Goal: Download file/media

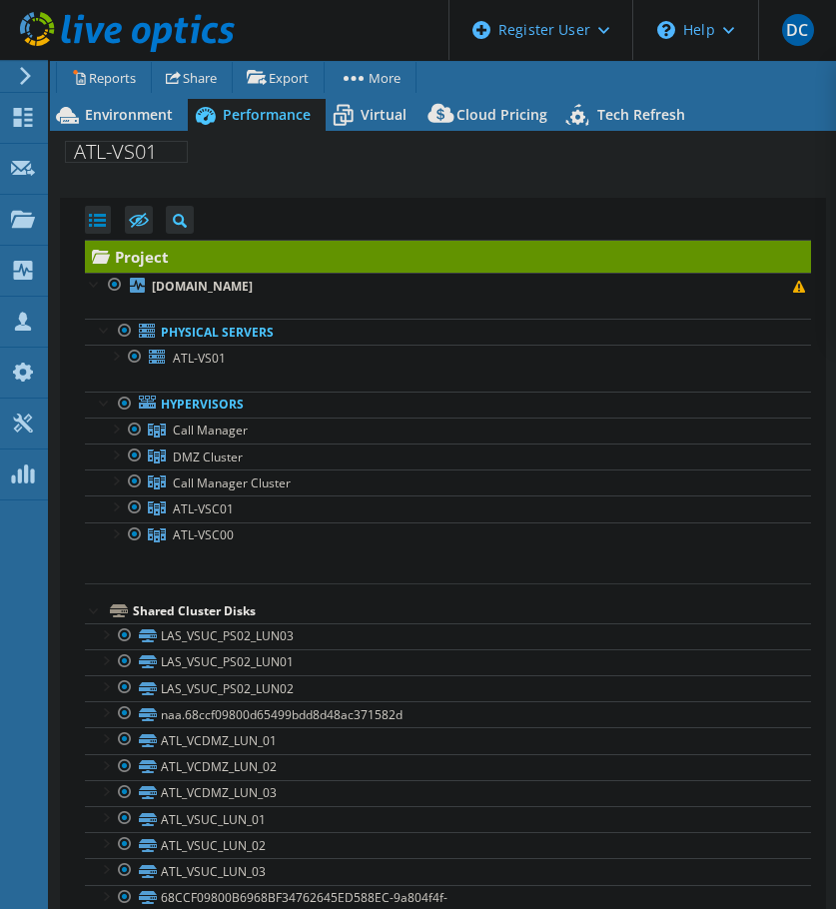
select select "USD"
click at [120, 105] on span "Environment" at bounding box center [129, 114] width 88 height 19
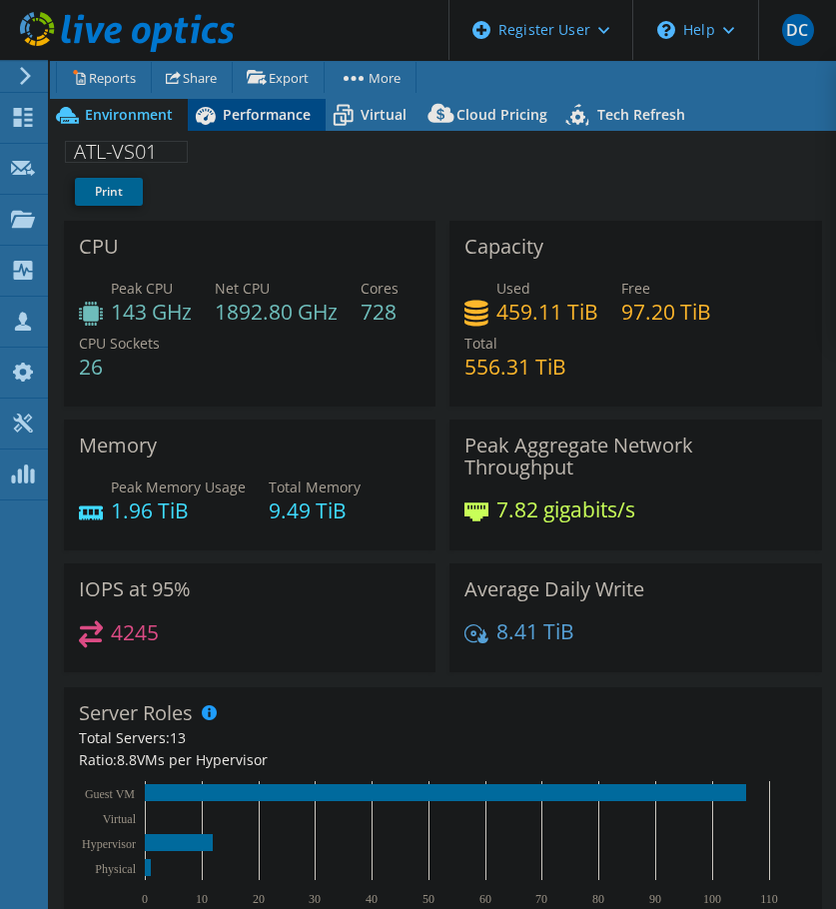
click at [237, 113] on span "Performance" at bounding box center [267, 114] width 88 height 19
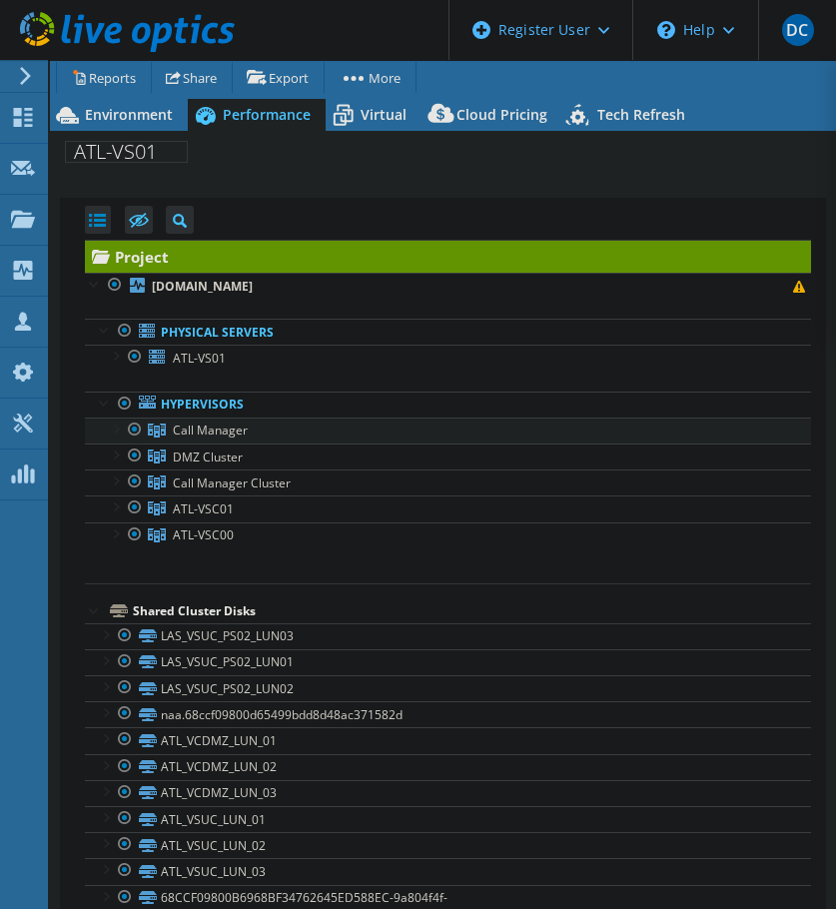
click at [116, 431] on div at bounding box center [115, 428] width 20 height 20
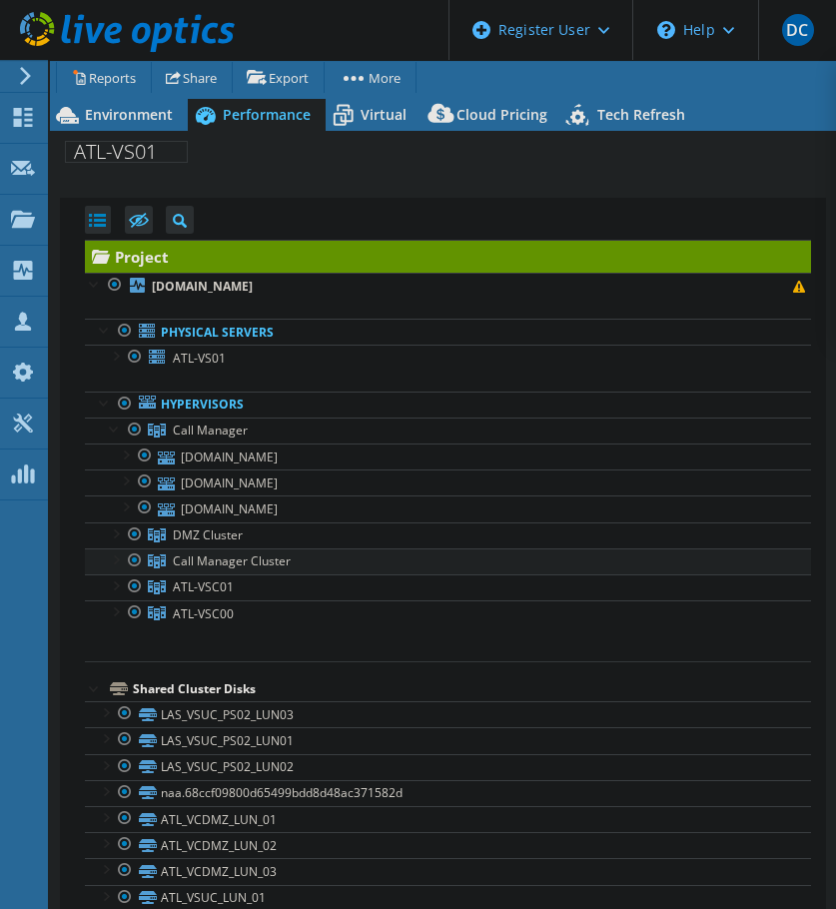
click at [109, 556] on div at bounding box center [115, 558] width 20 height 20
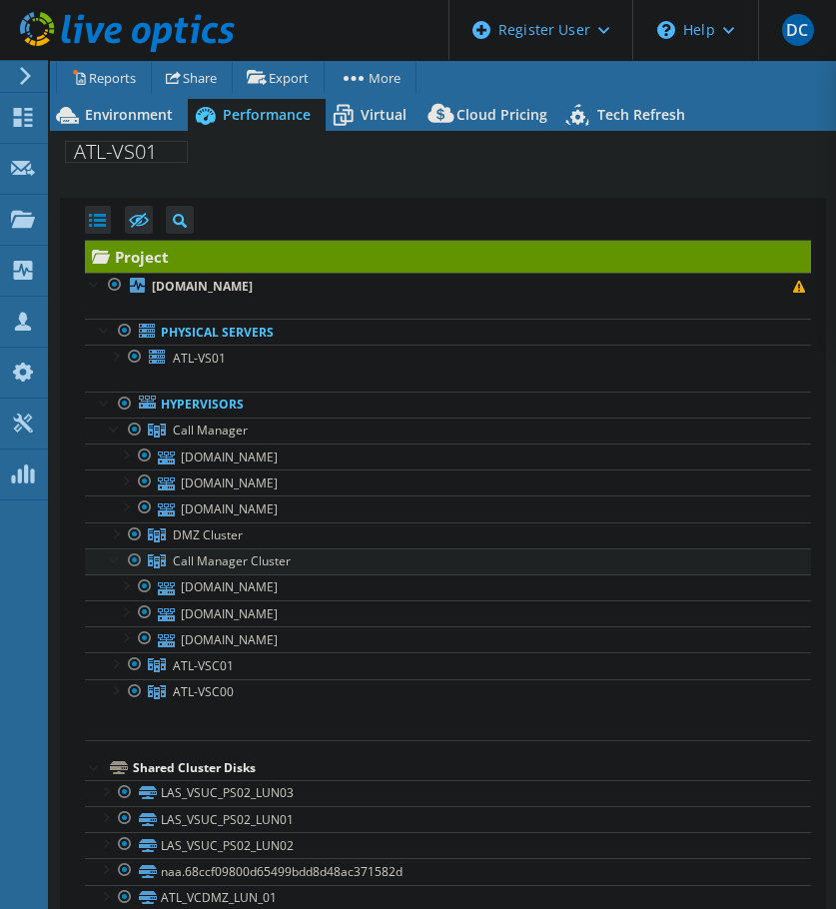
click at [109, 556] on div at bounding box center [115, 558] width 20 height 20
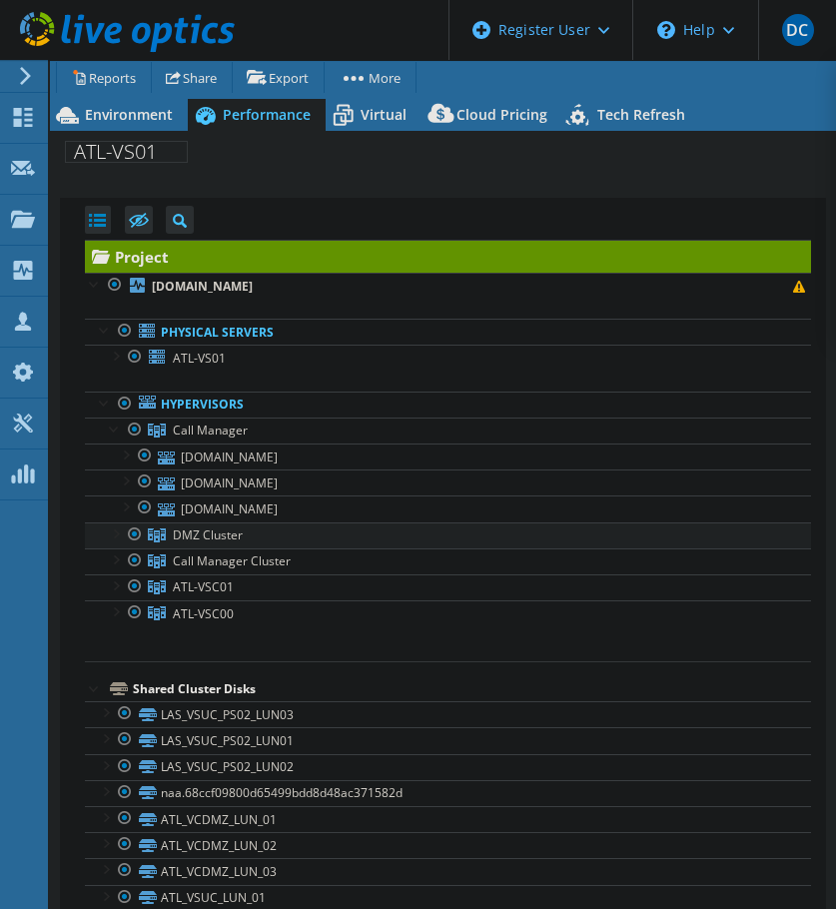
click at [107, 528] on div at bounding box center [115, 532] width 20 height 20
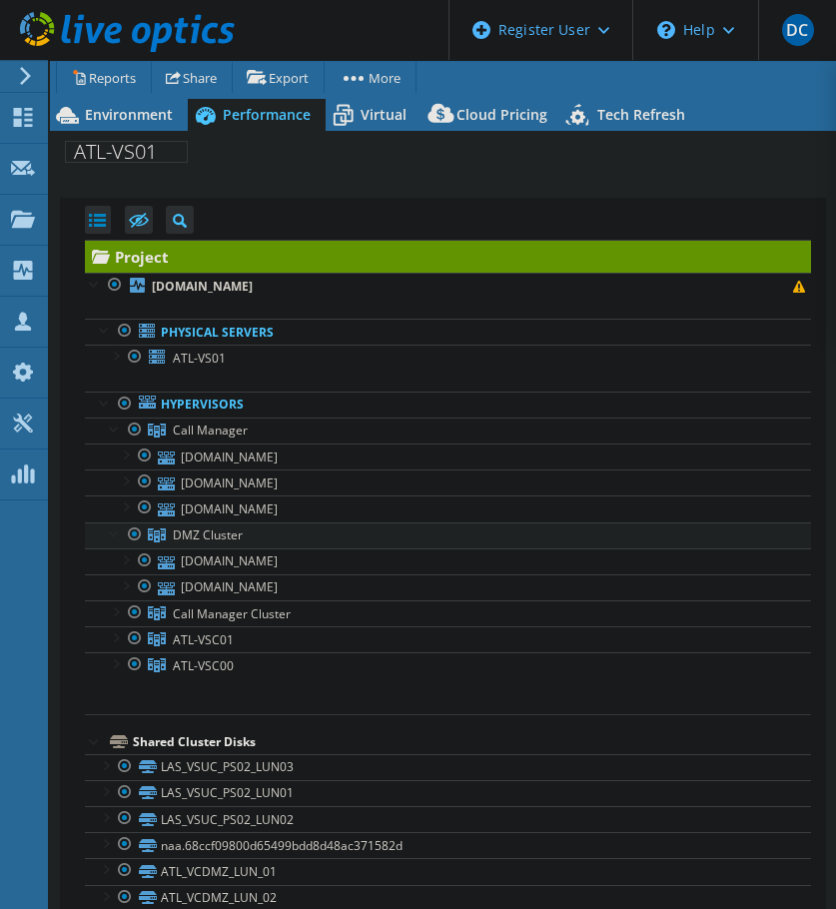
click at [107, 528] on div at bounding box center [115, 532] width 20 height 20
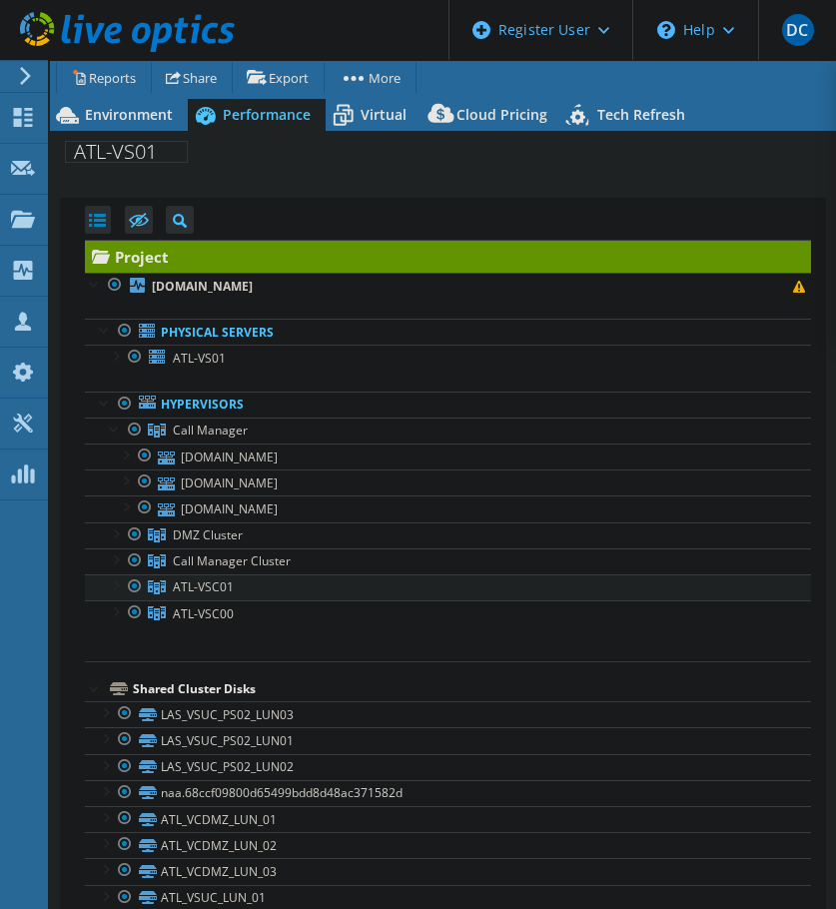
click at [106, 587] on div at bounding box center [115, 584] width 20 height 20
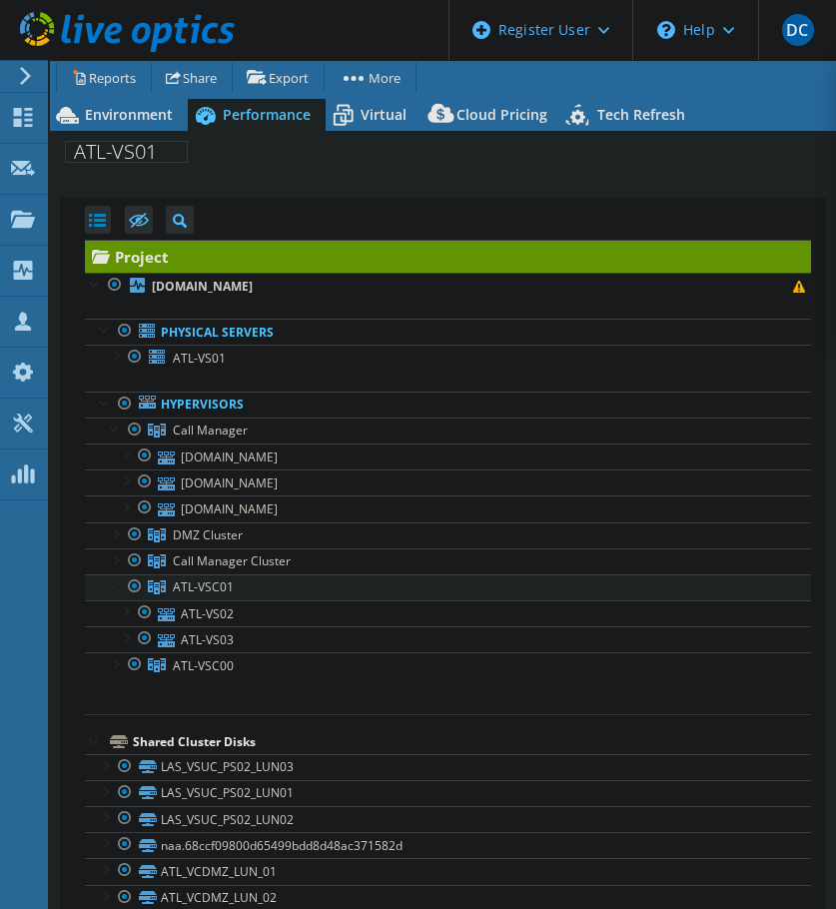
click at [106, 587] on div at bounding box center [115, 584] width 20 height 20
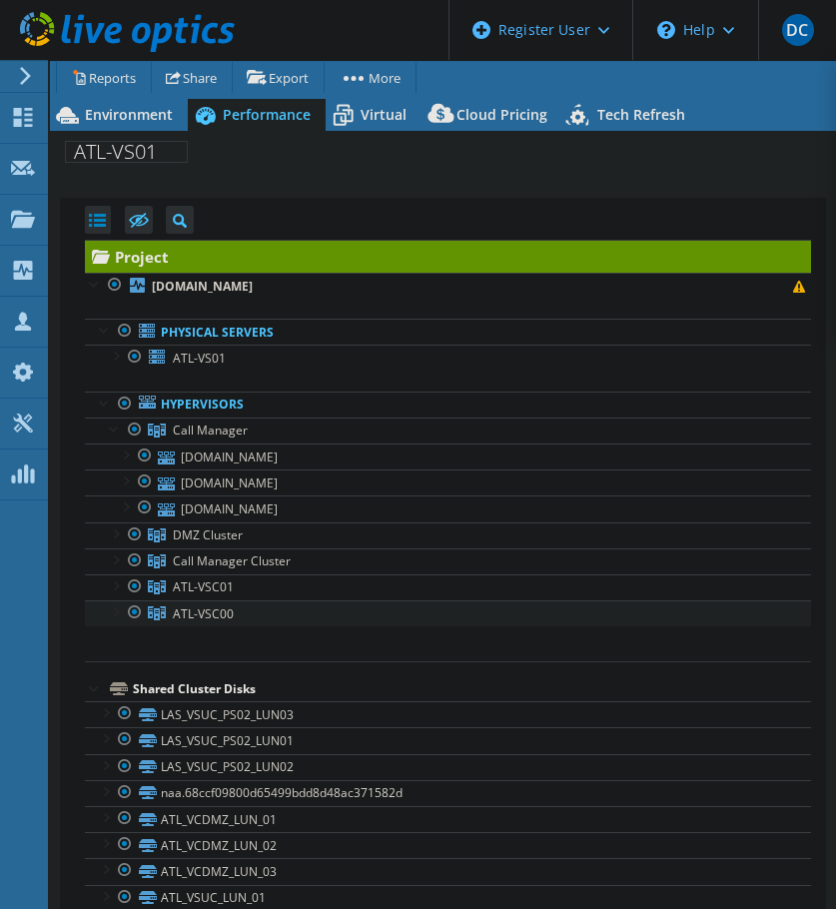
click at [106, 617] on div at bounding box center [115, 610] width 20 height 20
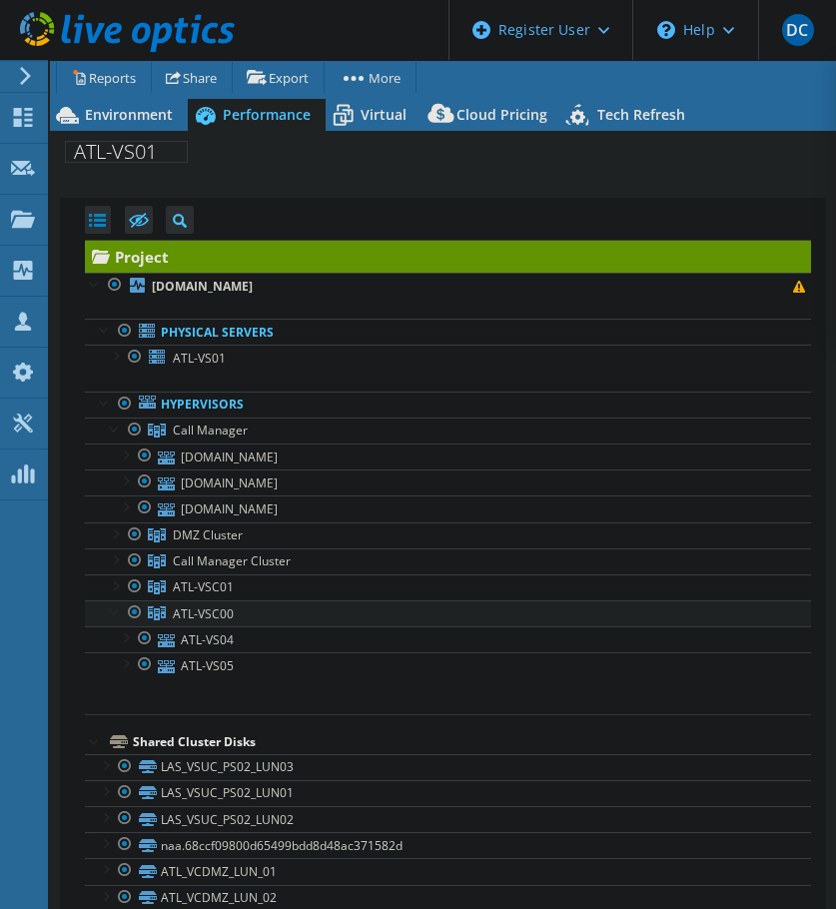
click at [106, 617] on div at bounding box center [115, 610] width 20 height 20
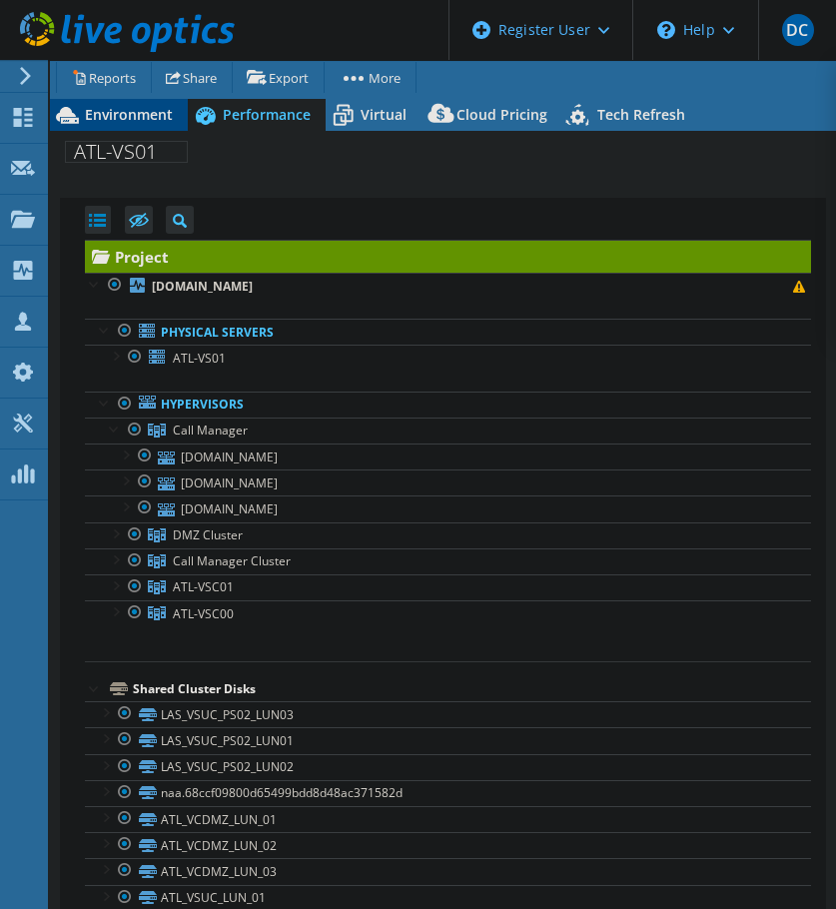
click at [109, 112] on span "Environment" at bounding box center [129, 114] width 88 height 19
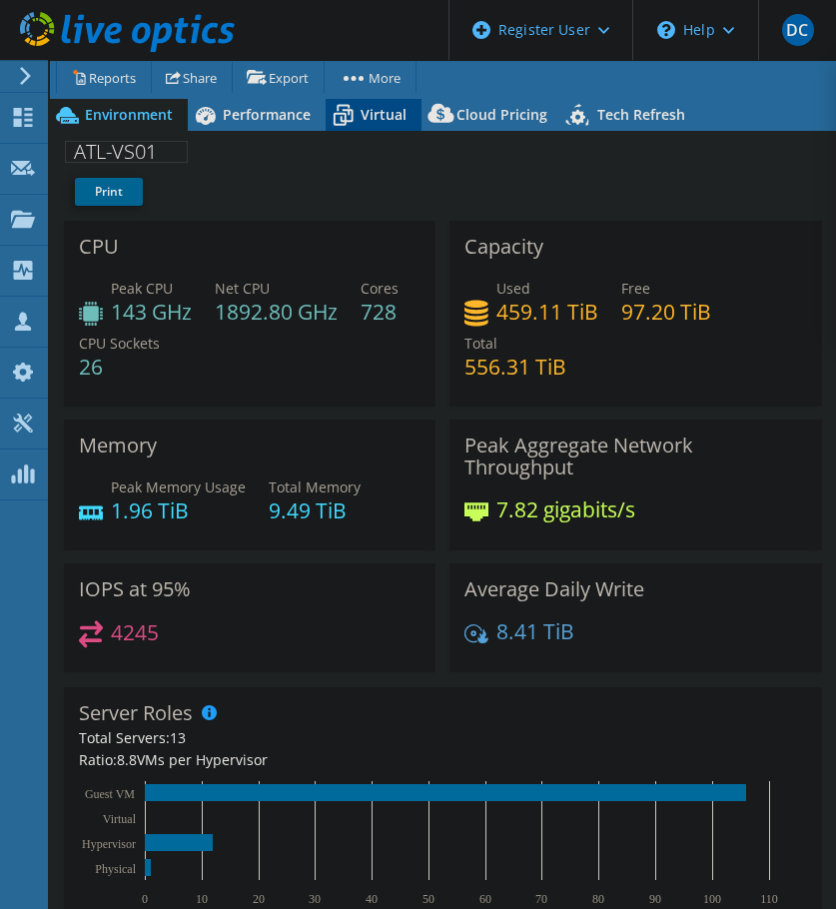
click at [378, 106] on span "Virtual" at bounding box center [384, 114] width 46 height 19
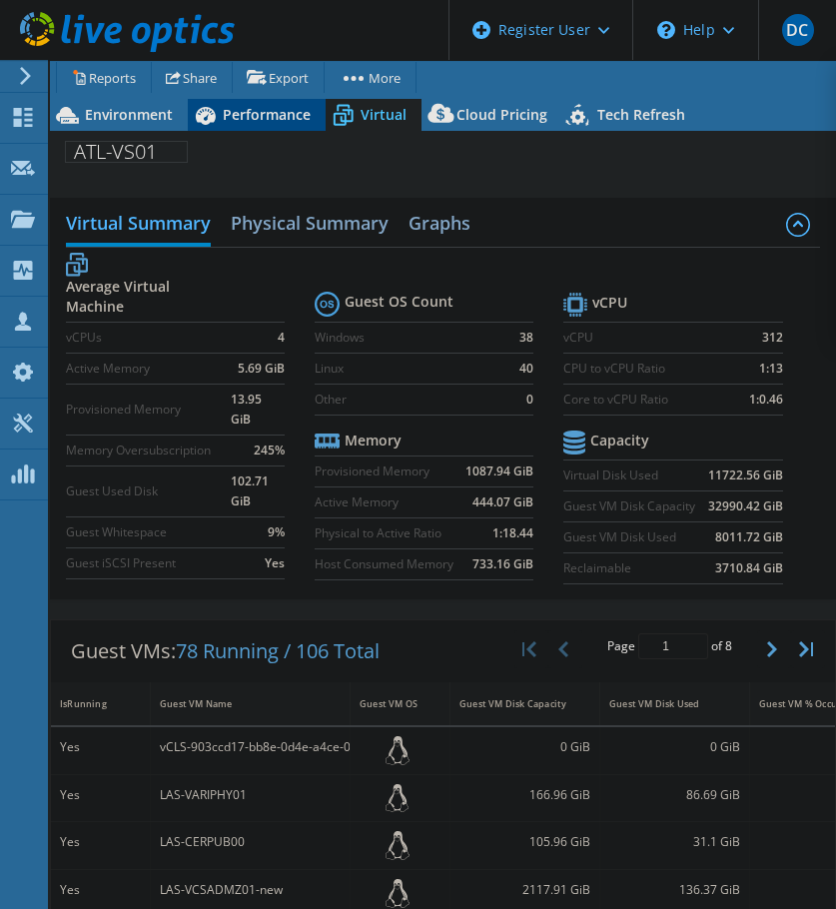
click at [225, 108] on span "Performance" at bounding box center [267, 114] width 88 height 19
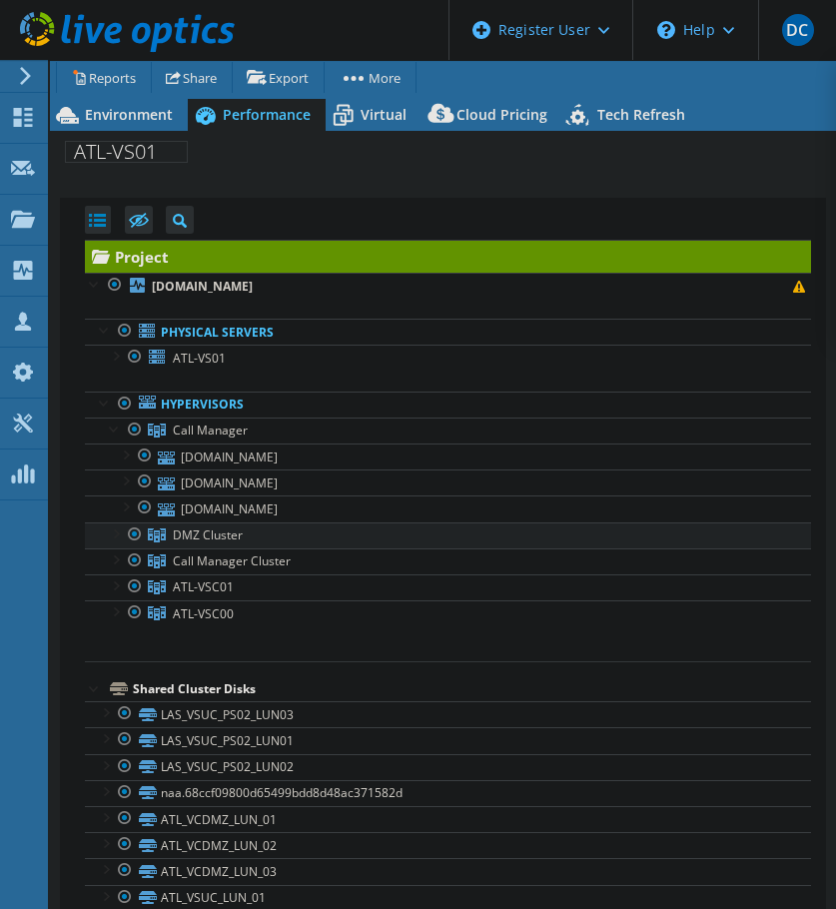
click at [104, 533] on link "DMZ Cluster" at bounding box center [448, 535] width 726 height 26
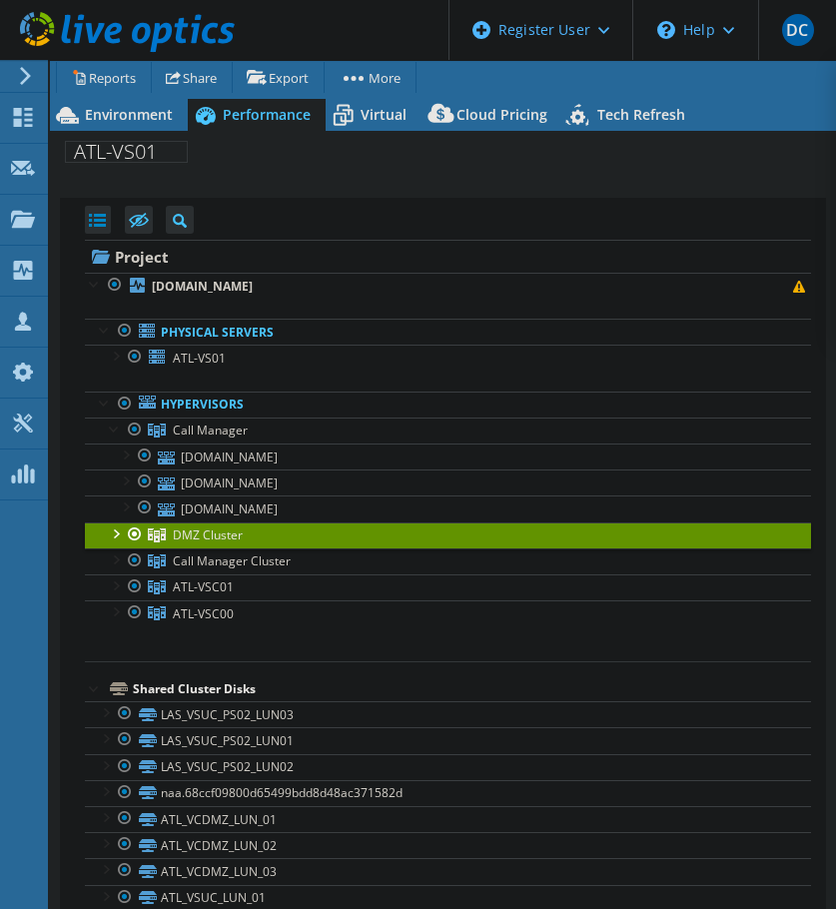
click at [105, 533] on div at bounding box center [115, 532] width 20 height 20
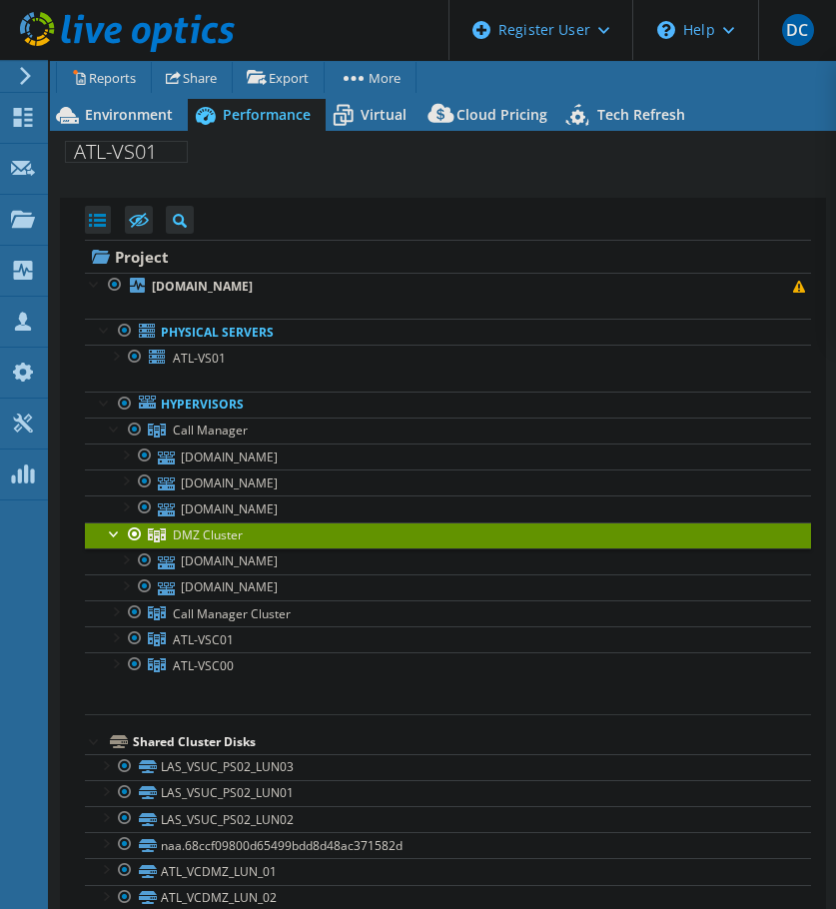
click at [111, 532] on div at bounding box center [115, 532] width 20 height 20
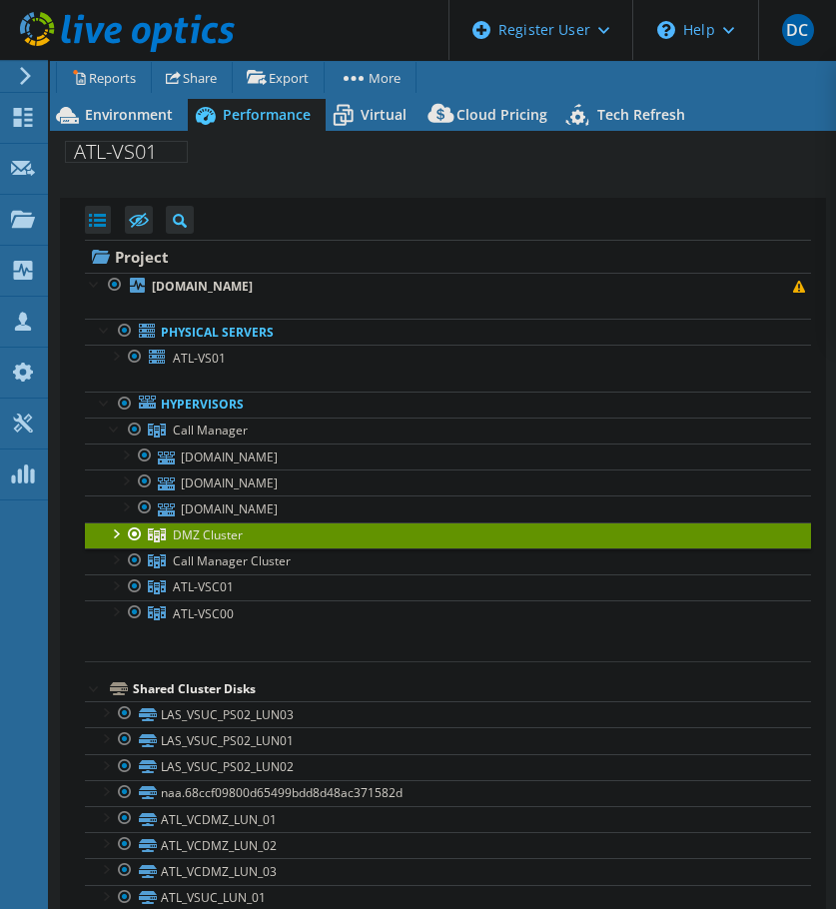
click at [116, 530] on div at bounding box center [115, 532] width 20 height 20
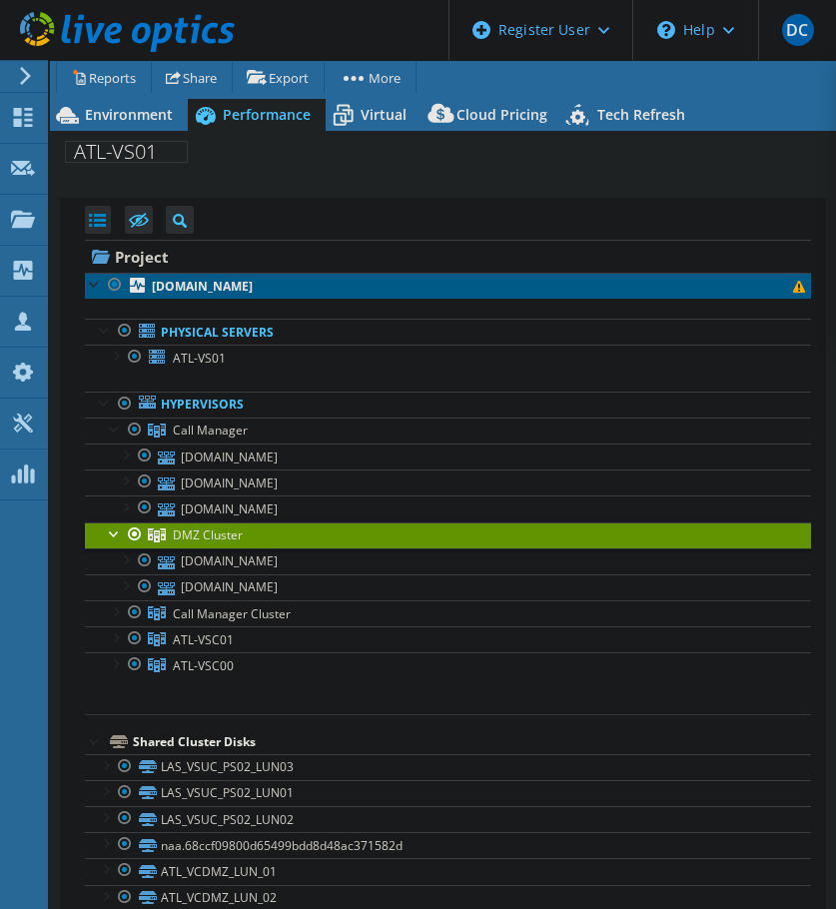
click at [253, 281] on b "las-vsuc01.pacificpremierbank.com" at bounding box center [202, 286] width 101 height 17
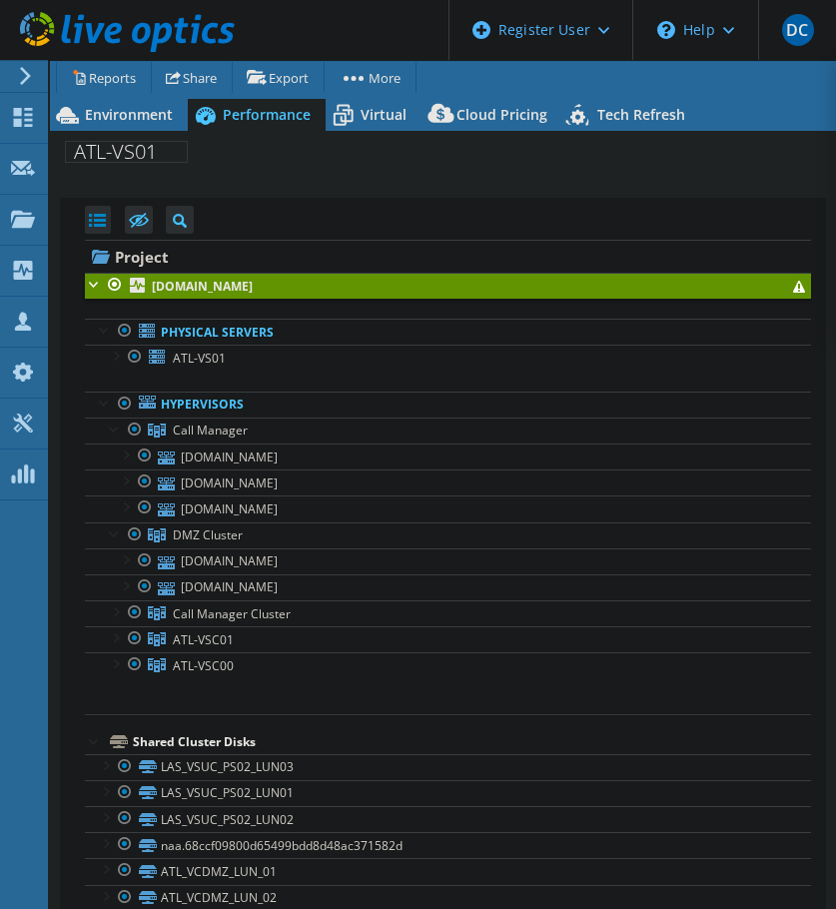
click at [91, 734] on div at bounding box center [95, 740] width 20 height 20
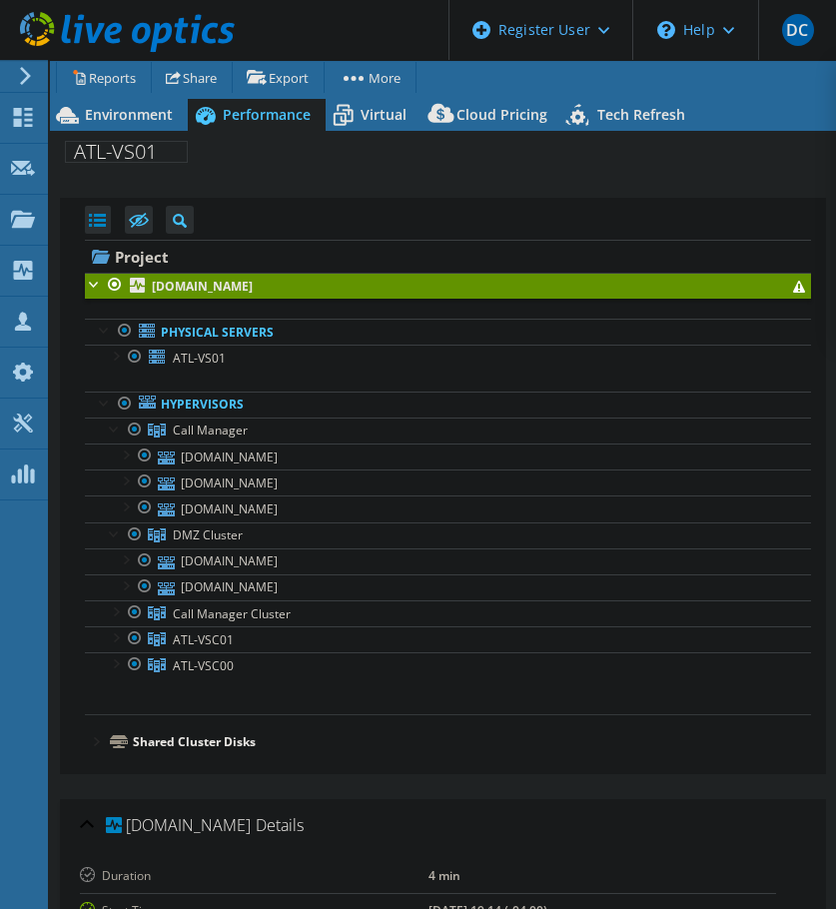
click at [93, 738] on div at bounding box center [95, 740] width 20 height 20
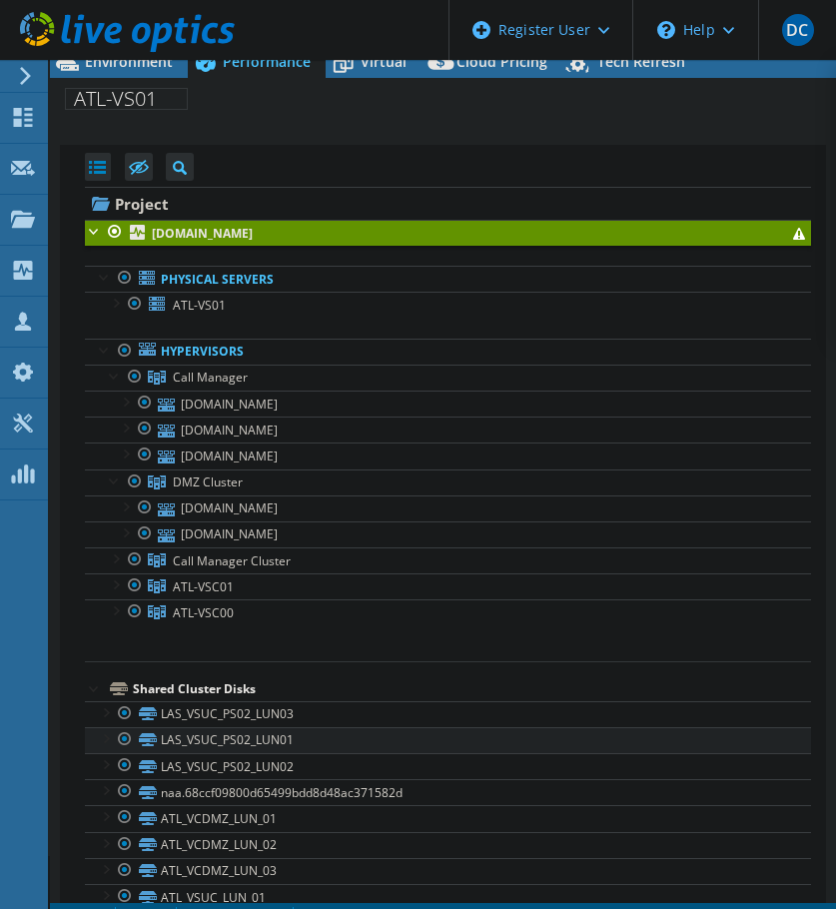
scroll to position [80, 0]
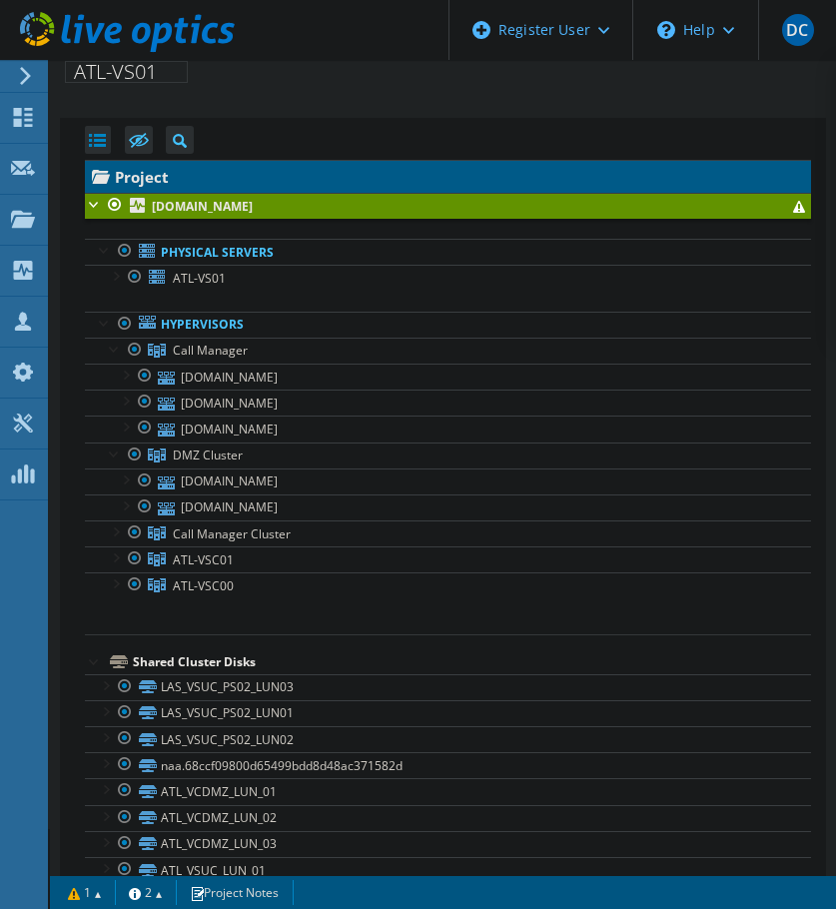
click at [169, 175] on link "Project" at bounding box center [448, 177] width 726 height 32
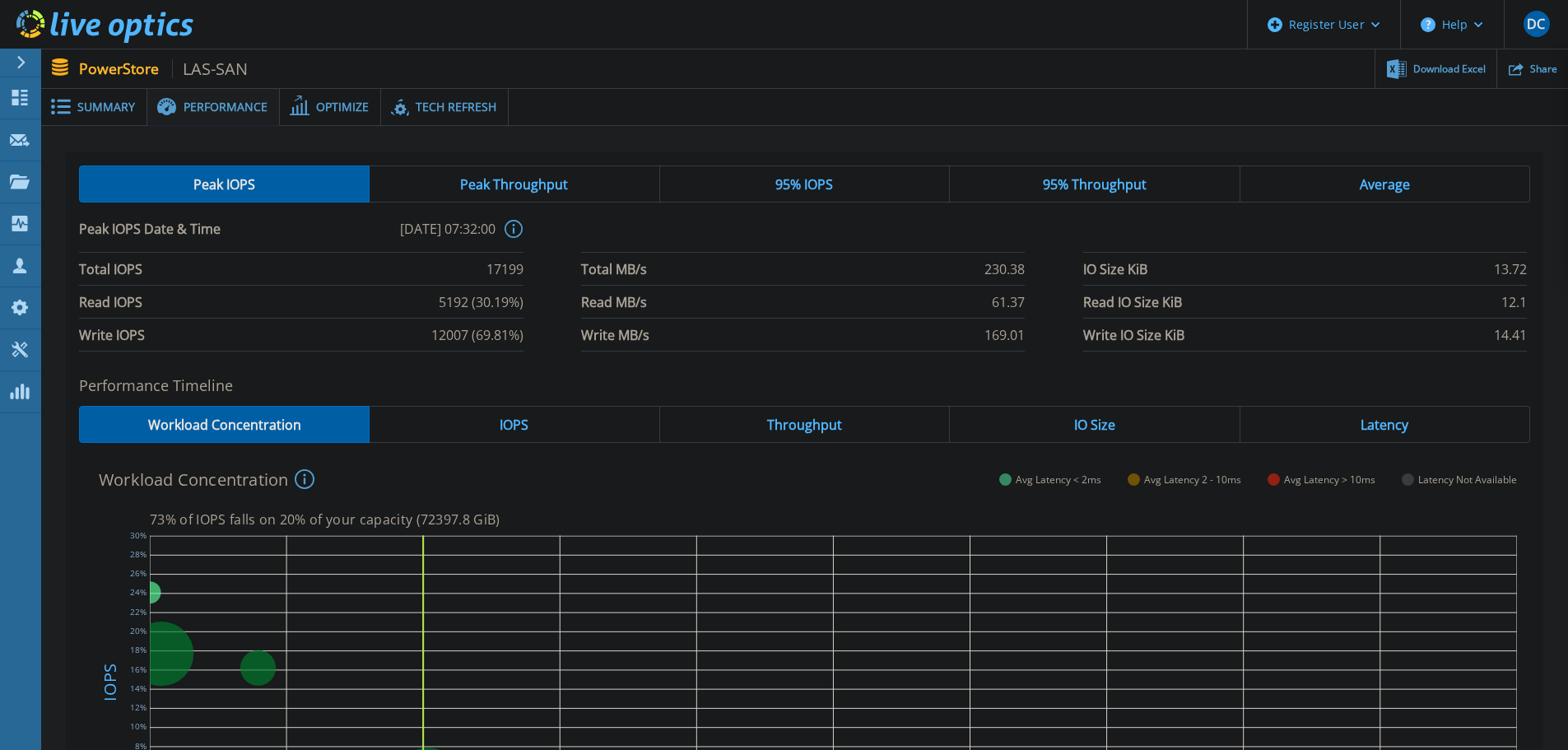
click at [518, 232] on icon at bounding box center [513, 229] width 18 height 18
click at [604, 220] on li at bounding box center [803, 237] width 443 height 33
click at [639, 245] on li at bounding box center [803, 237] width 443 height 33
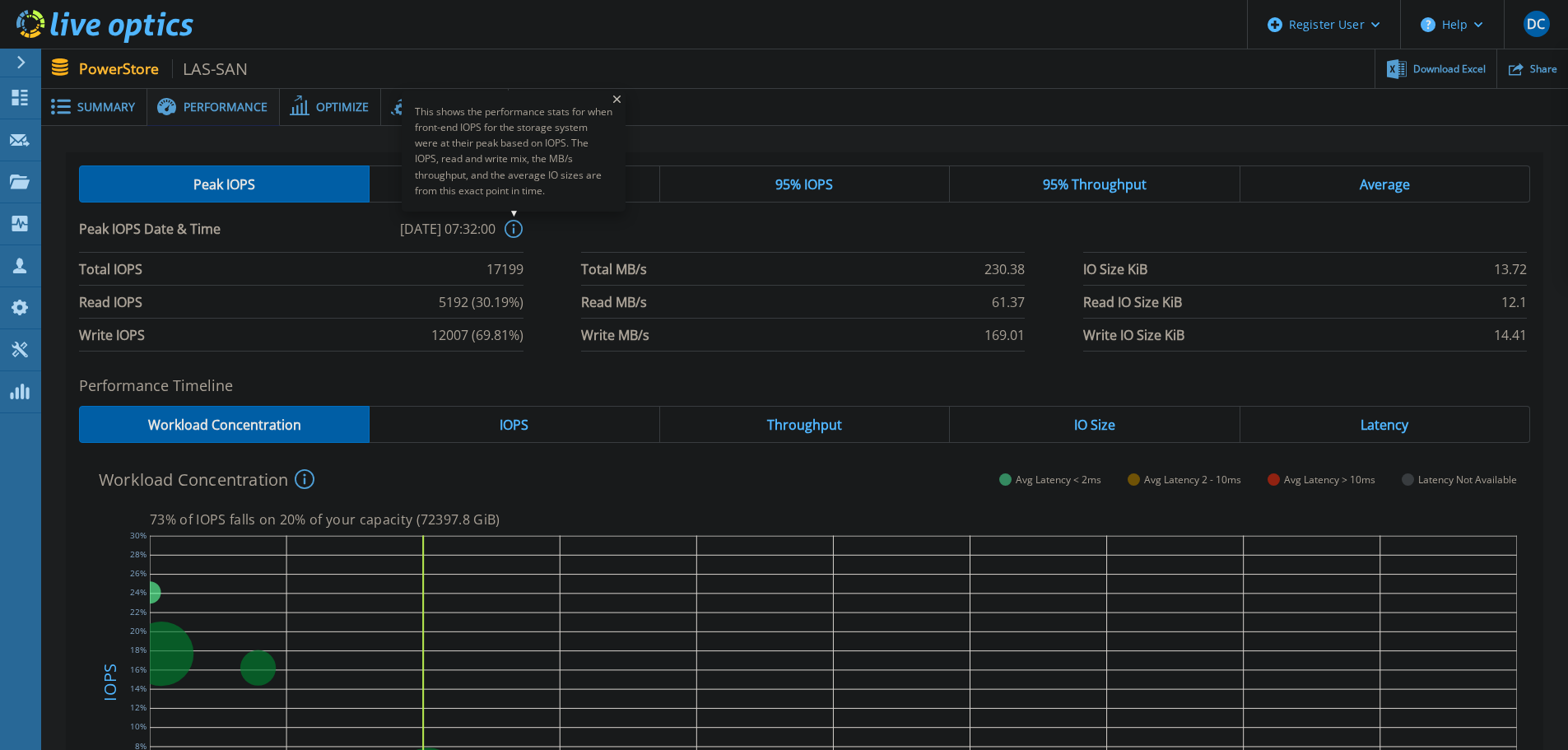
click at [517, 212] on div "This shows the performance stats for when front-end IOPS for the storage system…" at bounding box center [513, 151] width 224 height 121
click at [515, 225] on icon at bounding box center [513, 229] width 18 height 18
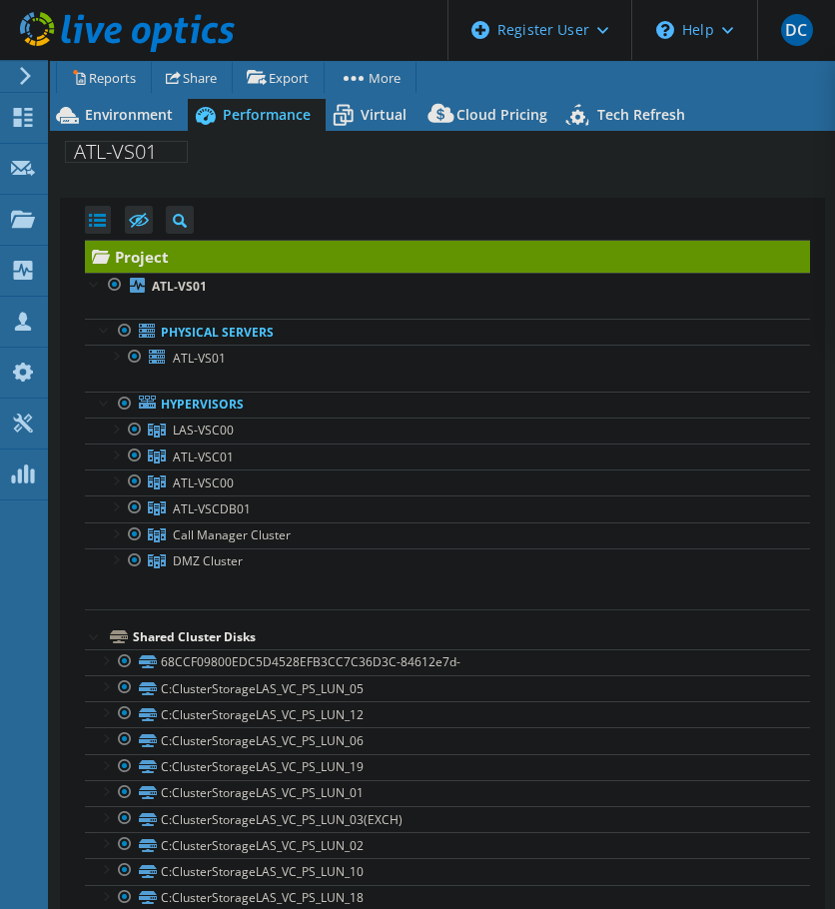
select select "USD"
click at [112, 534] on div at bounding box center [115, 532] width 20 height 20
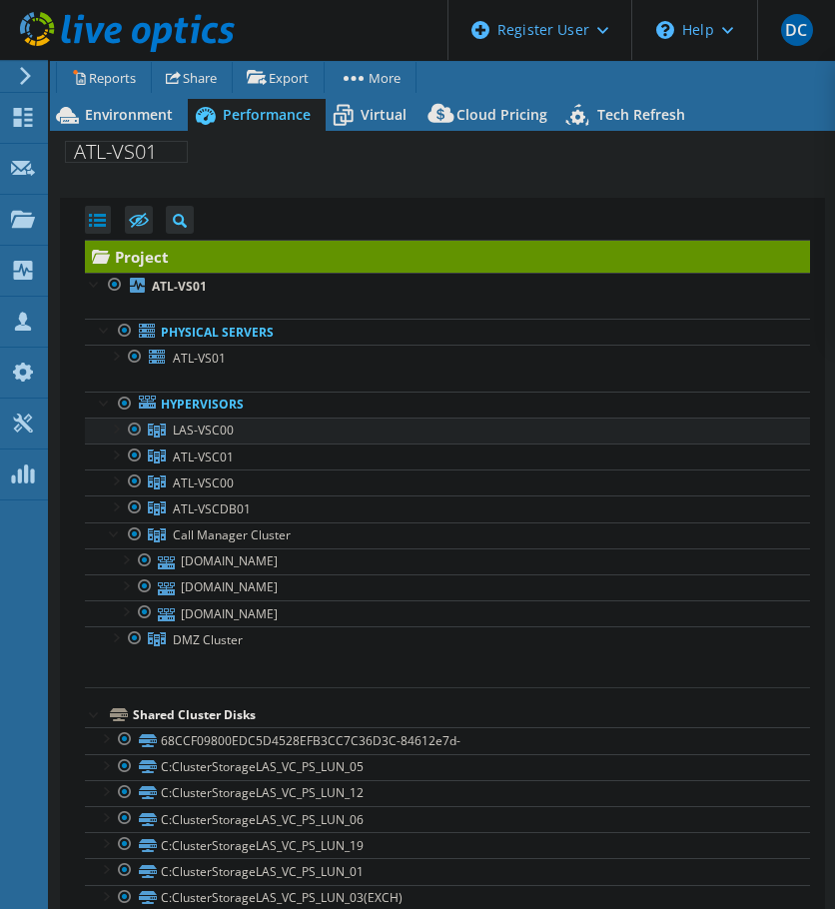
click at [104, 429] on link "LAS-VSC00" at bounding box center [447, 431] width 725 height 26
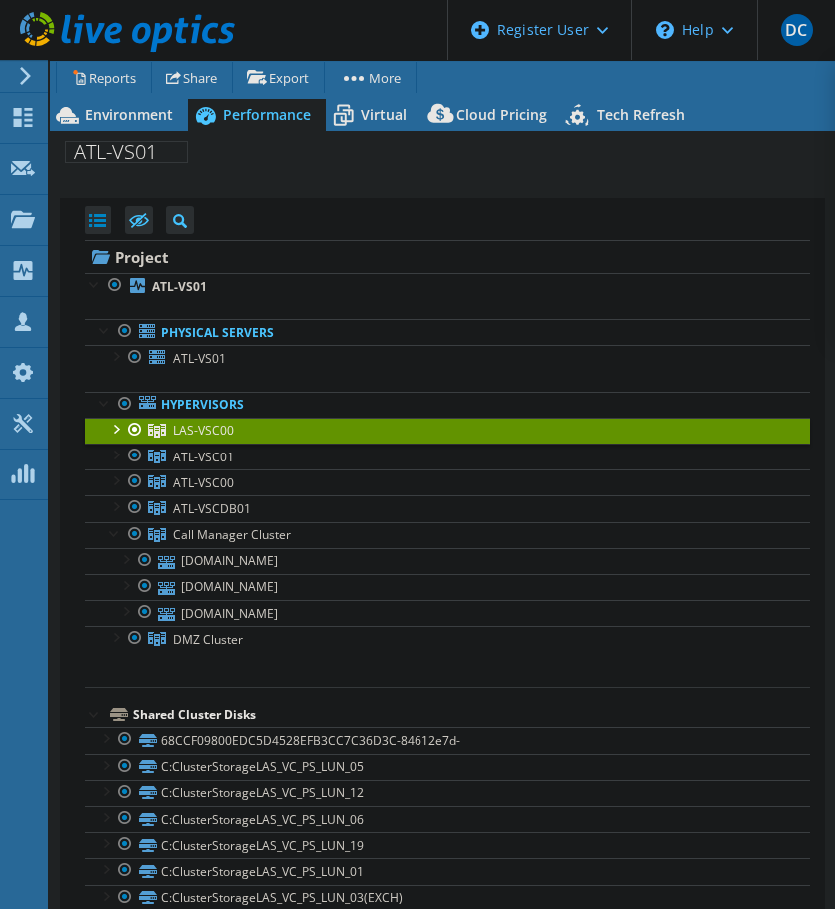
click at [109, 428] on div at bounding box center [115, 428] width 20 height 20
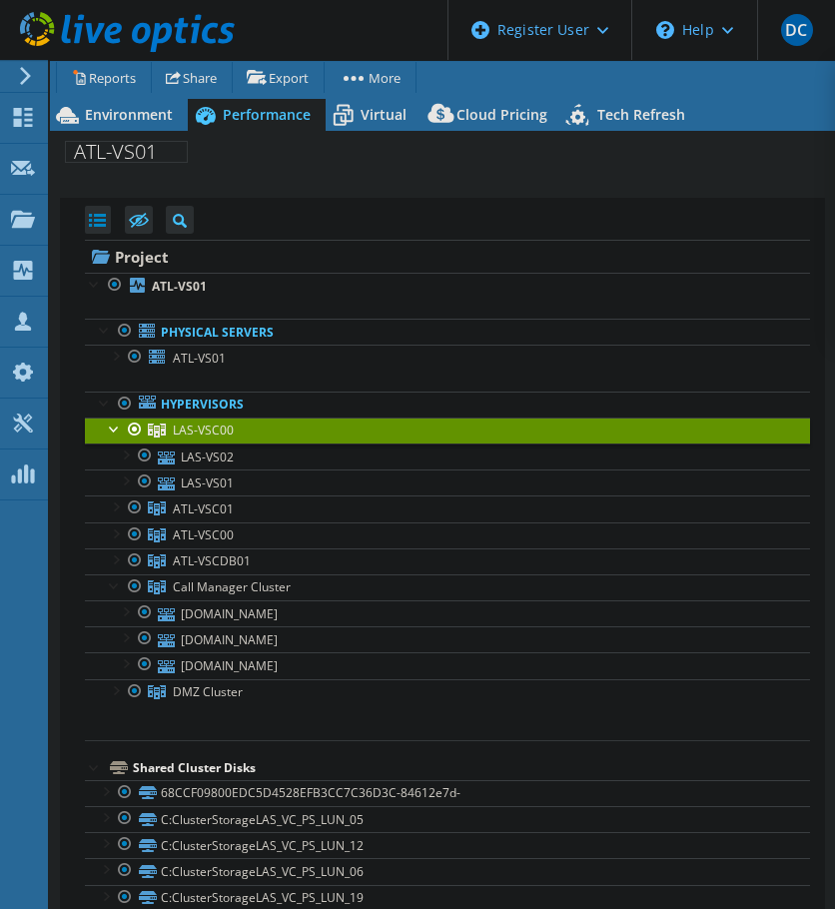
click at [109, 428] on div at bounding box center [115, 428] width 20 height 20
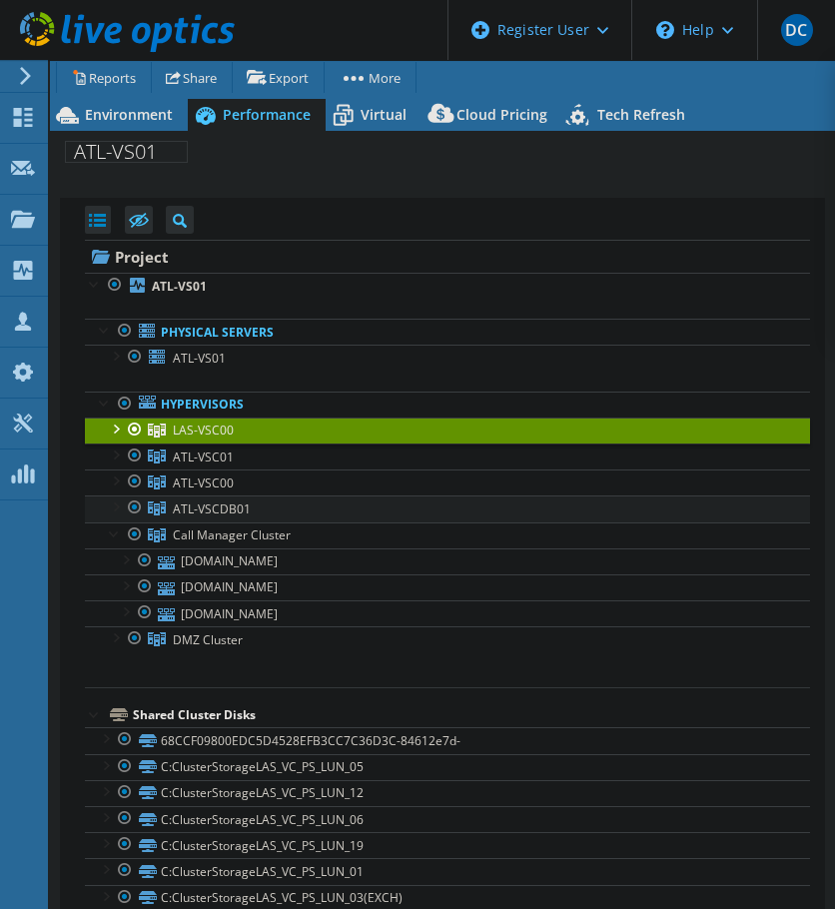
click at [109, 511] on div at bounding box center [115, 505] width 20 height 20
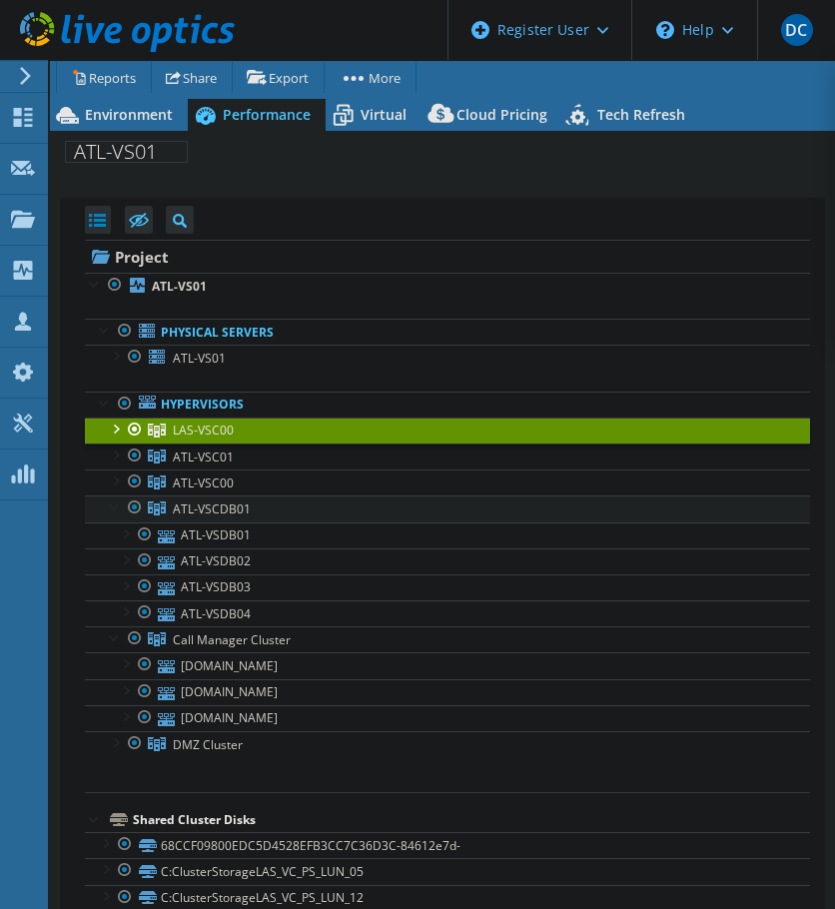
click at [109, 511] on div at bounding box center [115, 505] width 20 height 20
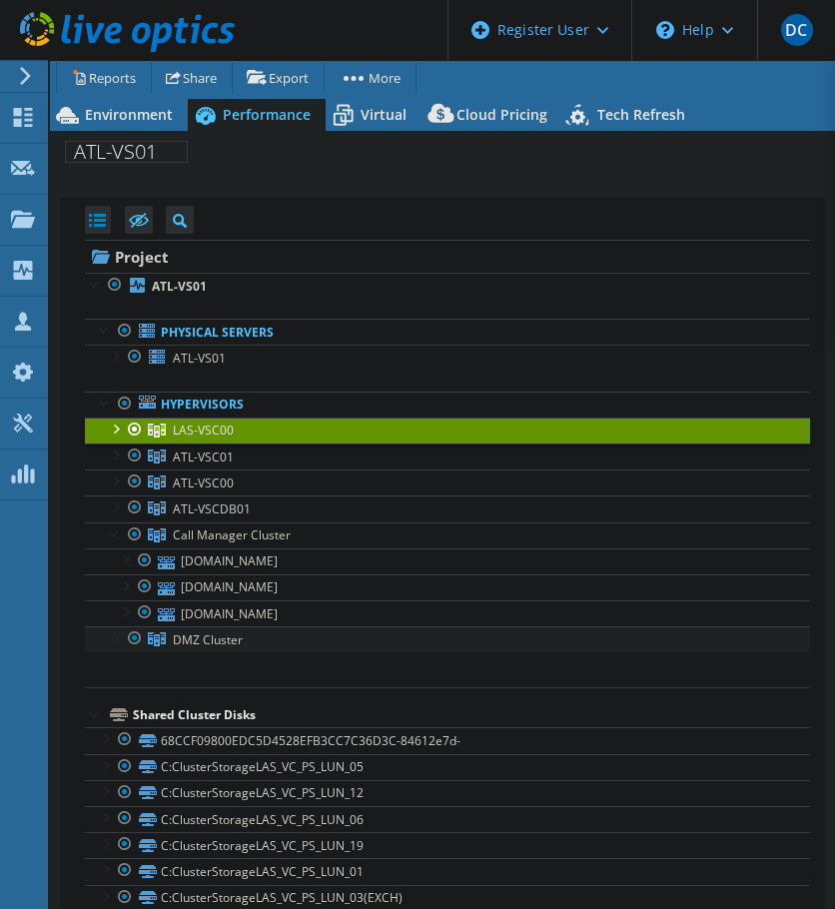
click at [113, 631] on div at bounding box center [115, 636] width 20 height 20
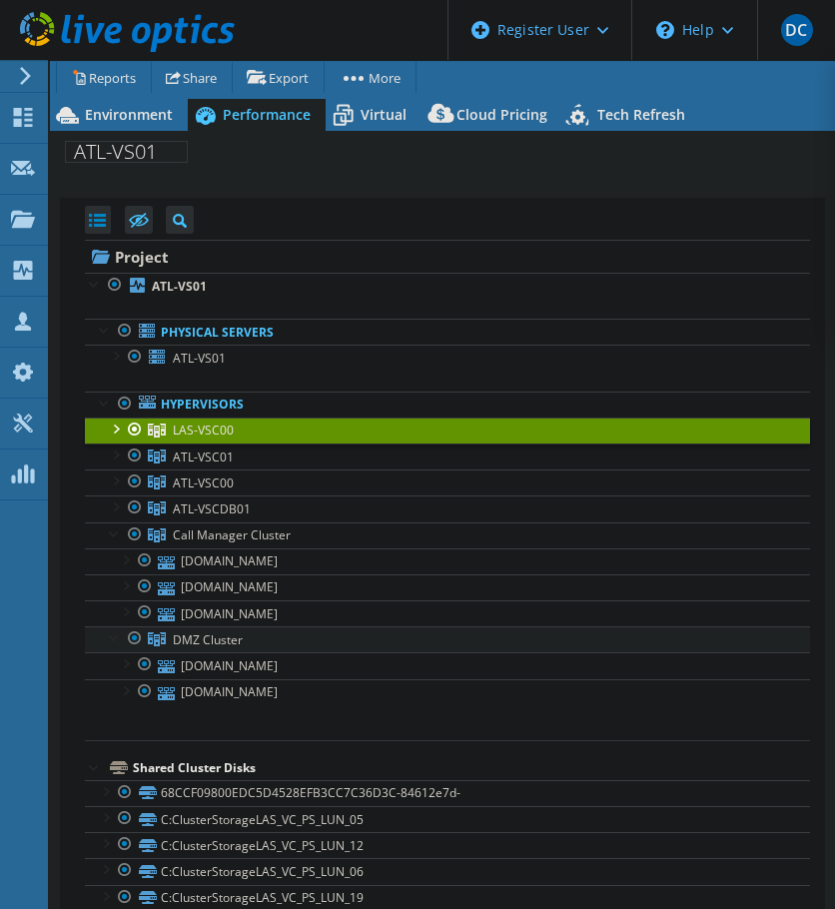
click at [113, 631] on div at bounding box center [115, 636] width 20 height 20
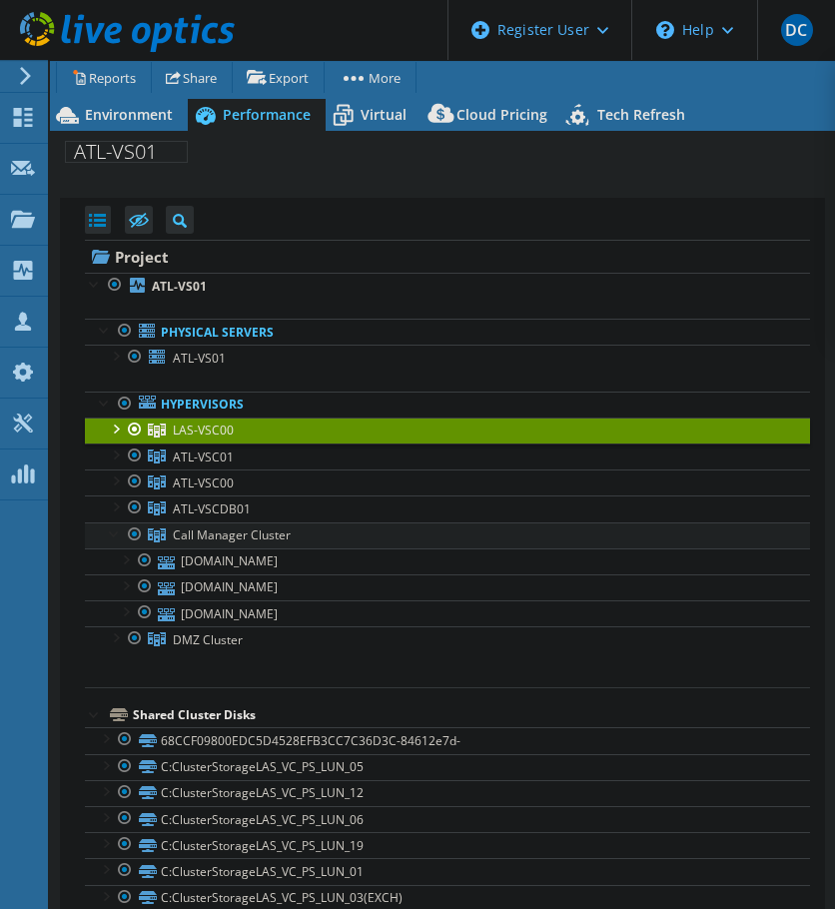
click at [109, 530] on div at bounding box center [115, 532] width 20 height 20
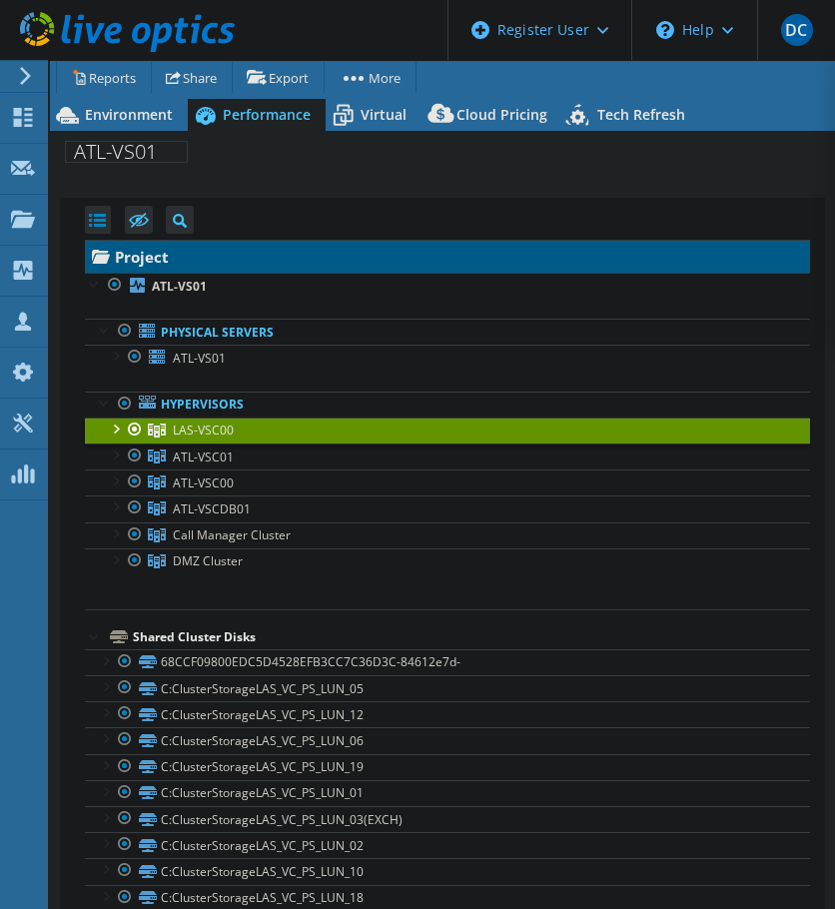
click at [161, 247] on link "Project" at bounding box center [447, 257] width 725 height 32
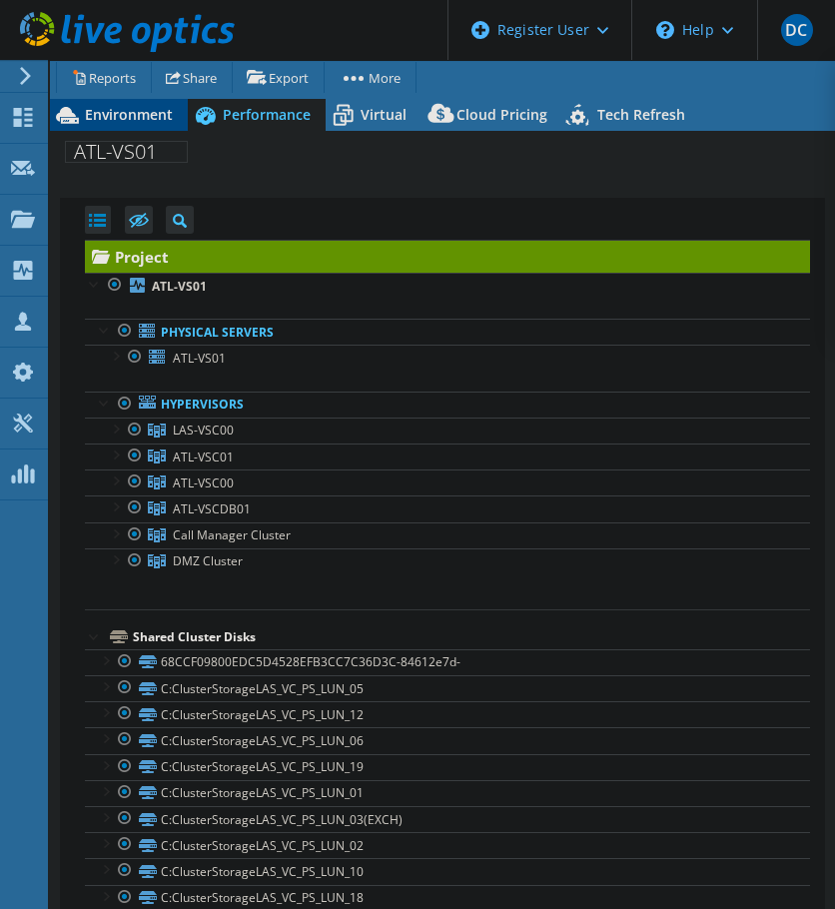
click at [112, 123] on span "Environment" at bounding box center [129, 114] width 88 height 19
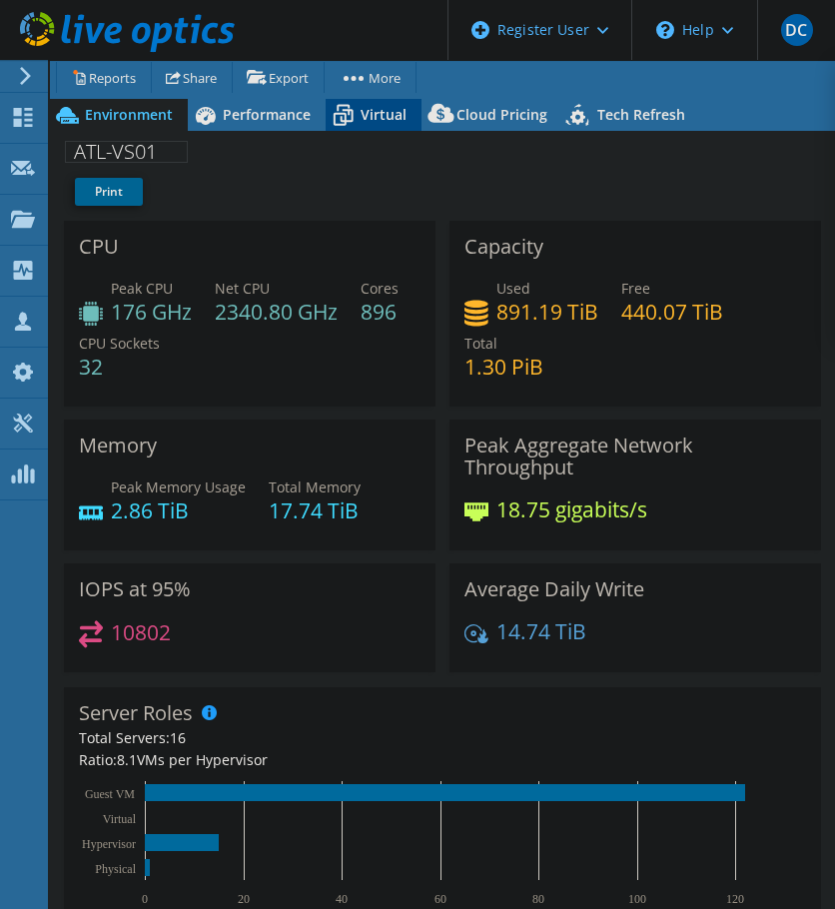
click at [393, 105] on div "Virtual" at bounding box center [374, 115] width 96 height 32
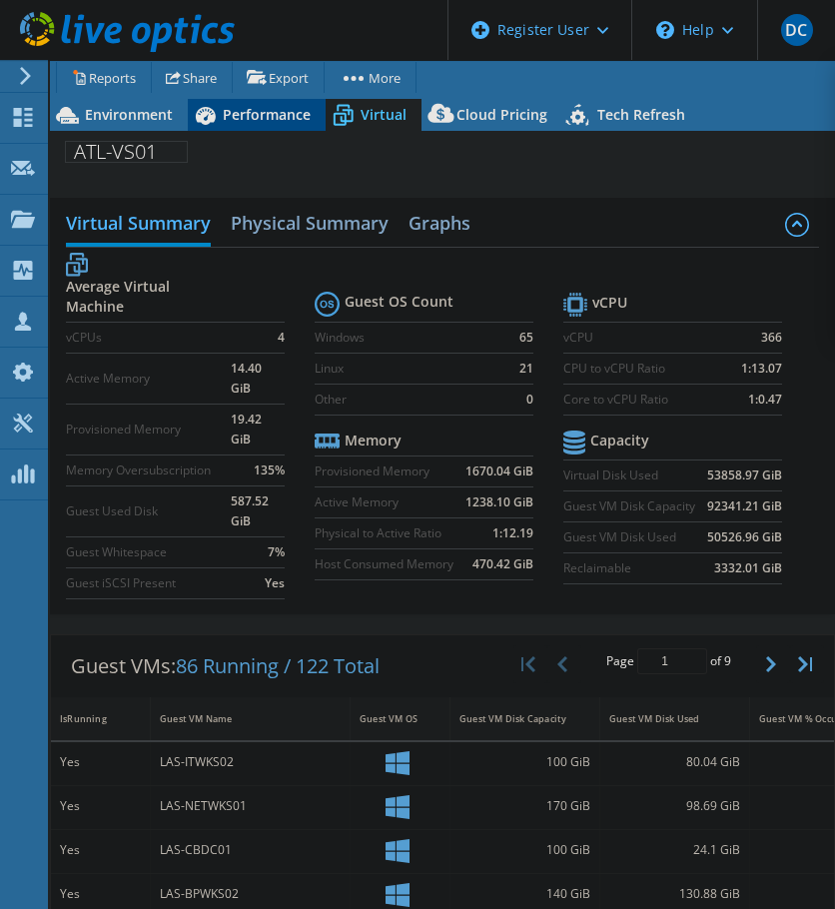
click at [267, 113] on span "Performance" at bounding box center [267, 114] width 88 height 19
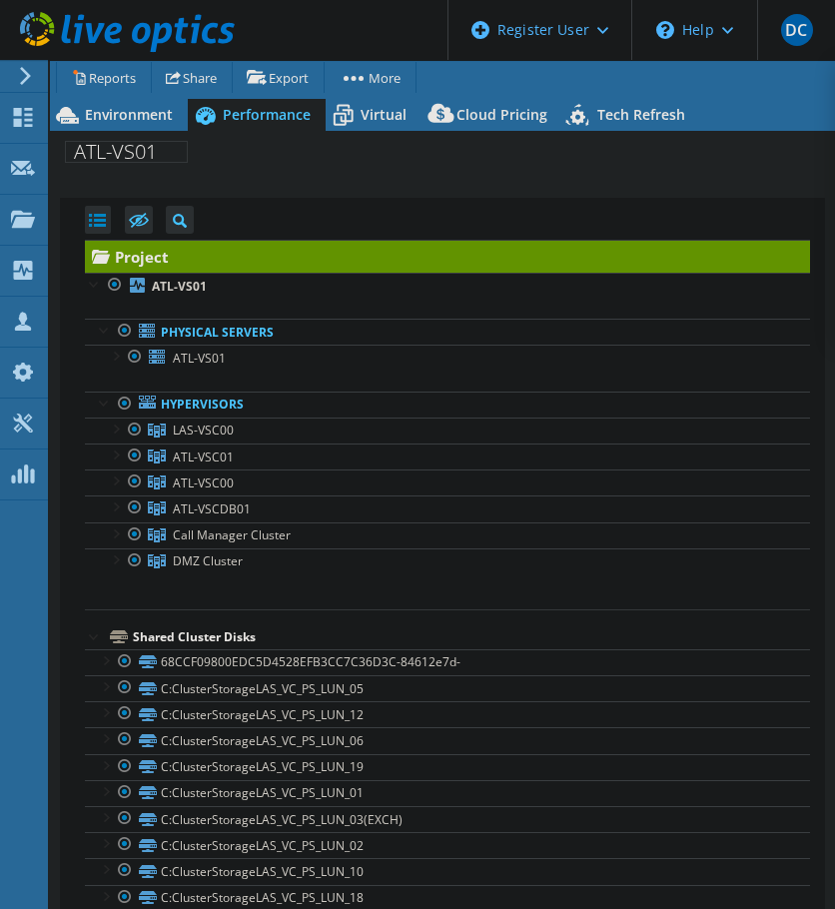
click at [93, 632] on div at bounding box center [95, 635] width 20 height 20
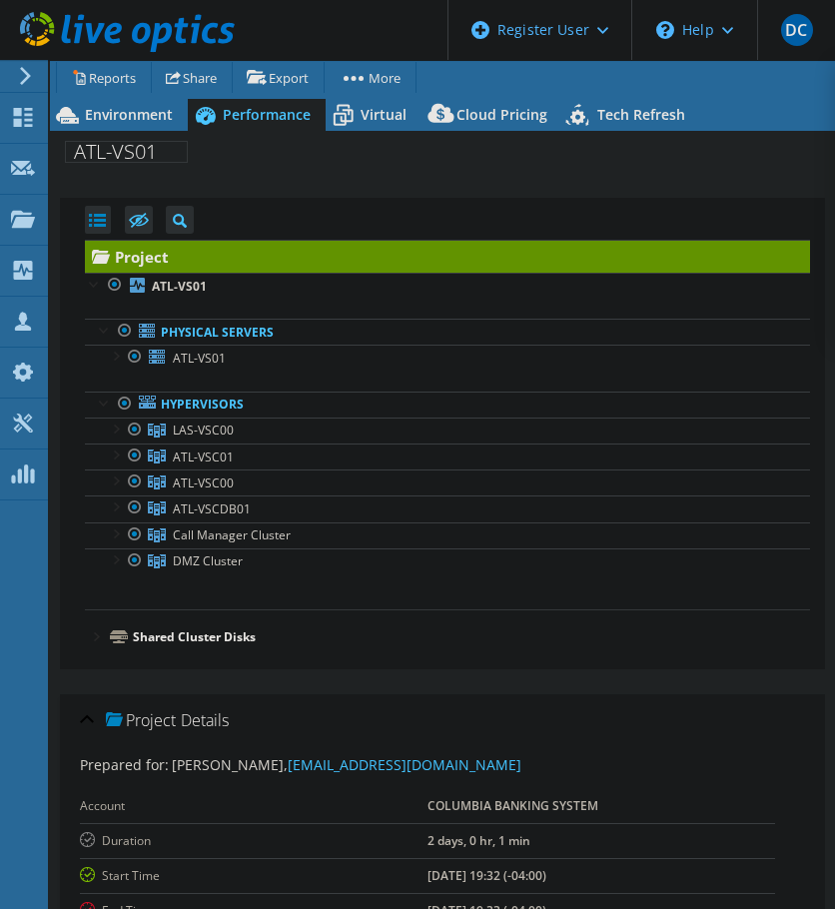
click at [89, 632] on div at bounding box center [95, 635] width 20 height 20
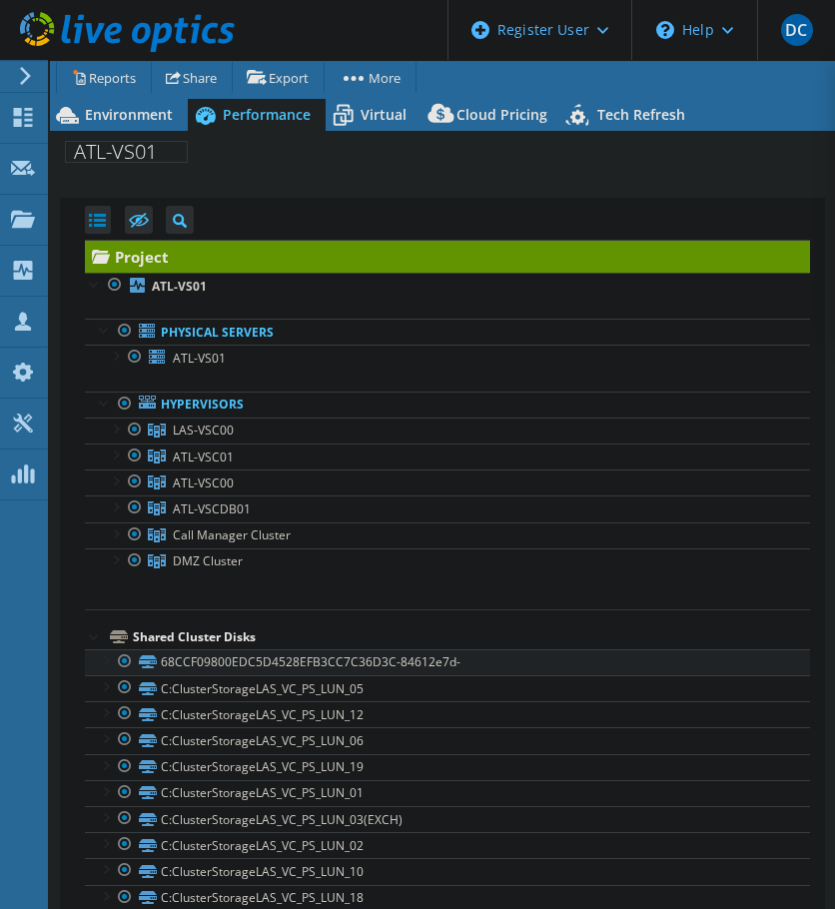
scroll to position [80, 0]
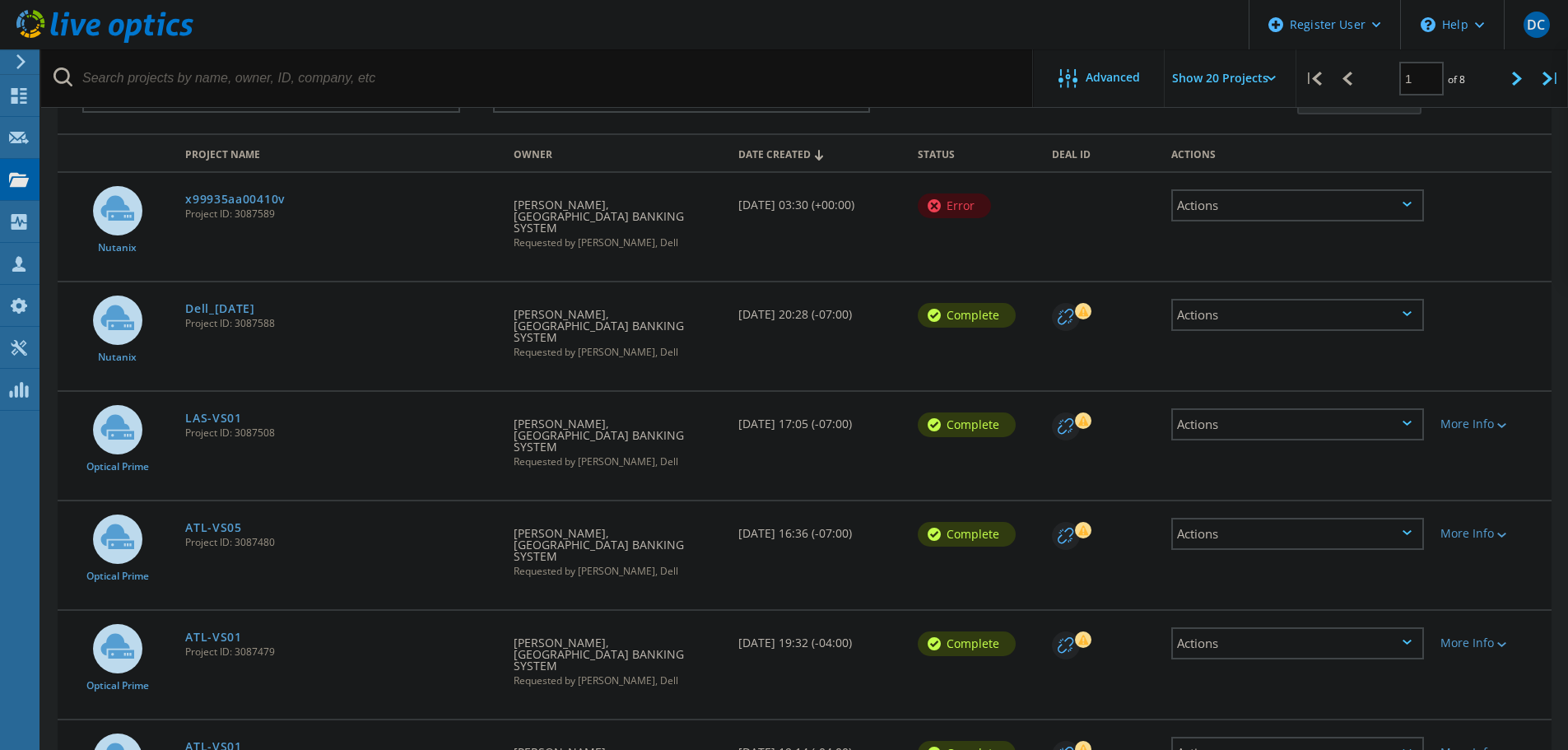
scroll to position [104, 0]
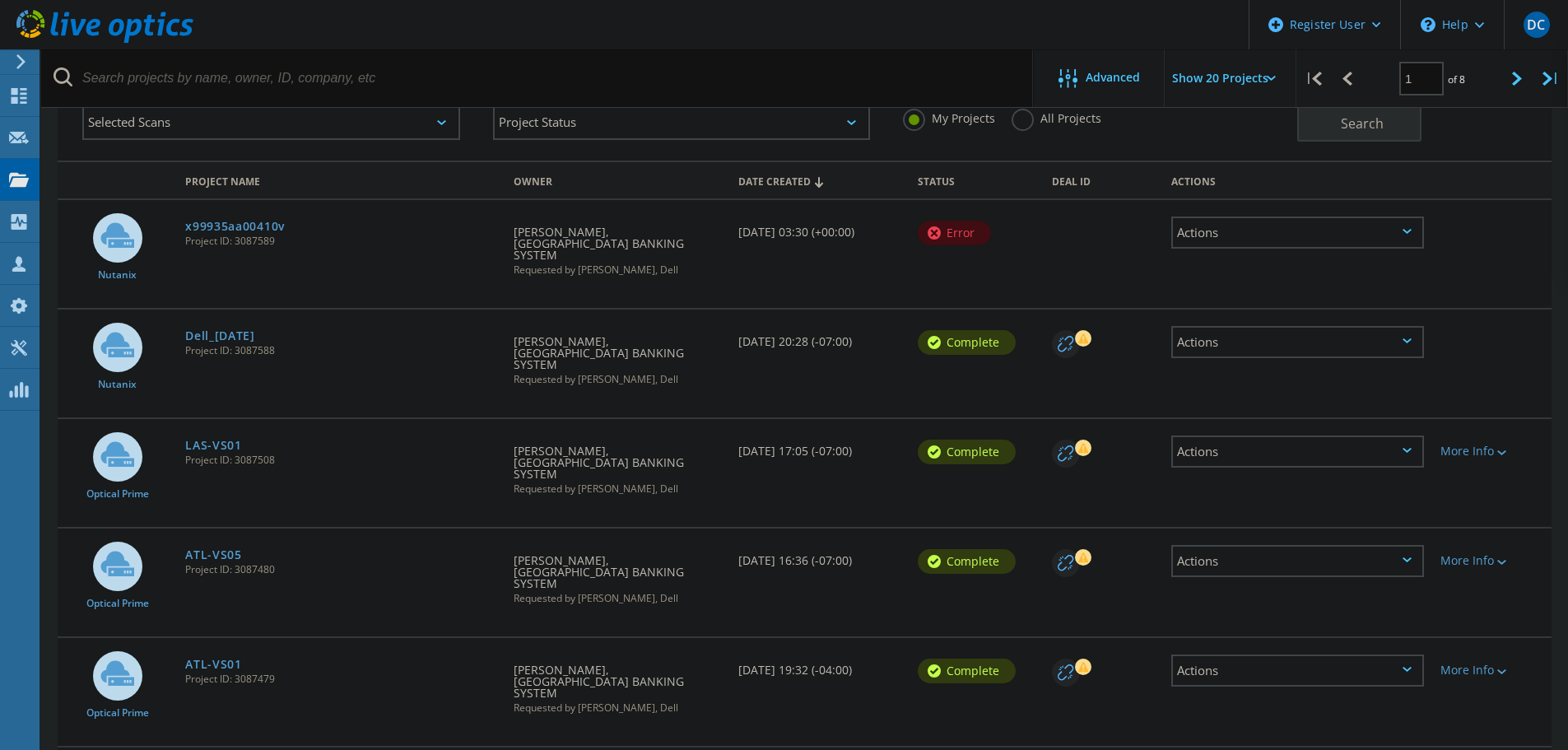
click at [1117, 355] on div "Deal Id" at bounding box center [1103, 342] width 119 height 65
click at [1072, 330] on circle at bounding box center [1066, 345] width 28 height 28
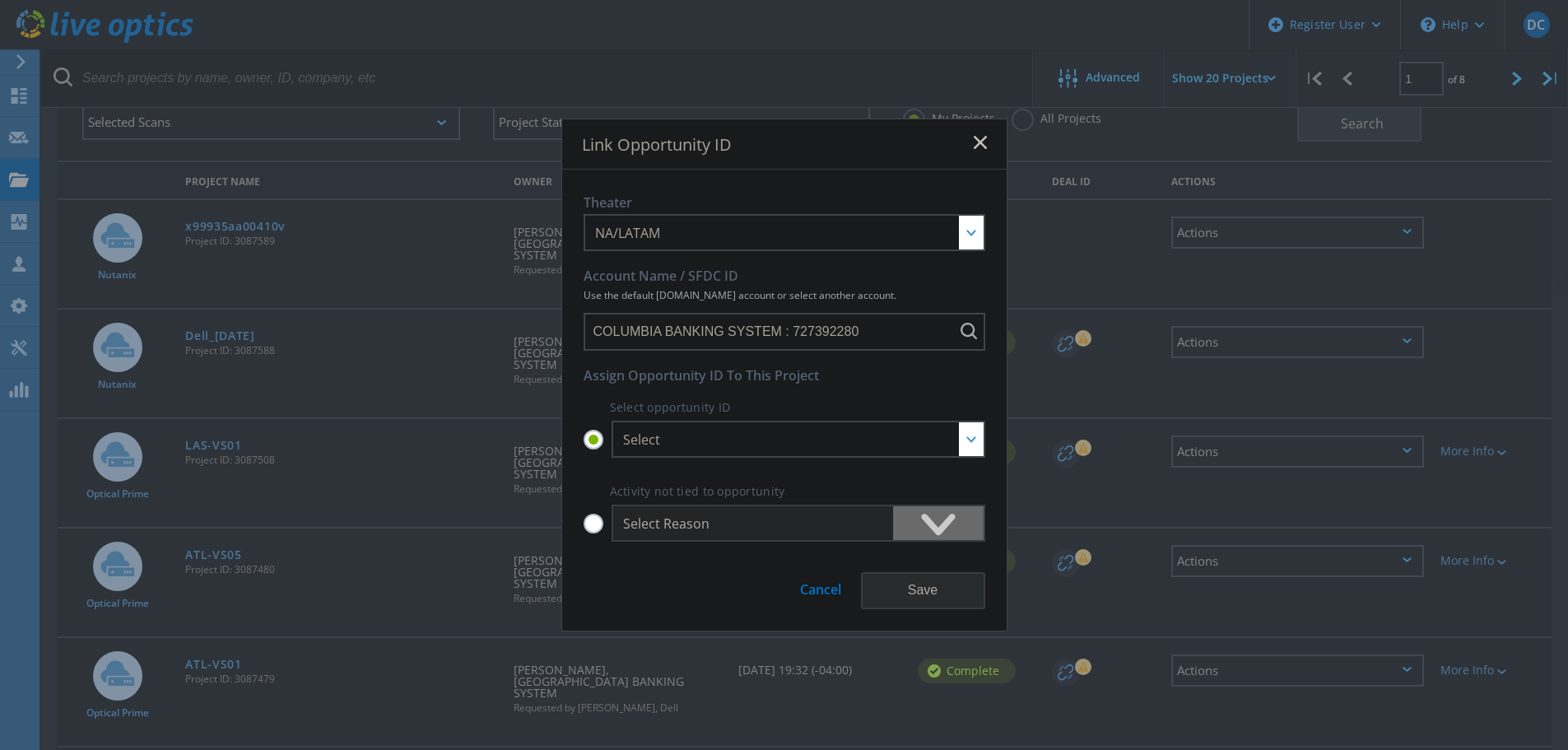
click at [817, 587] on link "Cancel" at bounding box center [821, 583] width 41 height 30
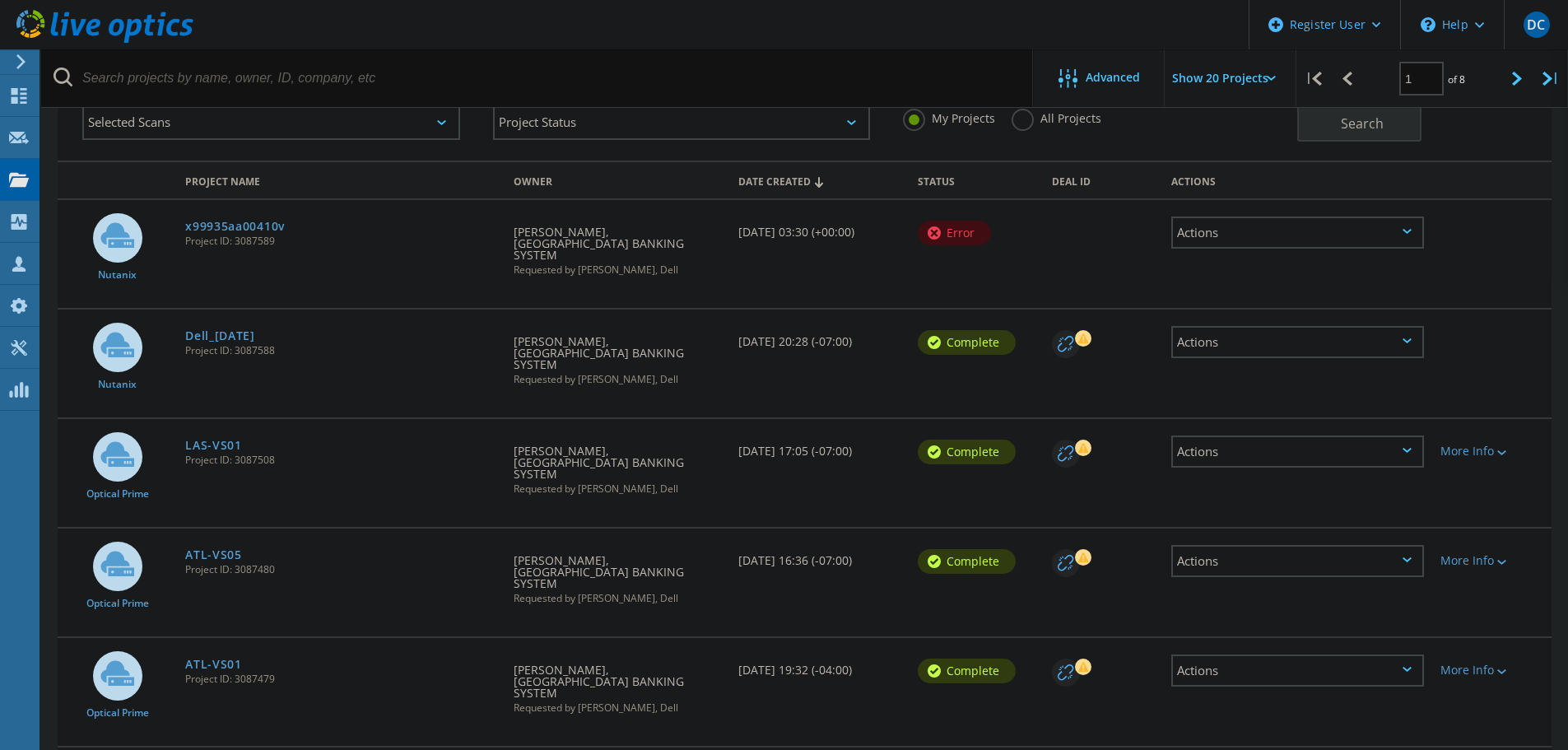
click at [1089, 330] on rect at bounding box center [1084, 339] width 16 height 16
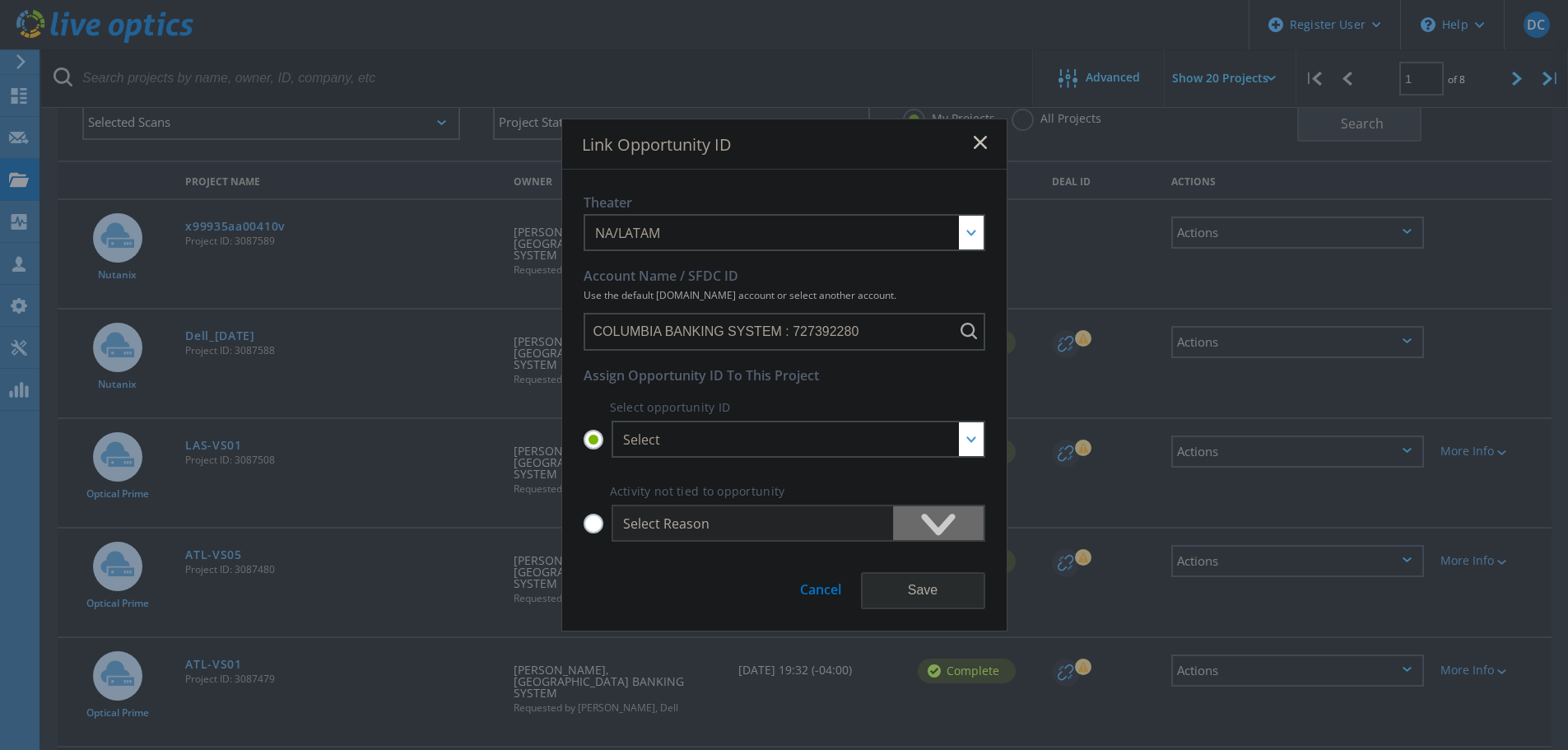
click at [825, 588] on link "Cancel" at bounding box center [821, 583] width 41 height 30
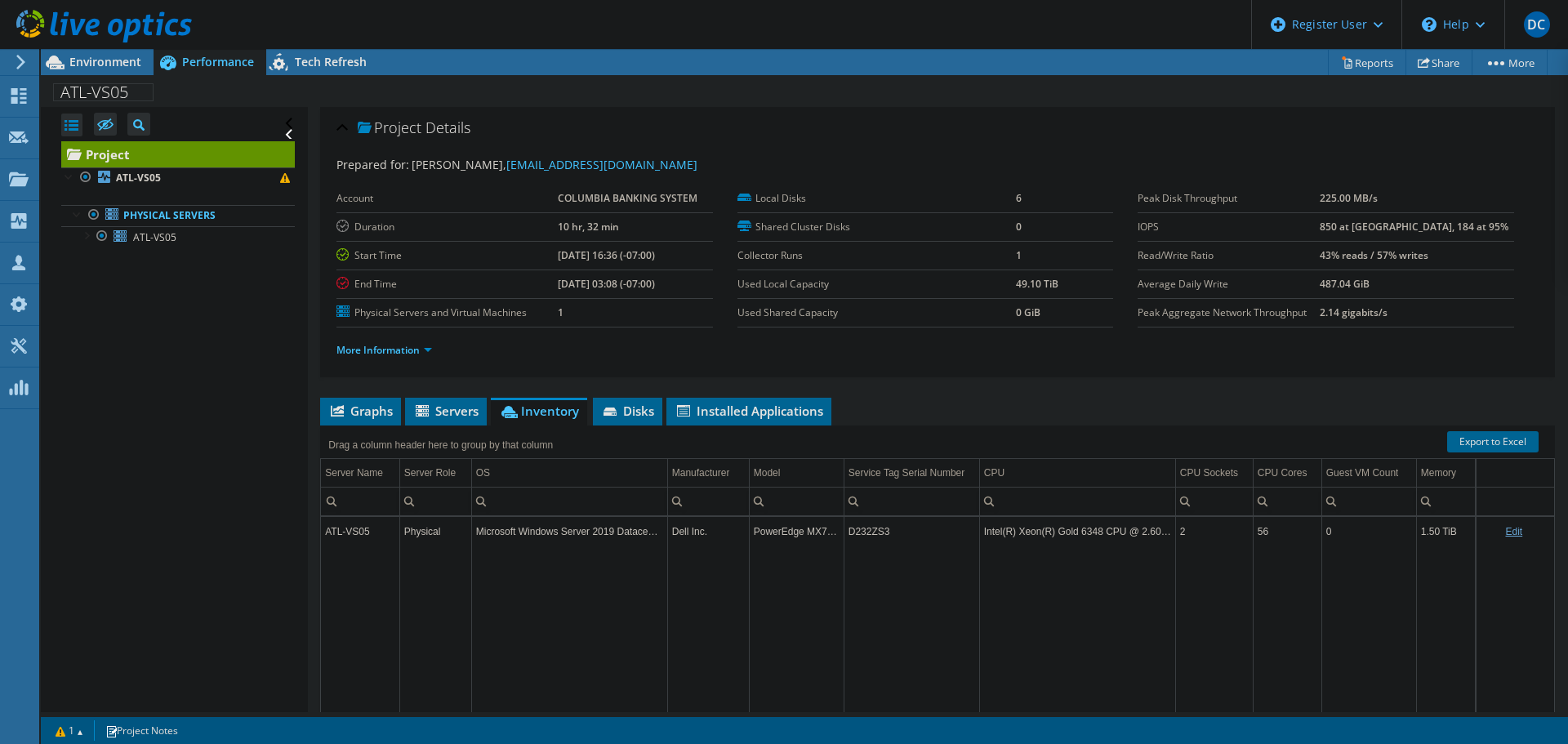
click at [718, 395] on div "Project Details Prepared for: [PERSON_NAME], [EMAIL_ADDRESS][DOMAIN_NAME] Accou…" at bounding box center [938, 471] width 1259 height 728
click at [719, 407] on span "Installed Applications" at bounding box center [749, 410] width 149 height 16
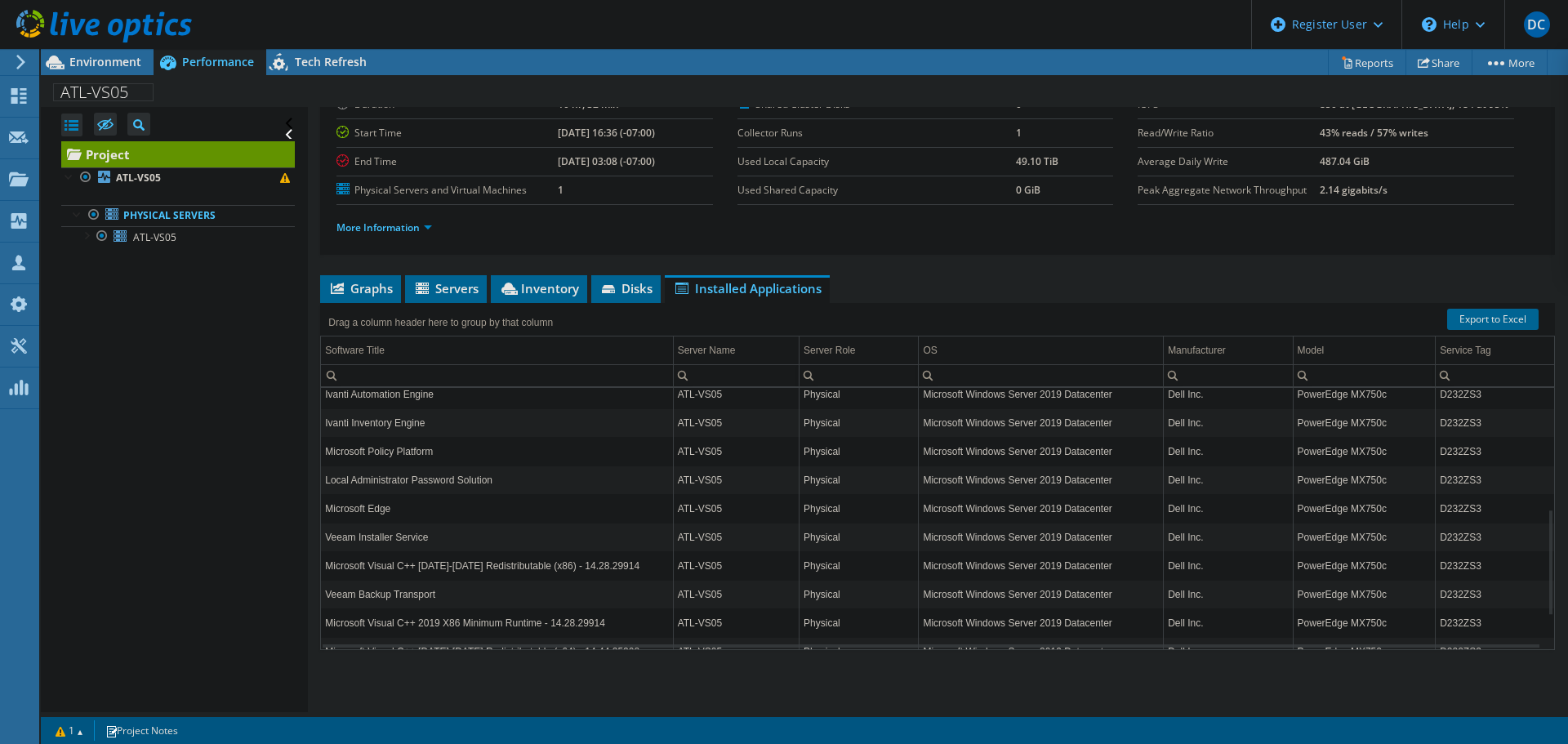
scroll to position [375, 0]
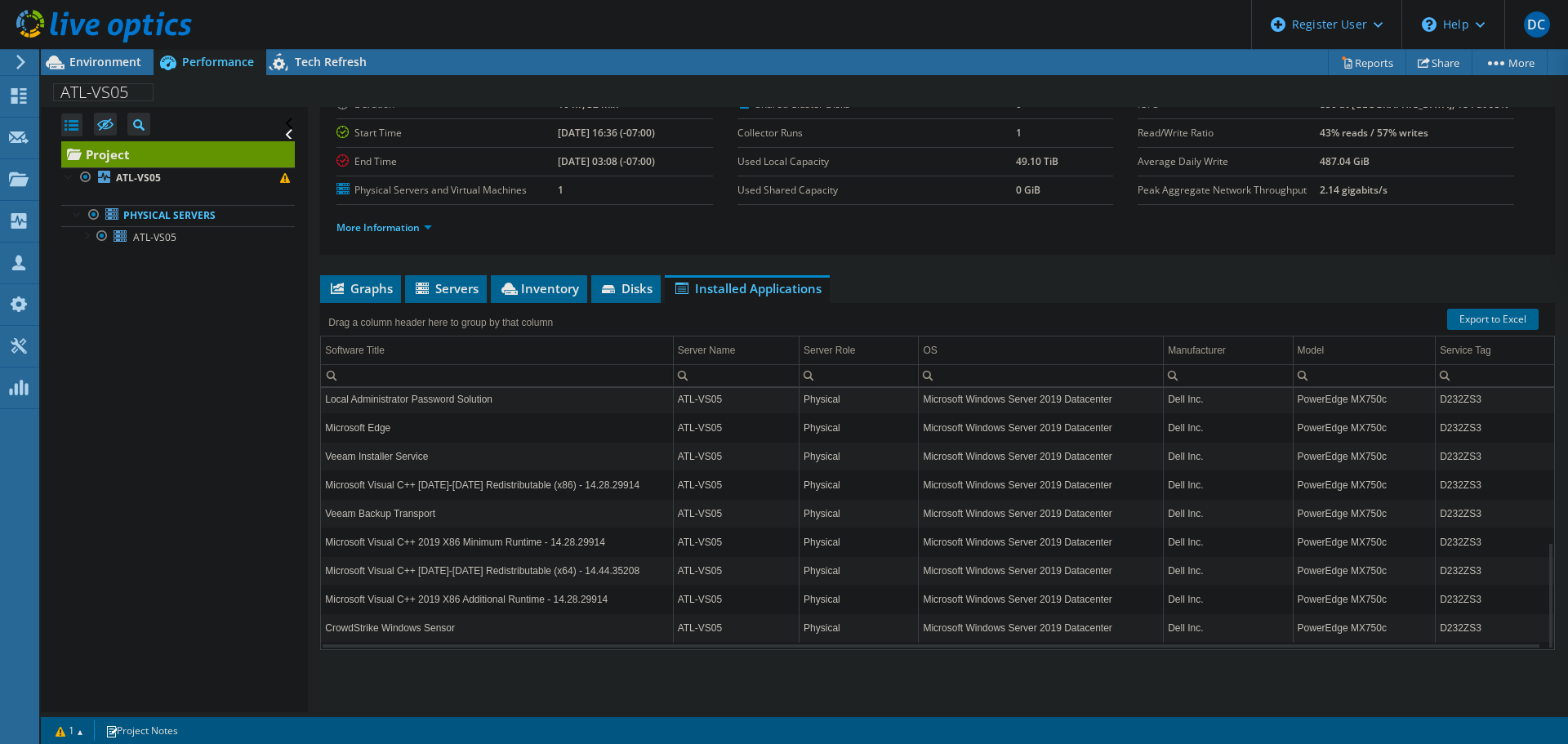
drag, startPoint x: 446, startPoint y: 602, endPoint x: 444, endPoint y: 621, distance: 19.1
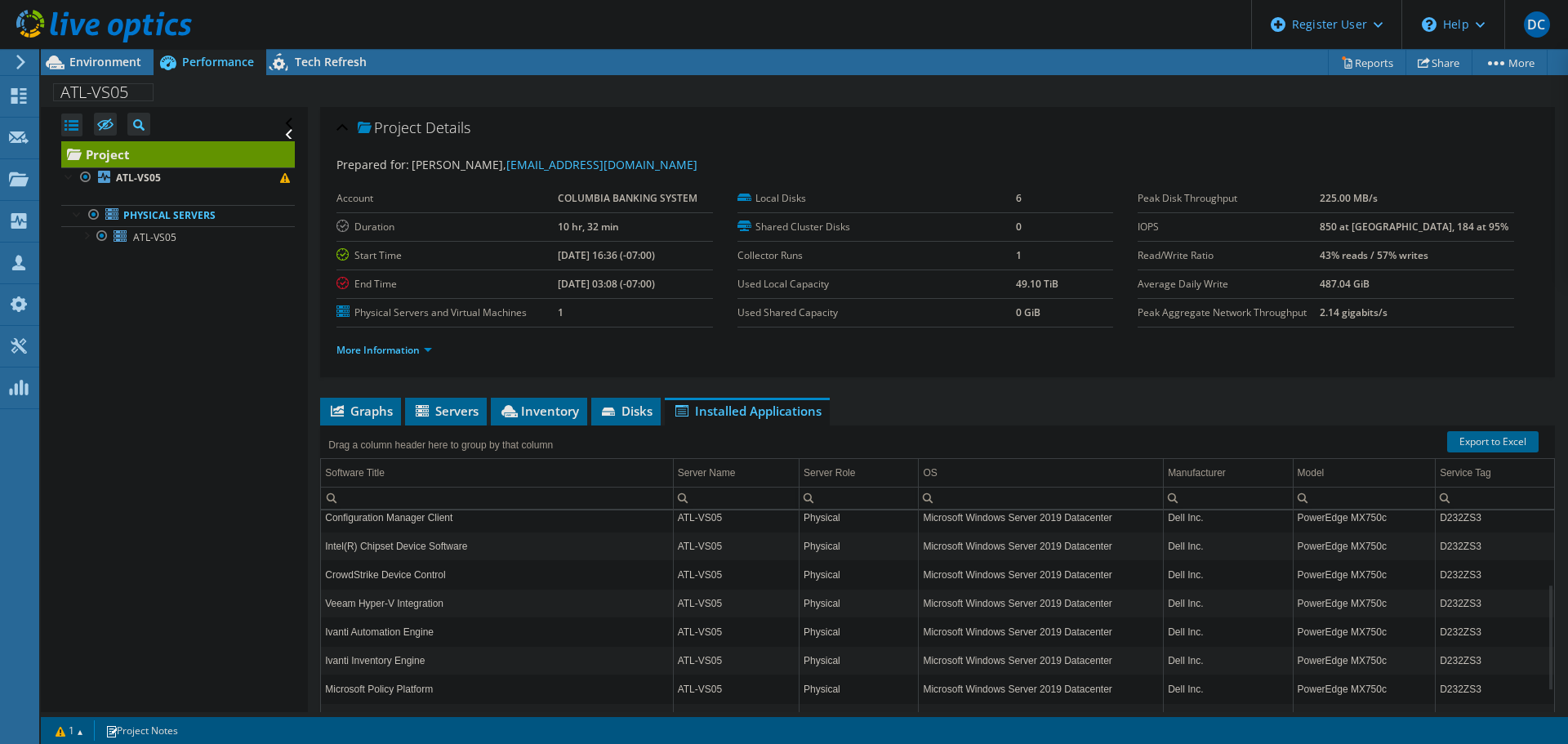
scroll to position [0, 0]
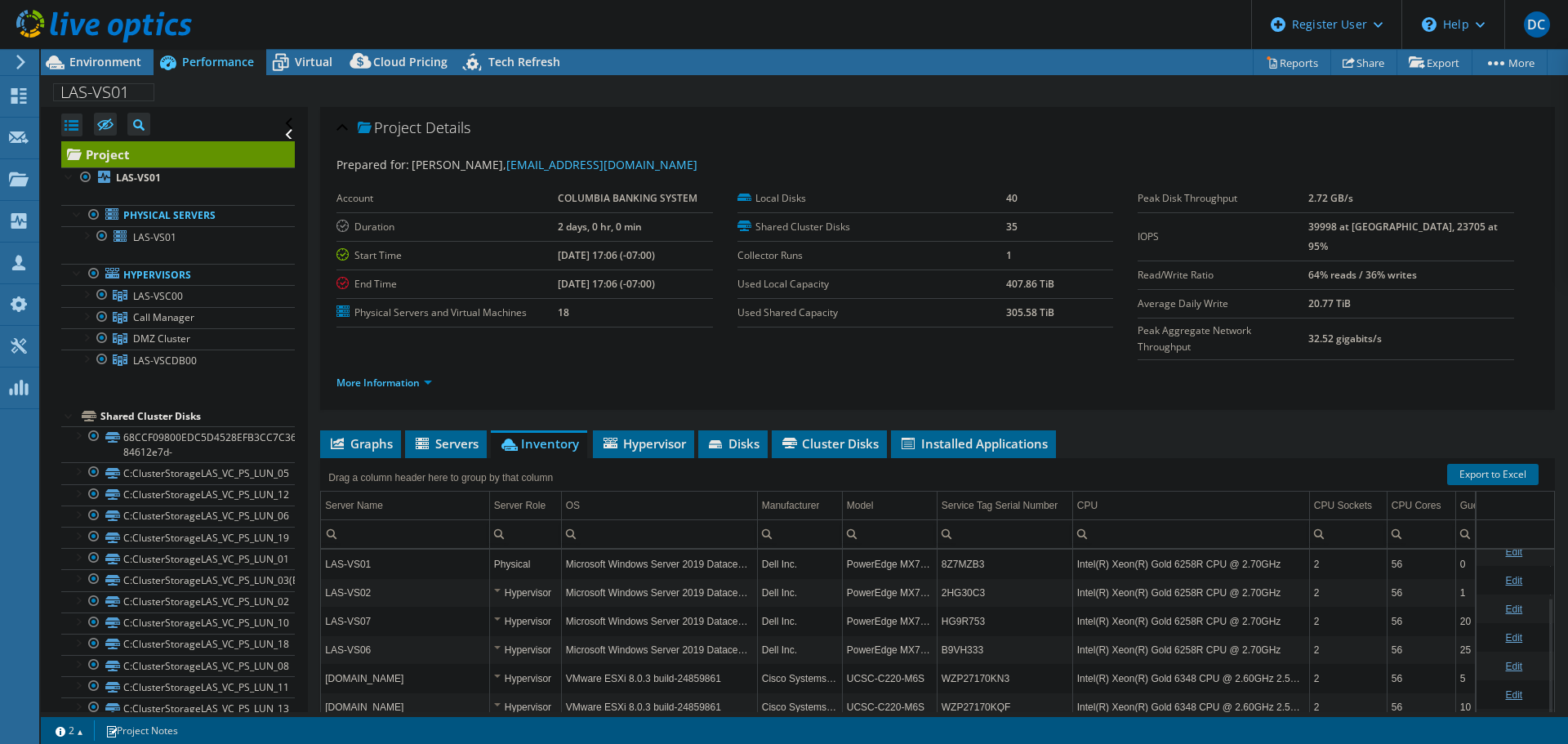
select select "USD"
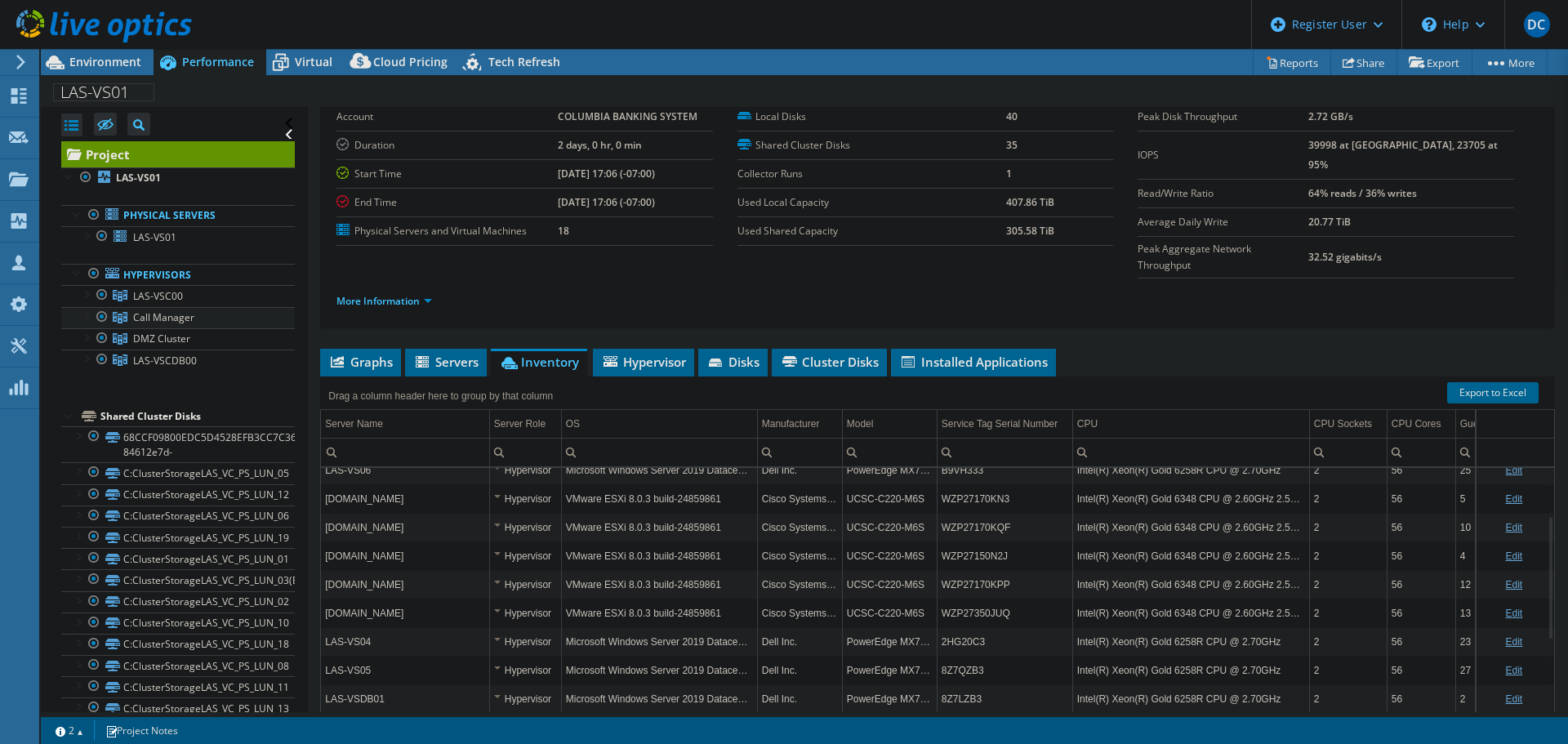
click at [79, 314] on div at bounding box center [86, 316] width 16 height 16
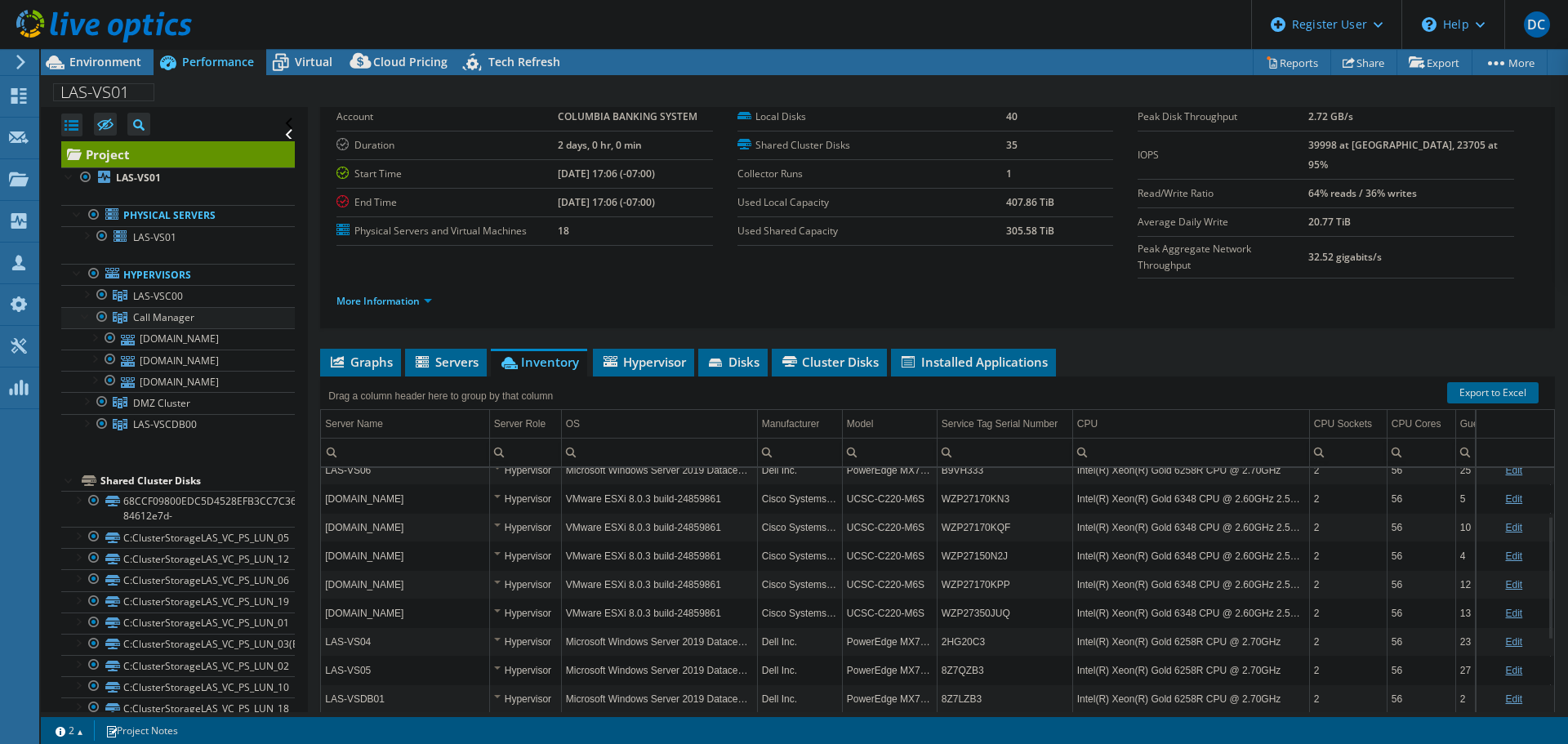
click at [82, 314] on div at bounding box center [86, 316] width 16 height 16
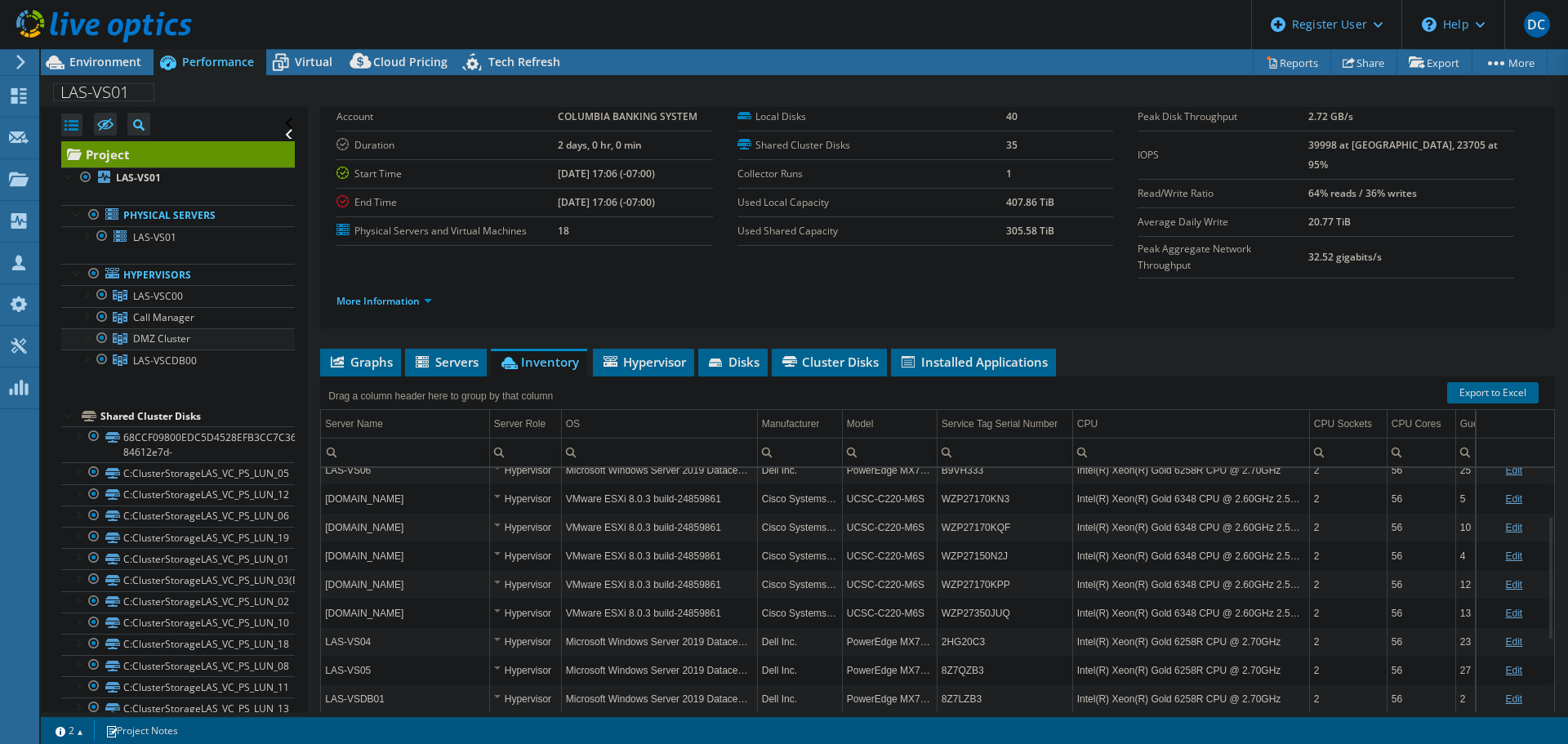
click at [81, 334] on div at bounding box center [86, 337] width 16 height 16
click at [79, 314] on div at bounding box center [86, 316] width 16 height 16
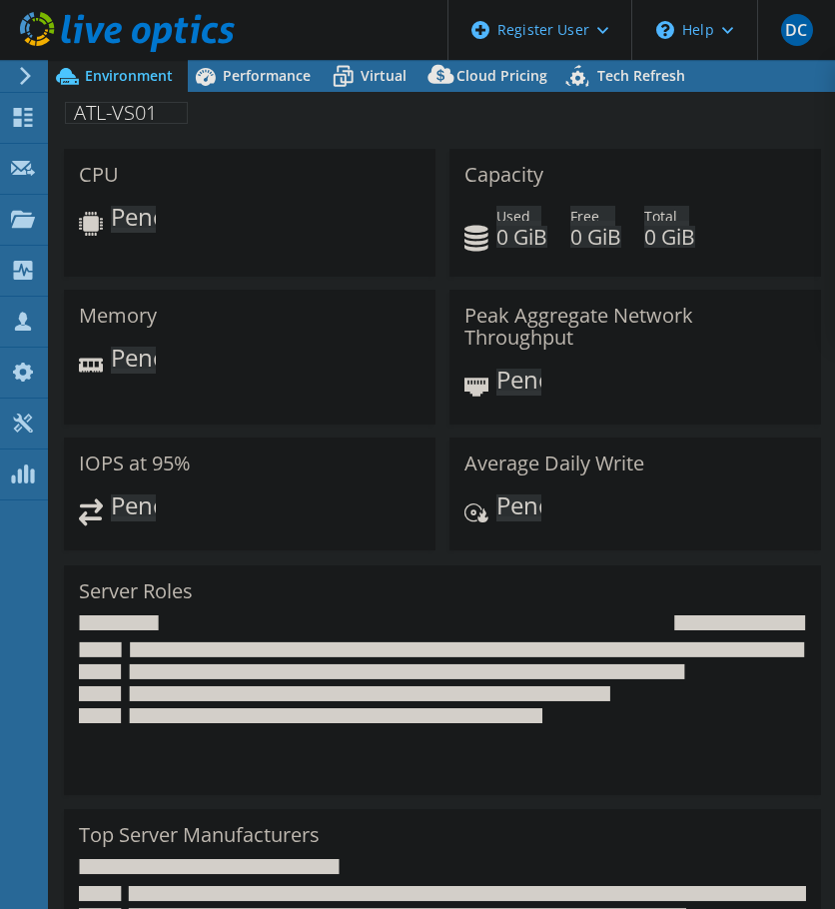
select select "USD"
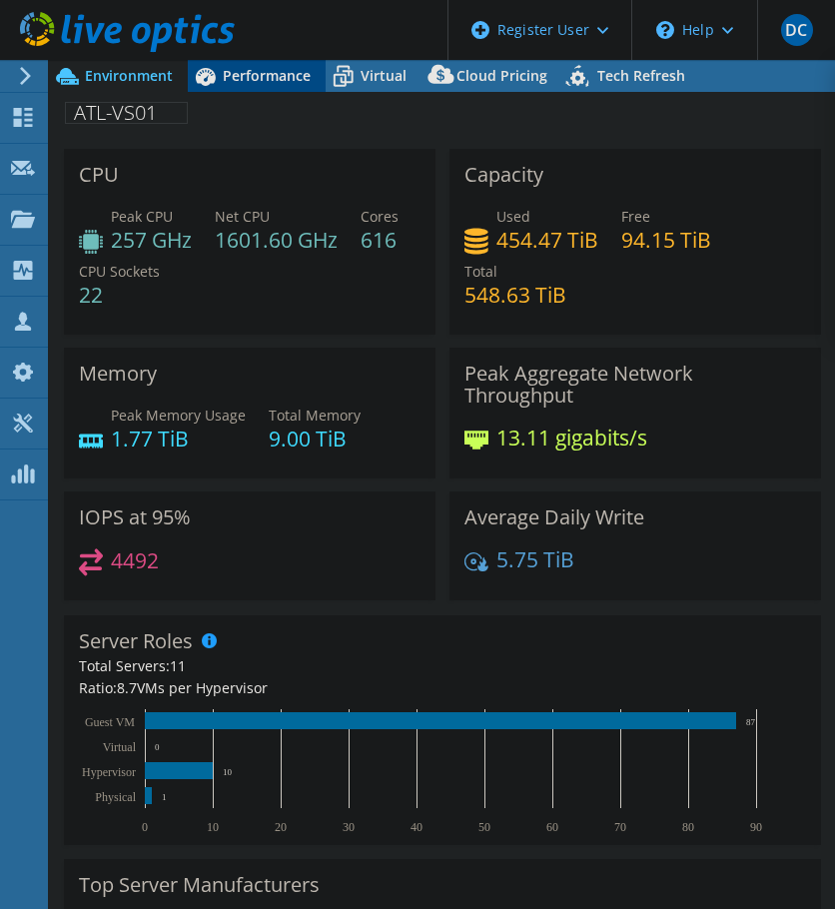
click at [238, 76] on span "Performance" at bounding box center [267, 75] width 88 height 19
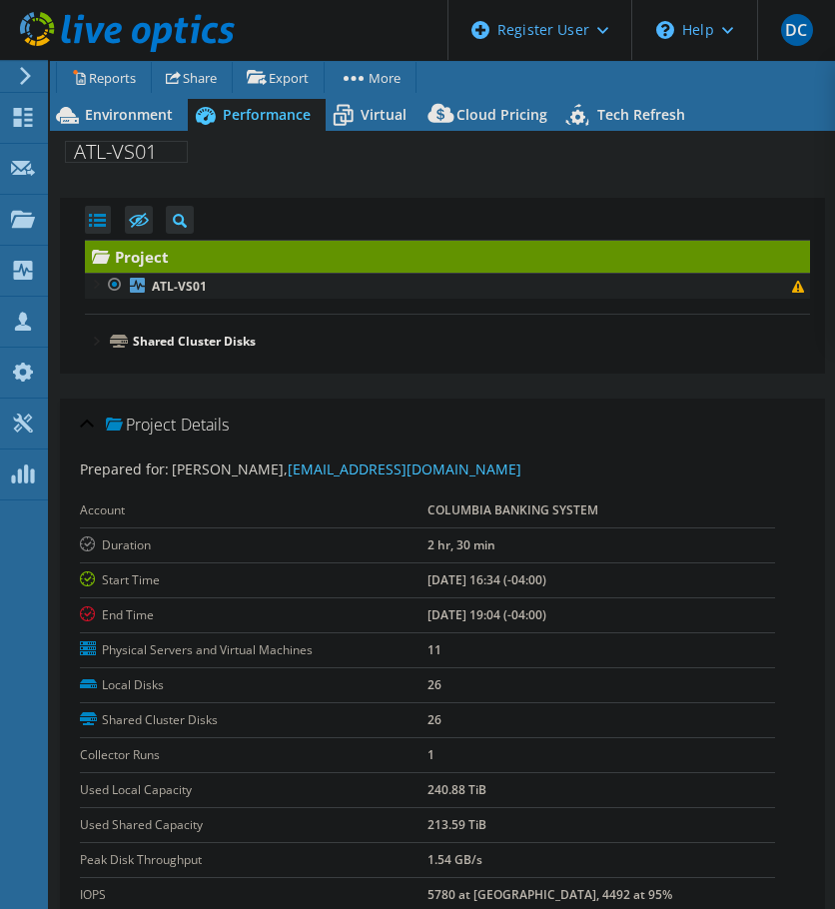
click at [89, 282] on div at bounding box center [95, 283] width 20 height 20
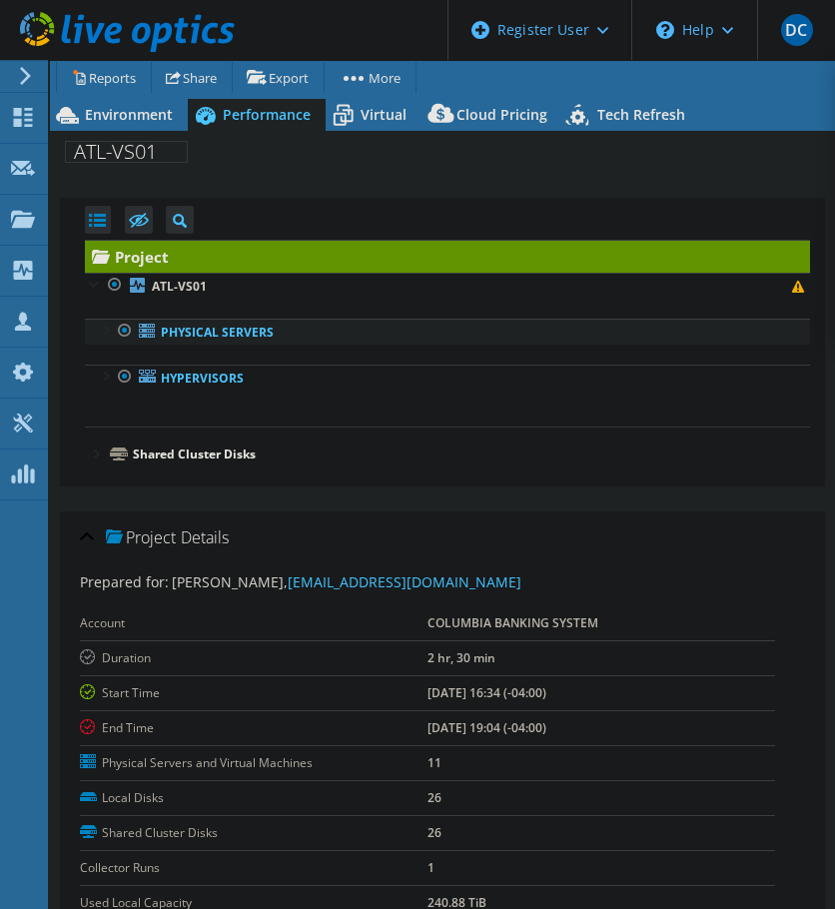
click at [97, 328] on div at bounding box center [105, 329] width 20 height 20
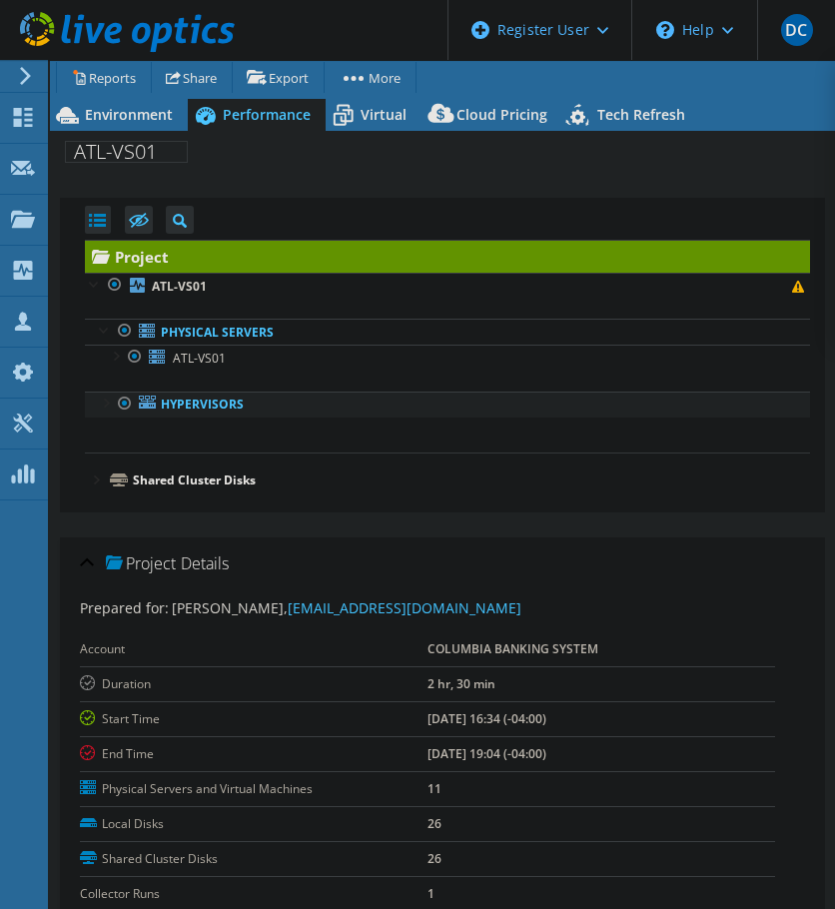
click at [102, 399] on div at bounding box center [105, 402] width 20 height 20
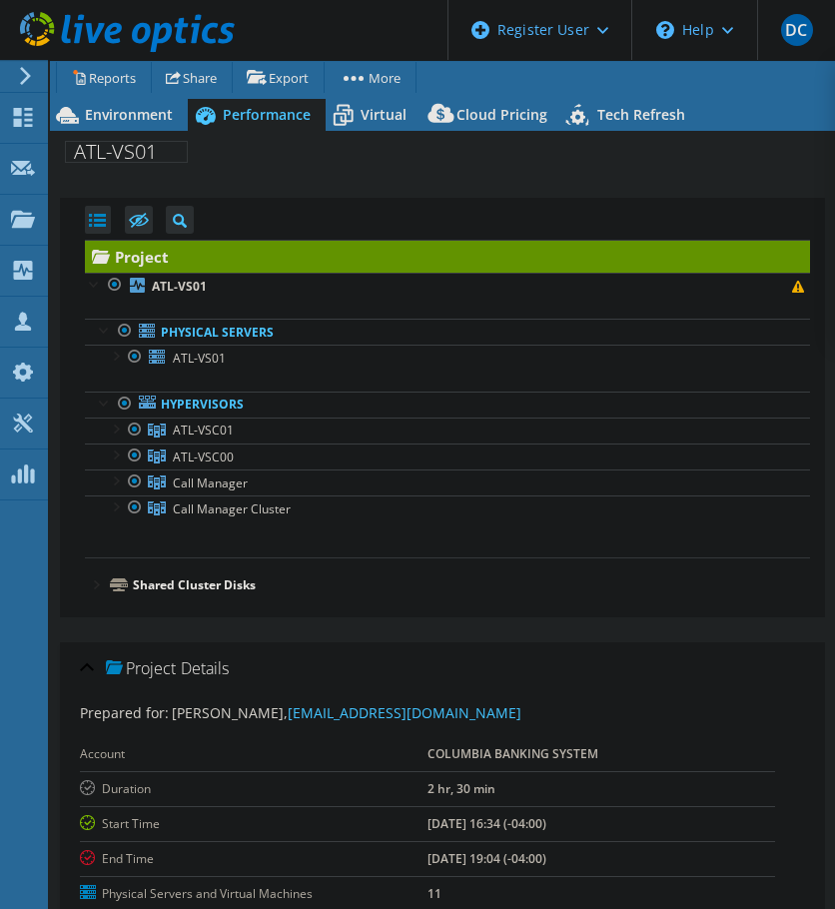
click at [85, 581] on div at bounding box center [95, 583] width 20 height 20
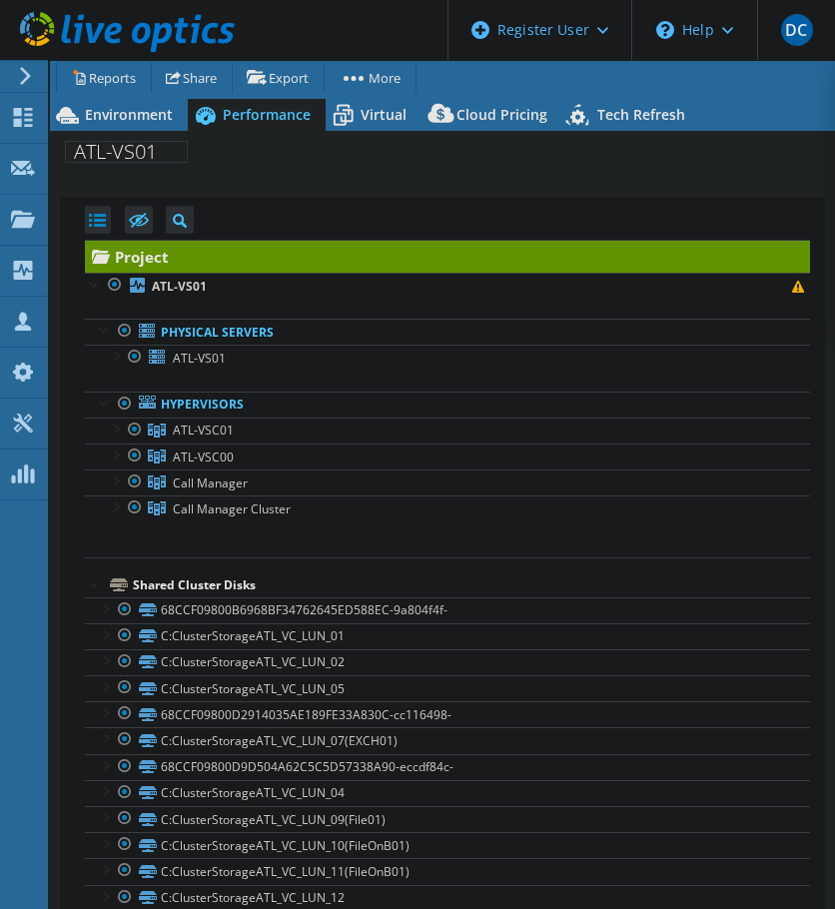
click at [85, 585] on div at bounding box center [95, 583] width 20 height 20
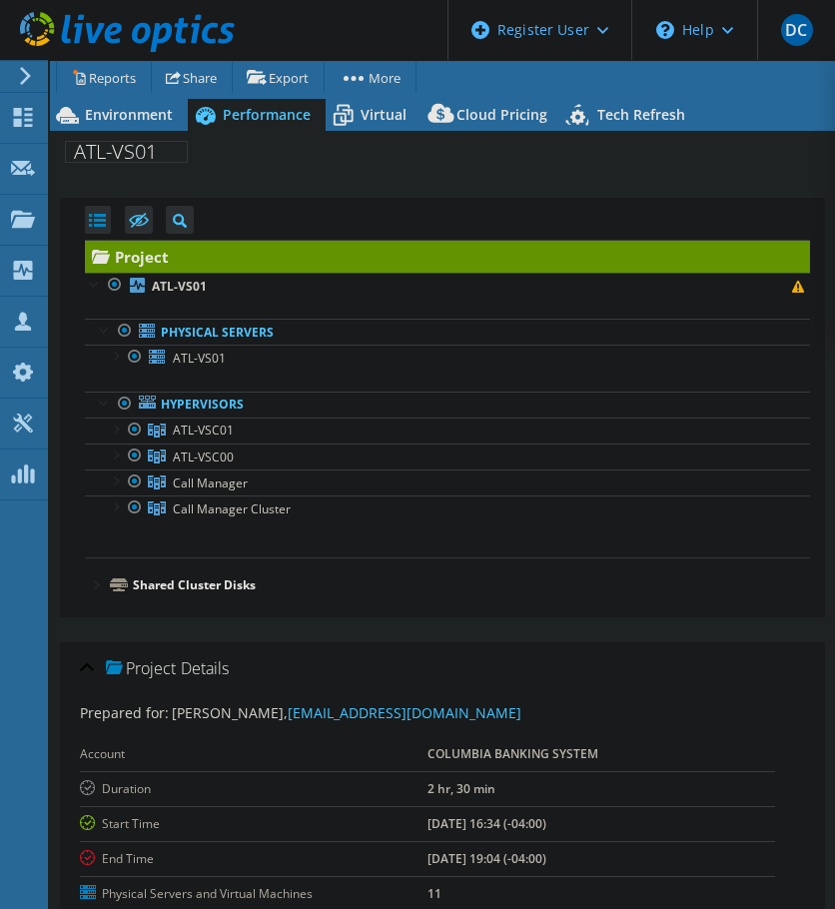
click at [92, 573] on div at bounding box center [95, 583] width 20 height 20
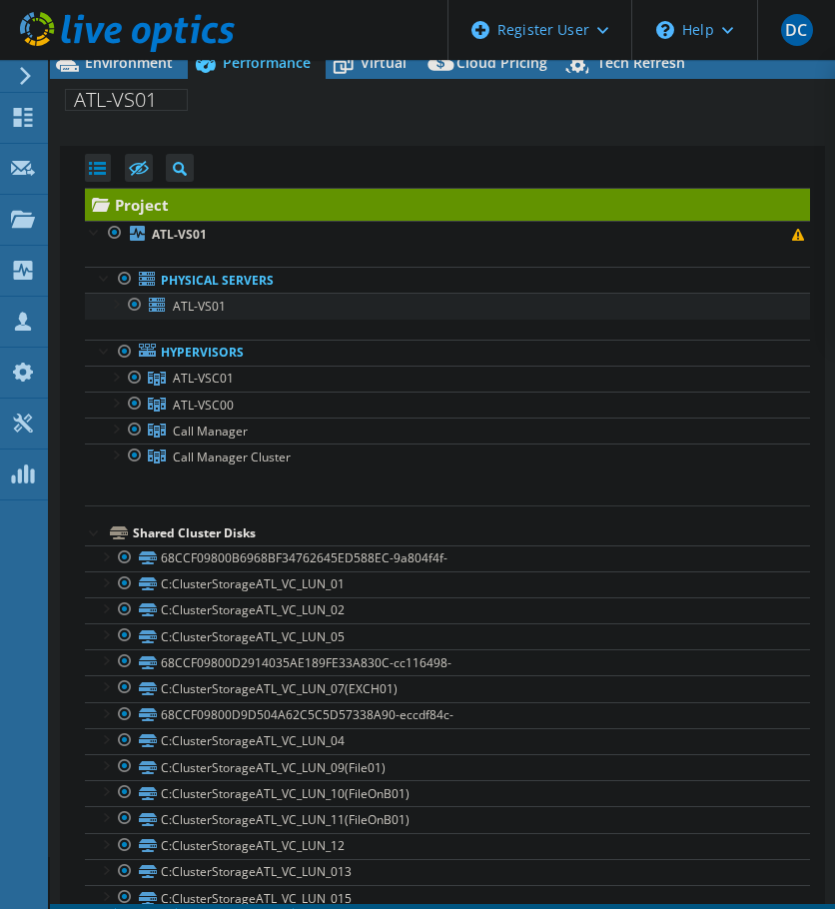
scroll to position [80, 0]
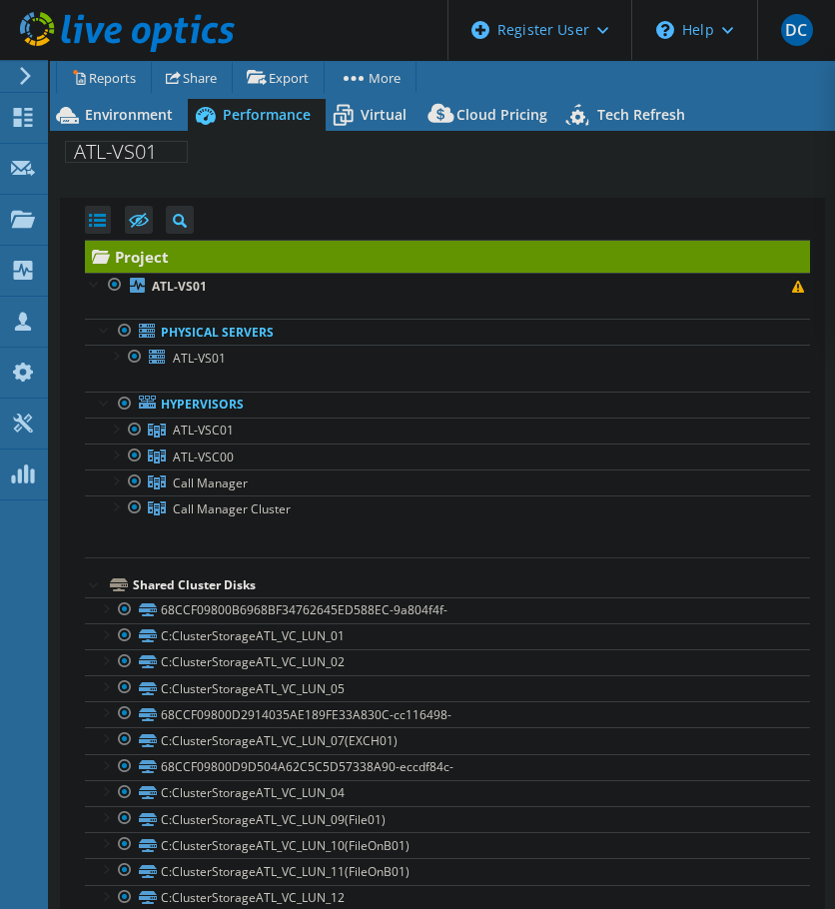
select select "USD"
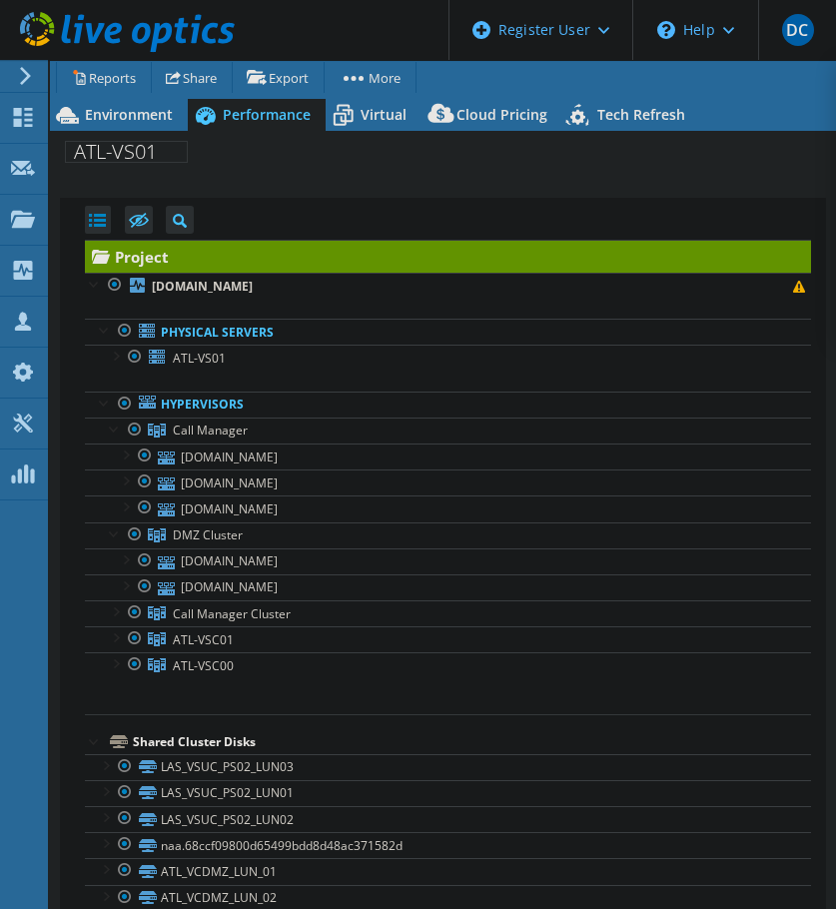
select select "USD"
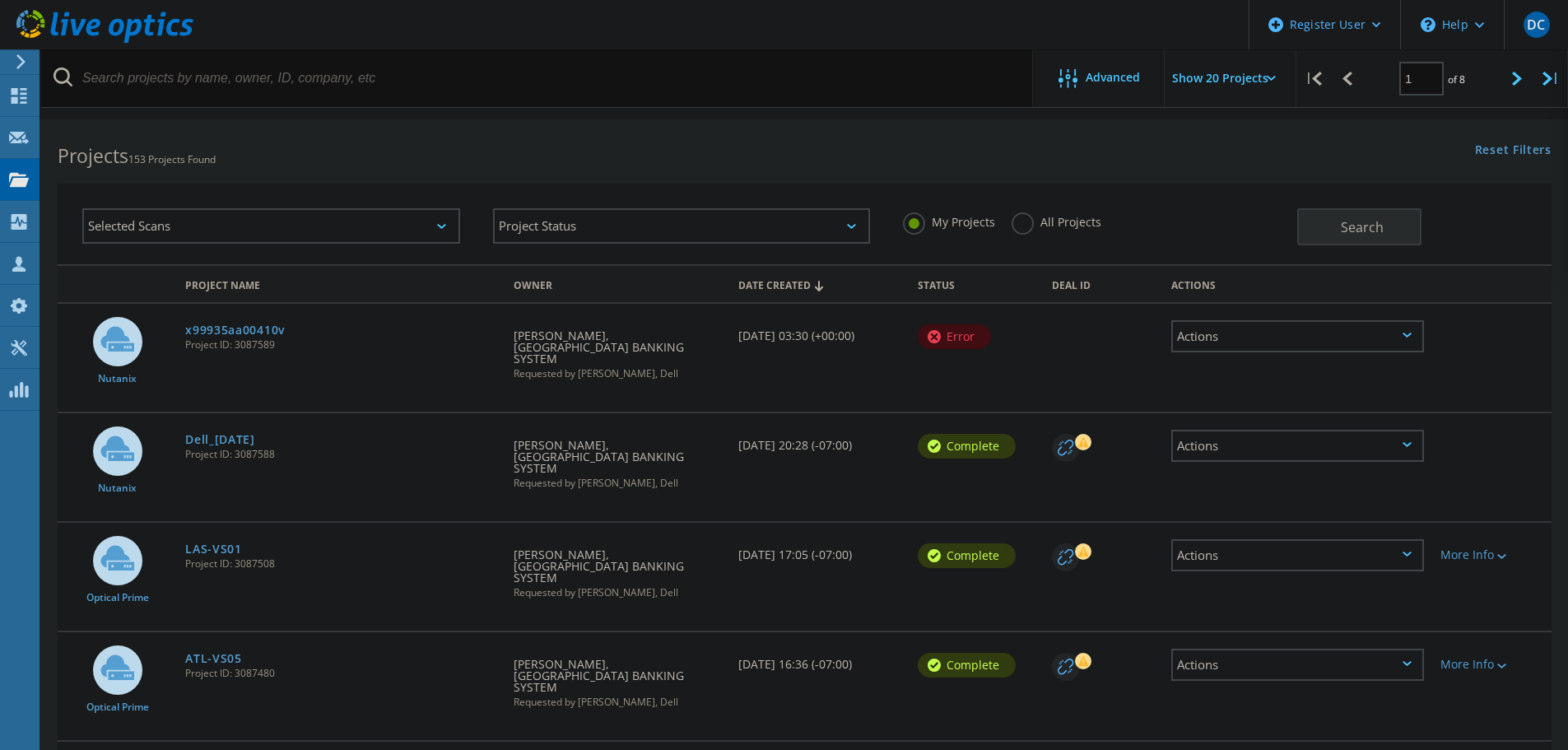
scroll to position [104, 0]
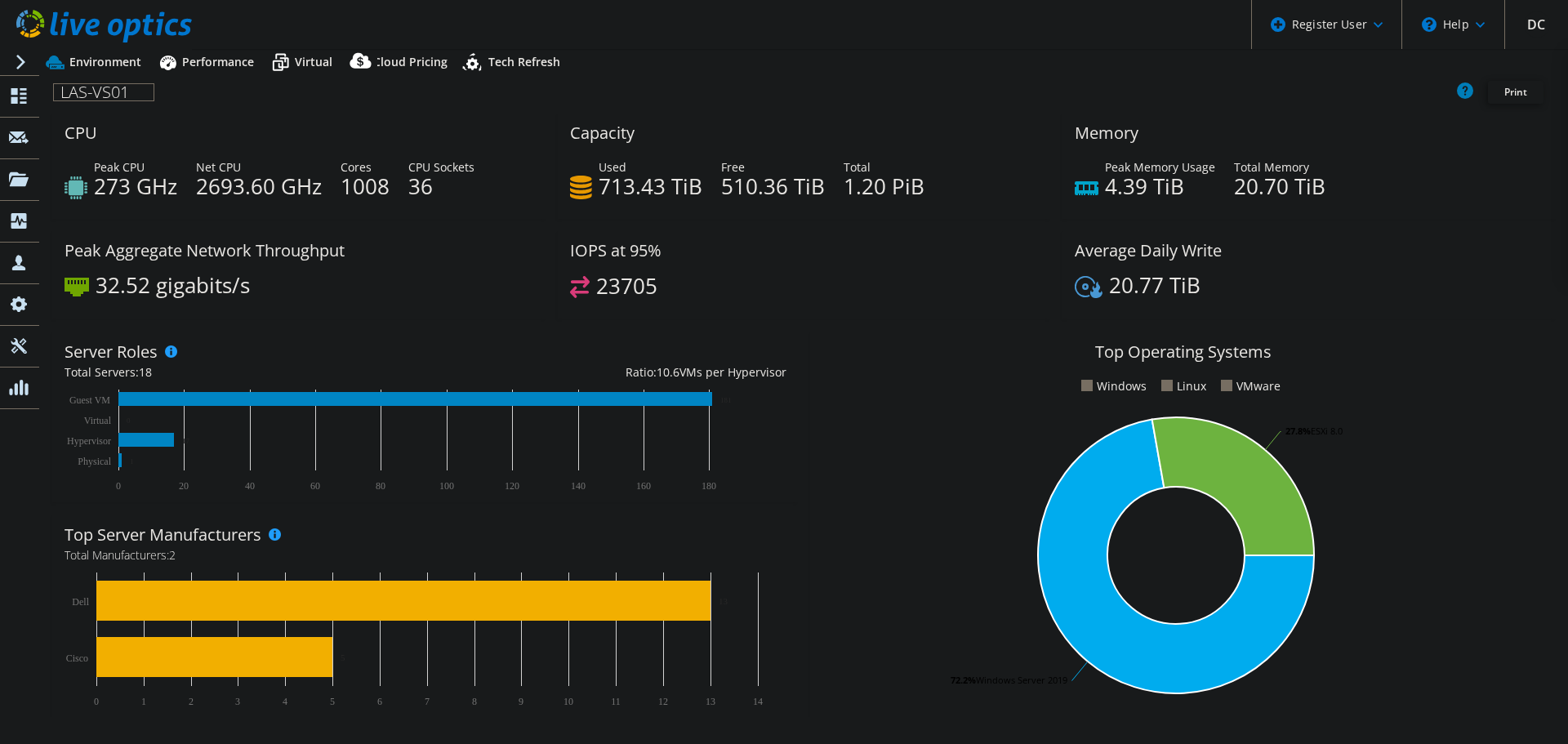
select select "USD"
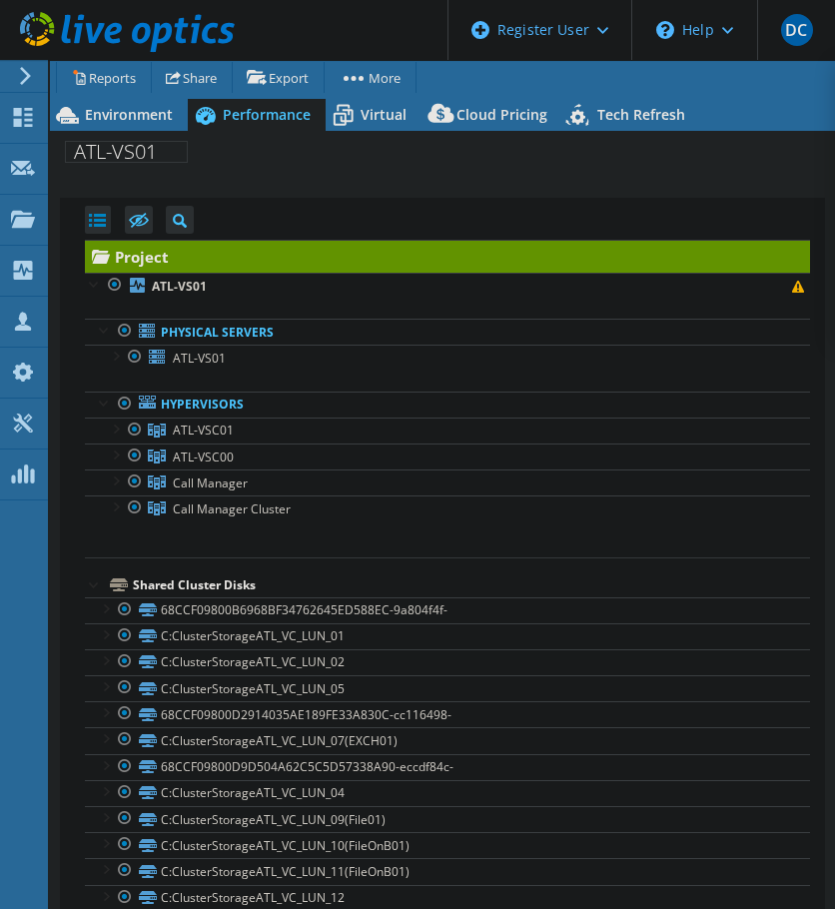
select select "USD"
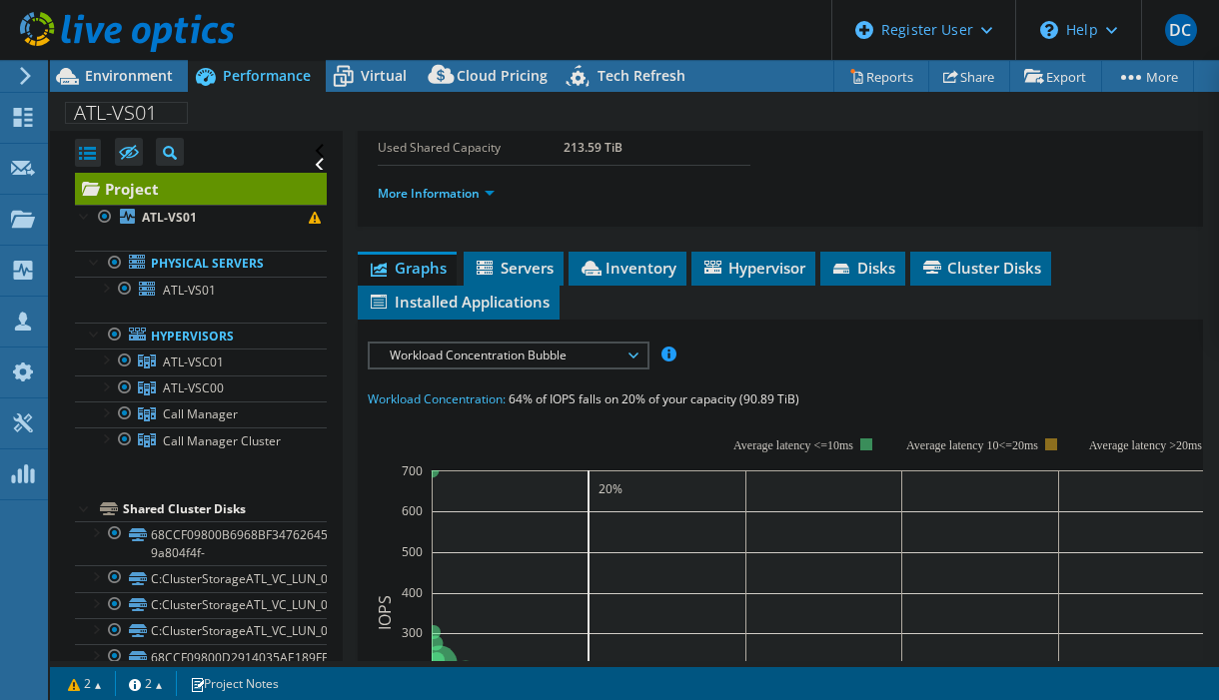
scroll to position [400, 0]
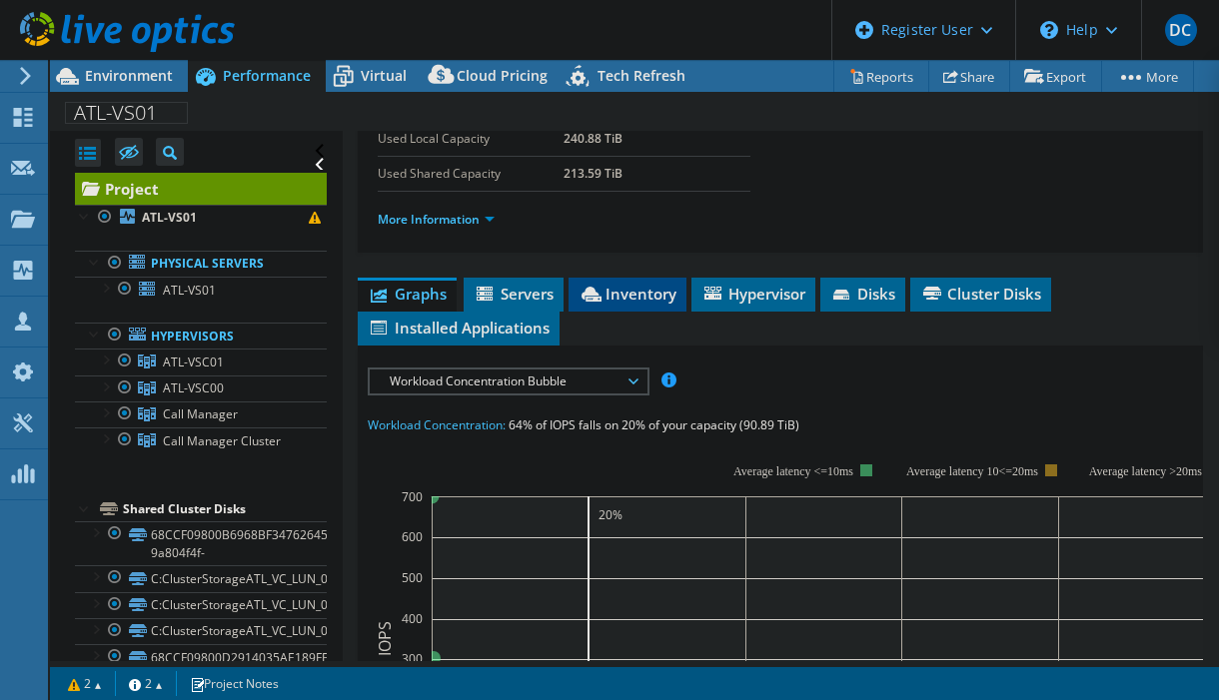
click at [640, 290] on span "Inventory" at bounding box center [627, 294] width 98 height 20
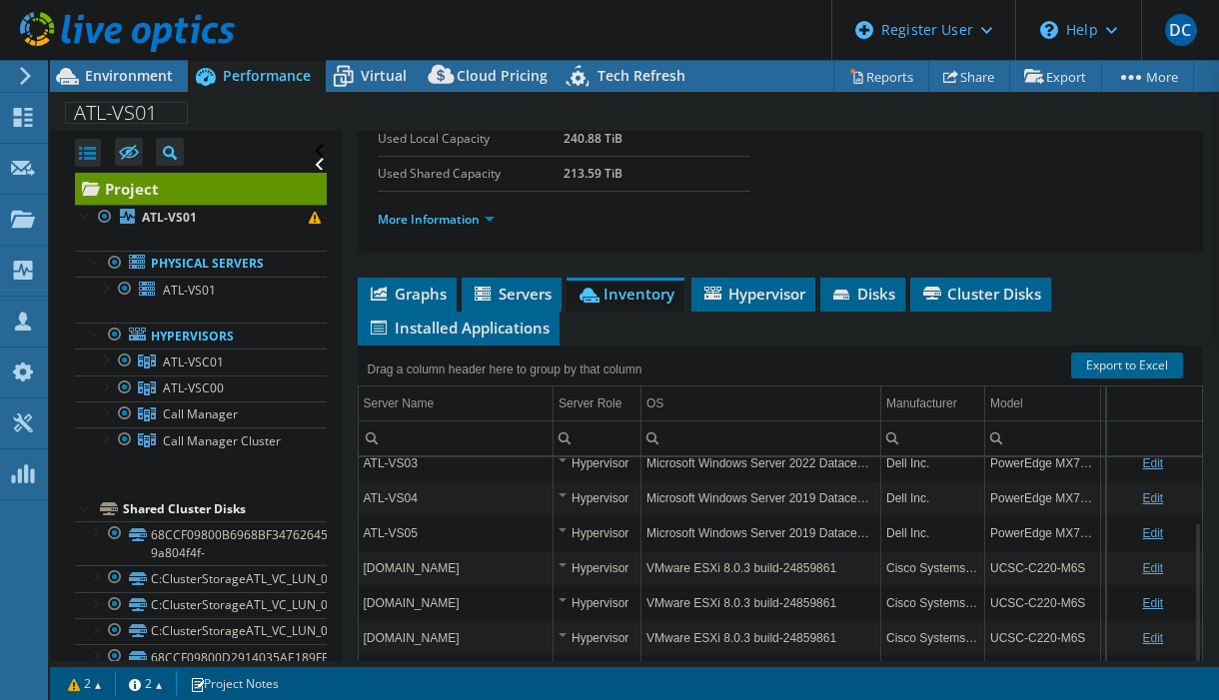
scroll to position [499, 0]
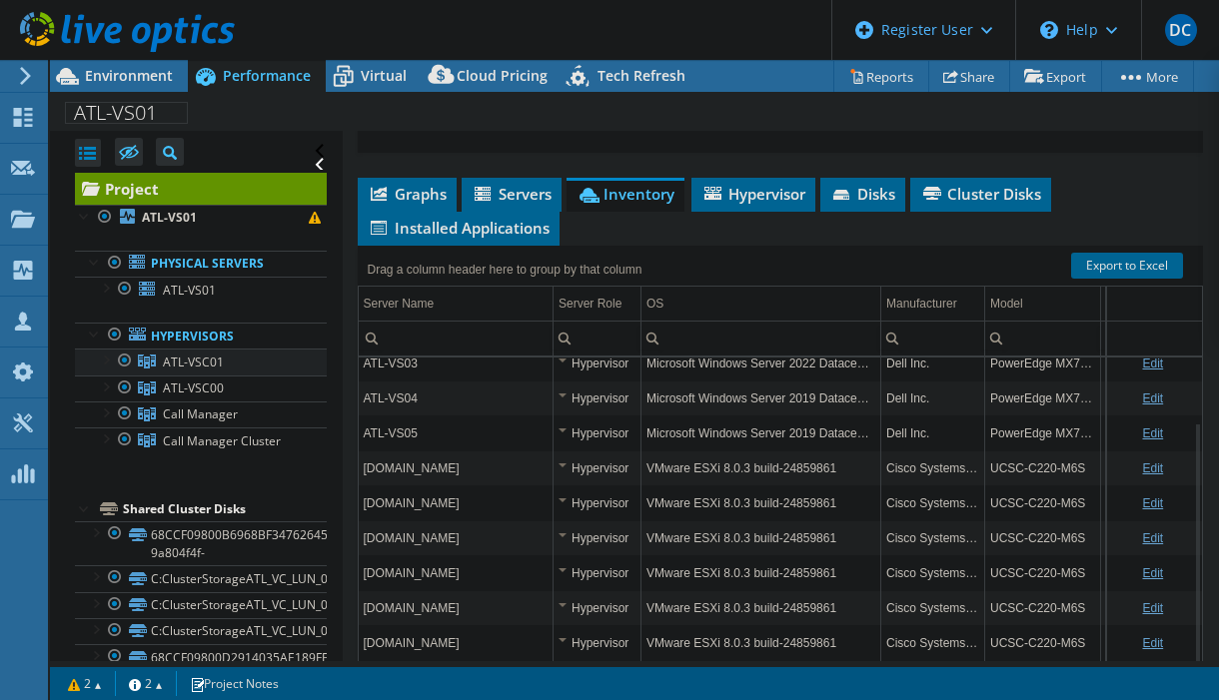
click at [94, 357] on link "ATL-VSC01" at bounding box center [201, 362] width 252 height 26
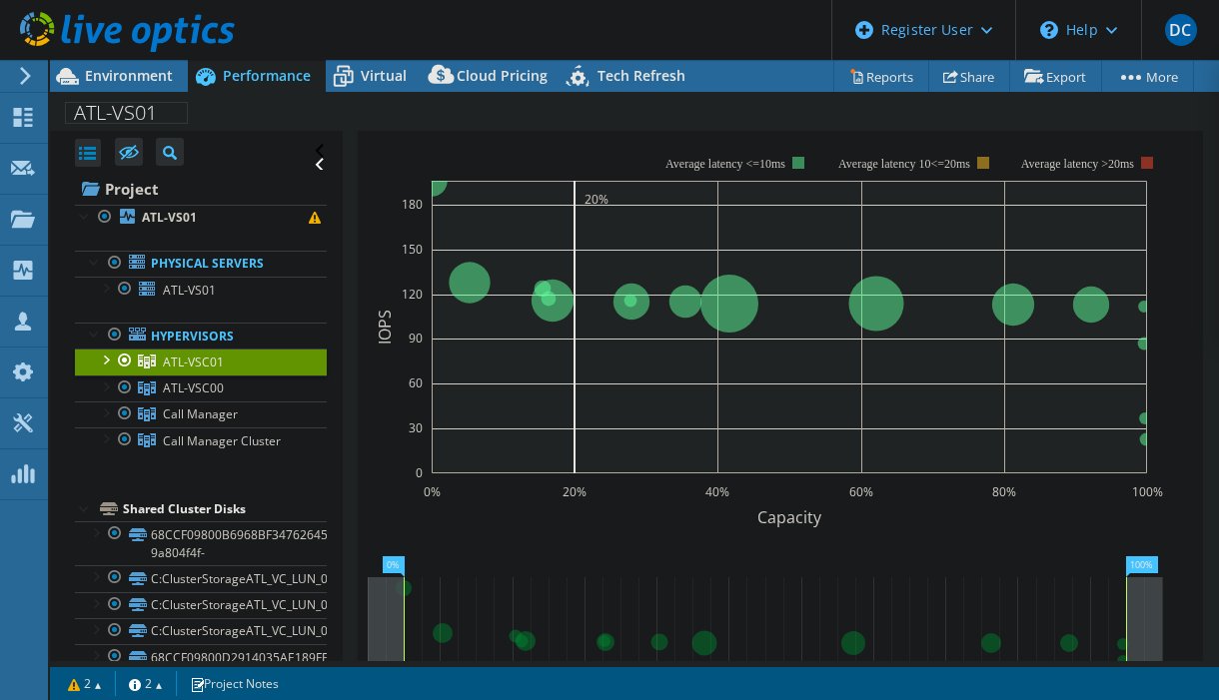
click at [108, 357] on div at bounding box center [105, 359] width 20 height 20
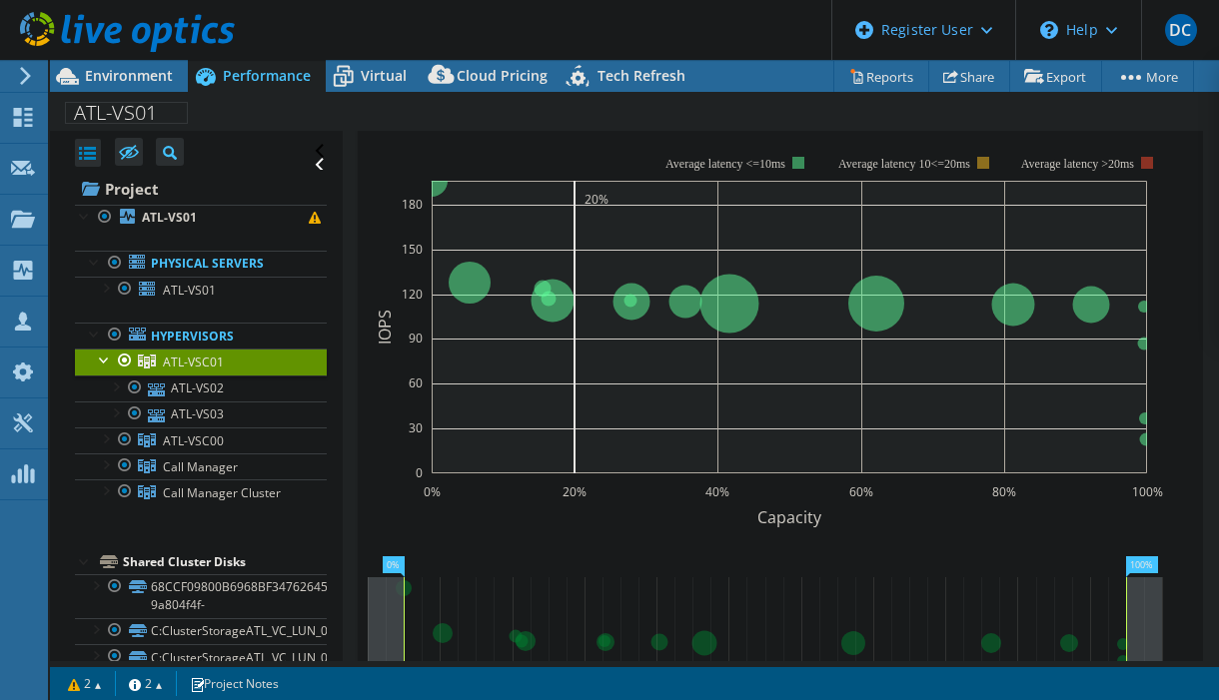
click at [103, 360] on div at bounding box center [105, 359] width 20 height 20
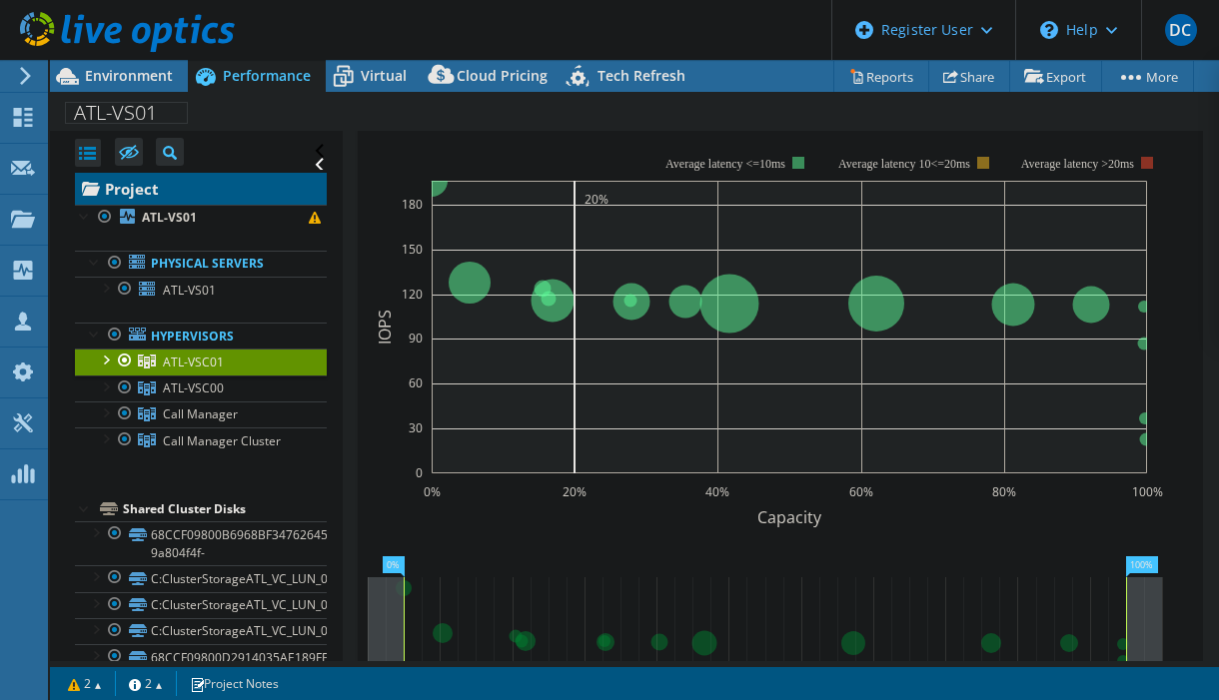
click at [148, 186] on link "Project" at bounding box center [201, 189] width 252 height 32
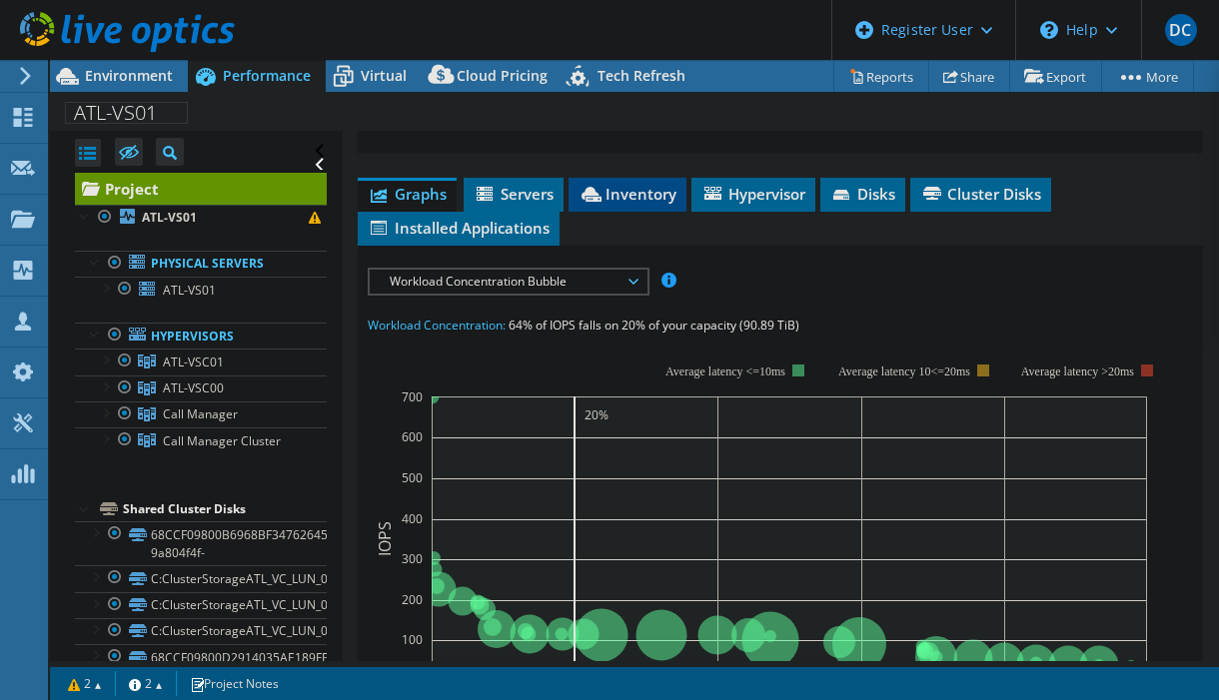
click at [621, 193] on span "Inventory" at bounding box center [627, 194] width 98 height 20
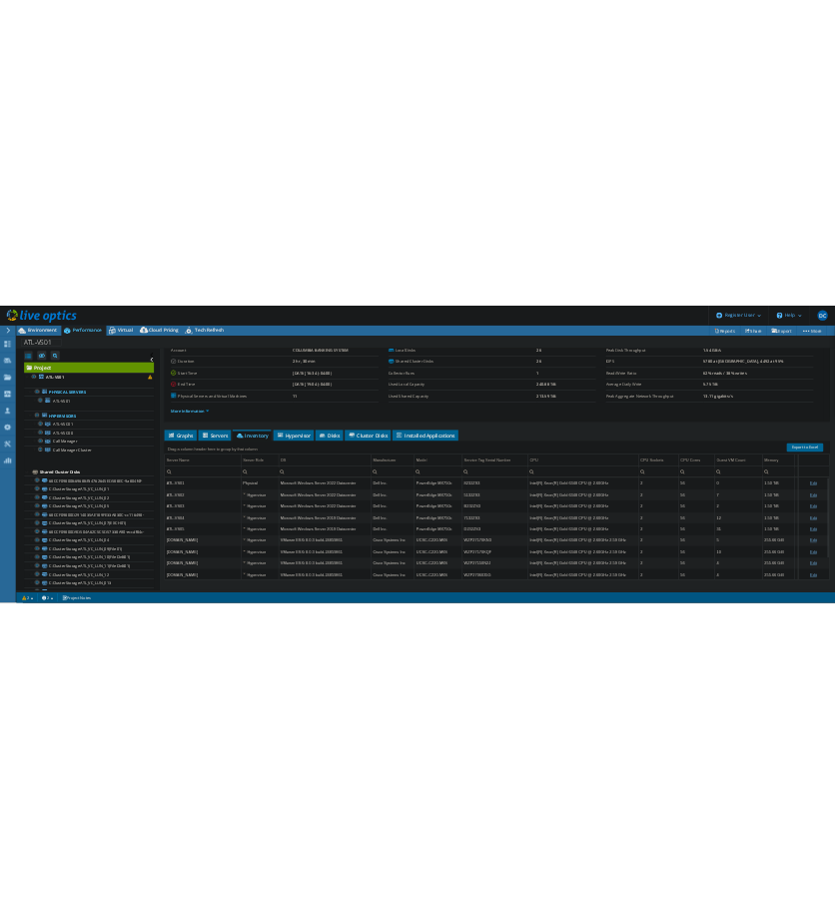
scroll to position [50, 0]
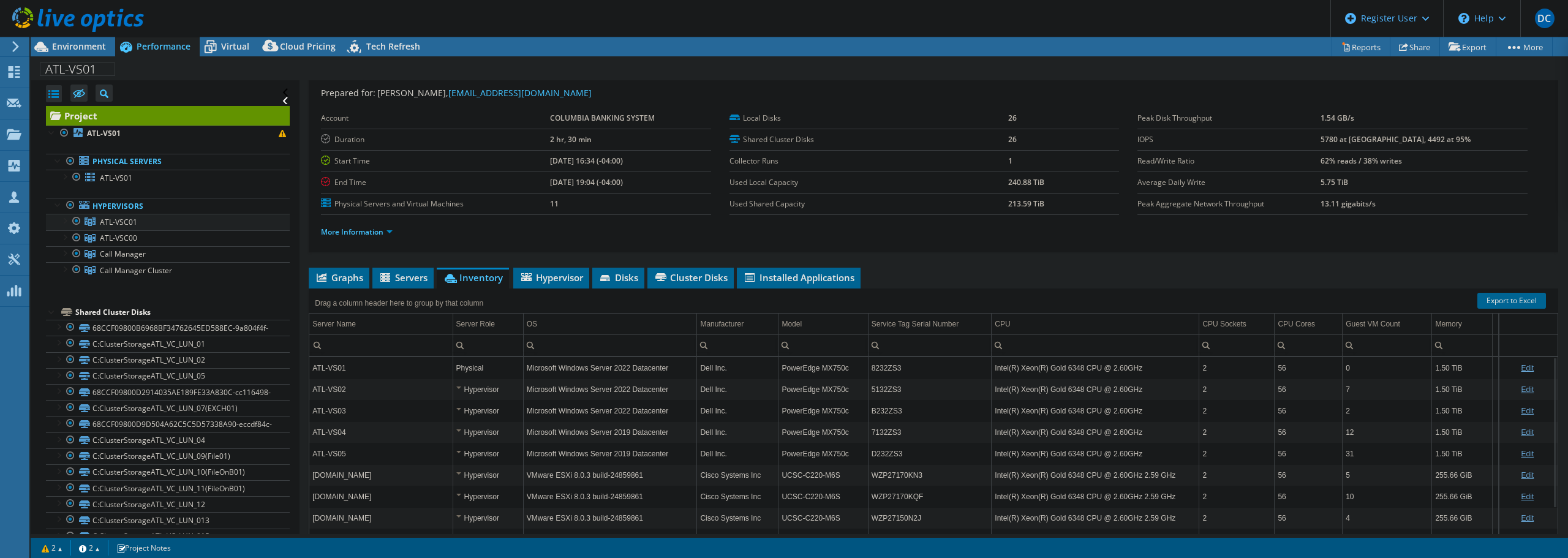
click at [67, 223] on div at bounding box center [64, 220] width 12 height 12
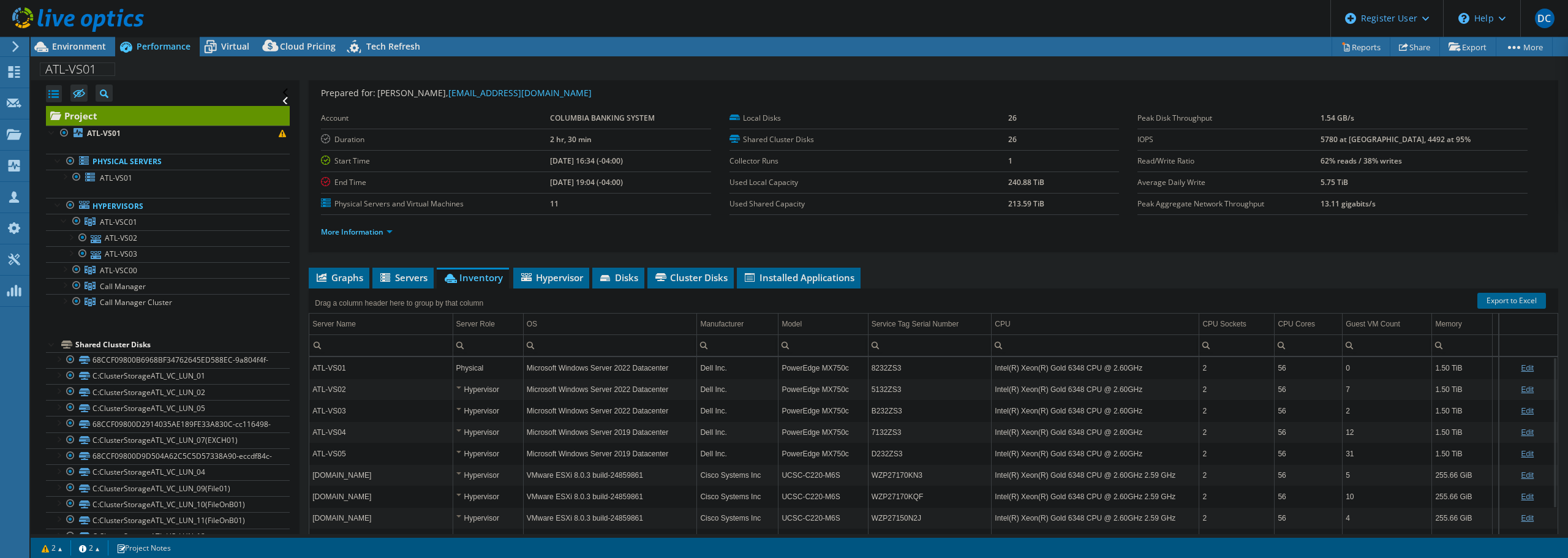
click at [456, 388] on div "Hypervisor" at bounding box center [488, 389] width 64 height 15
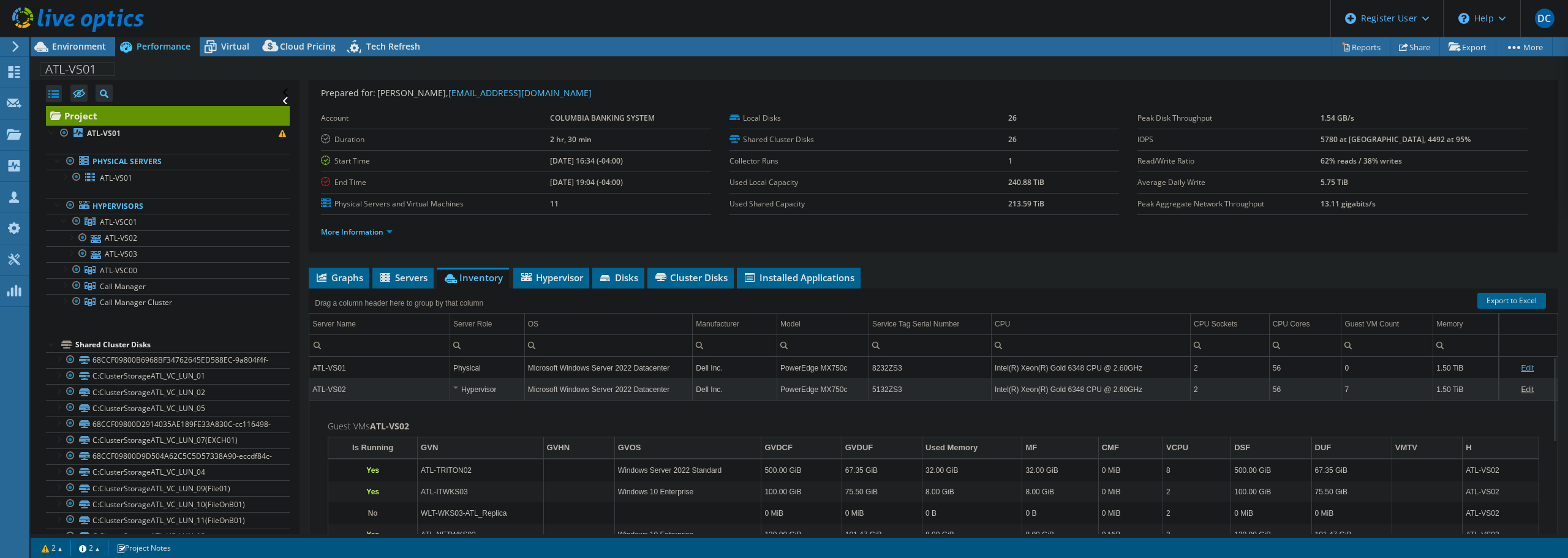
click at [456, 388] on div "Hypervisor" at bounding box center [487, 389] width 68 height 15
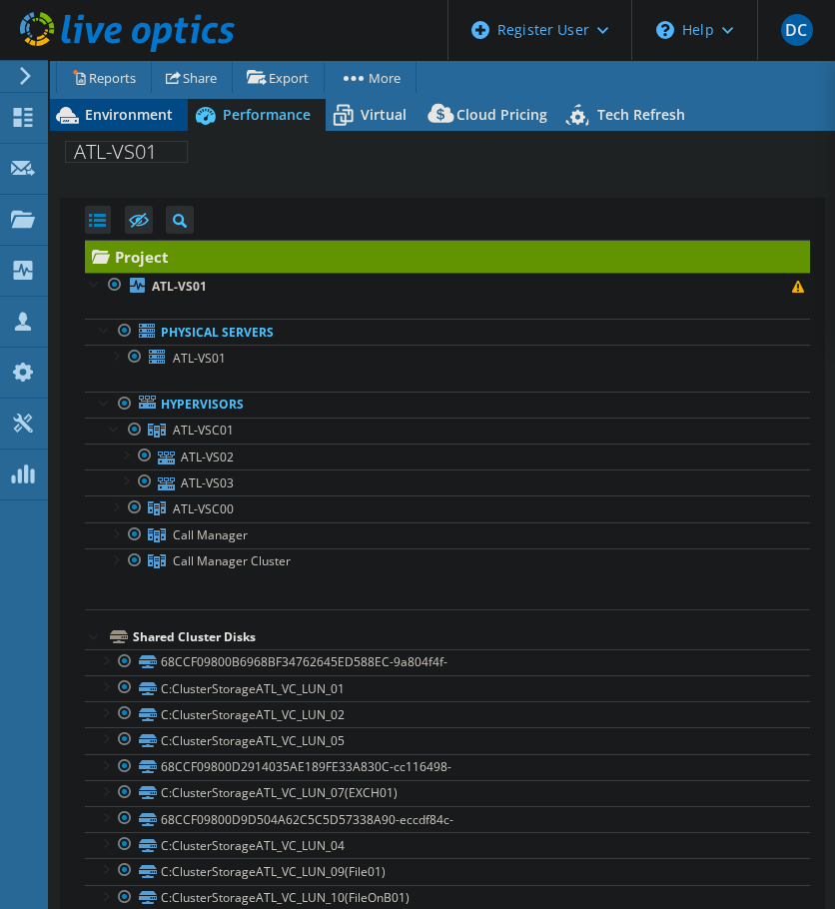
click at [115, 109] on span "Environment" at bounding box center [129, 114] width 88 height 19
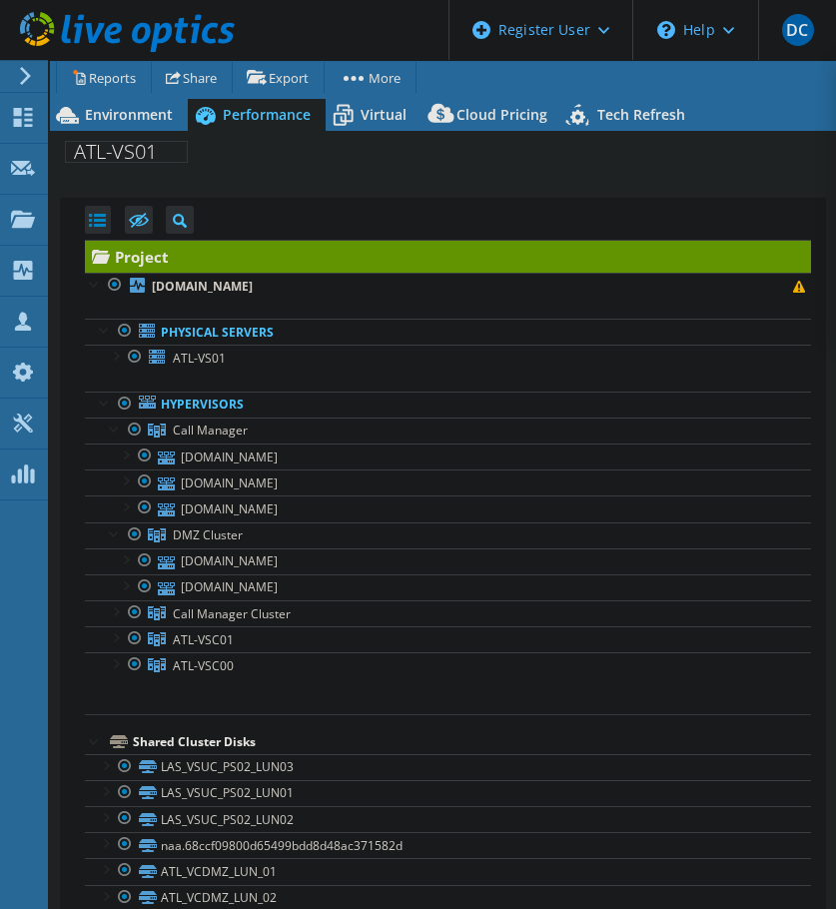
select select "USD"
click at [103, 117] on span "Environment" at bounding box center [129, 114] width 88 height 19
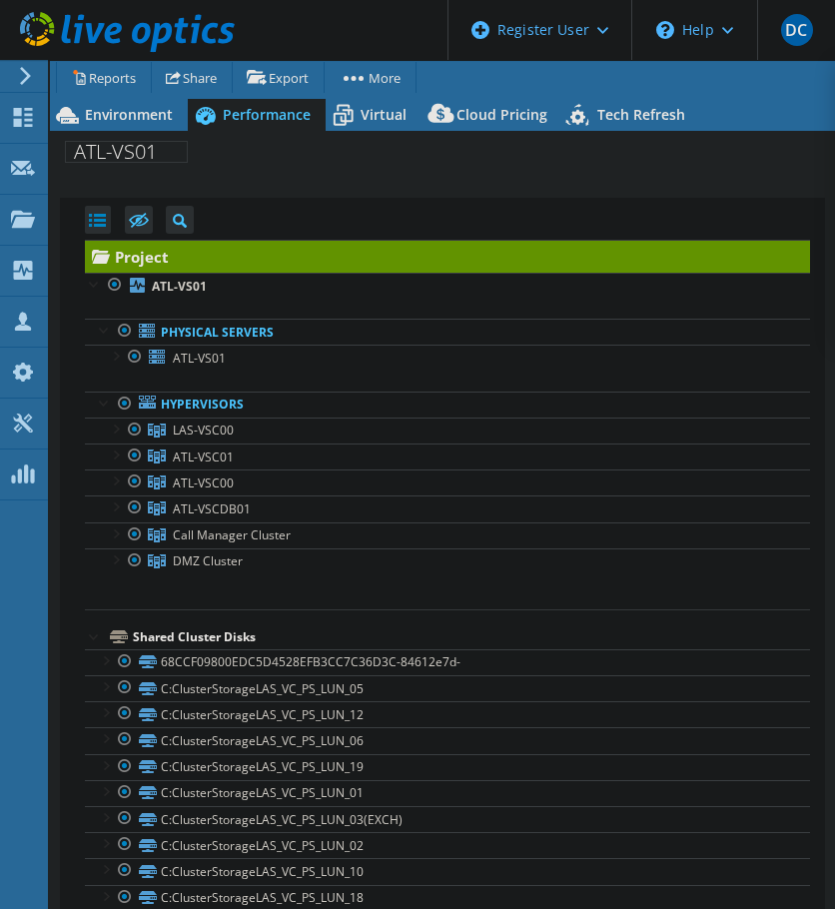
select select "USD"
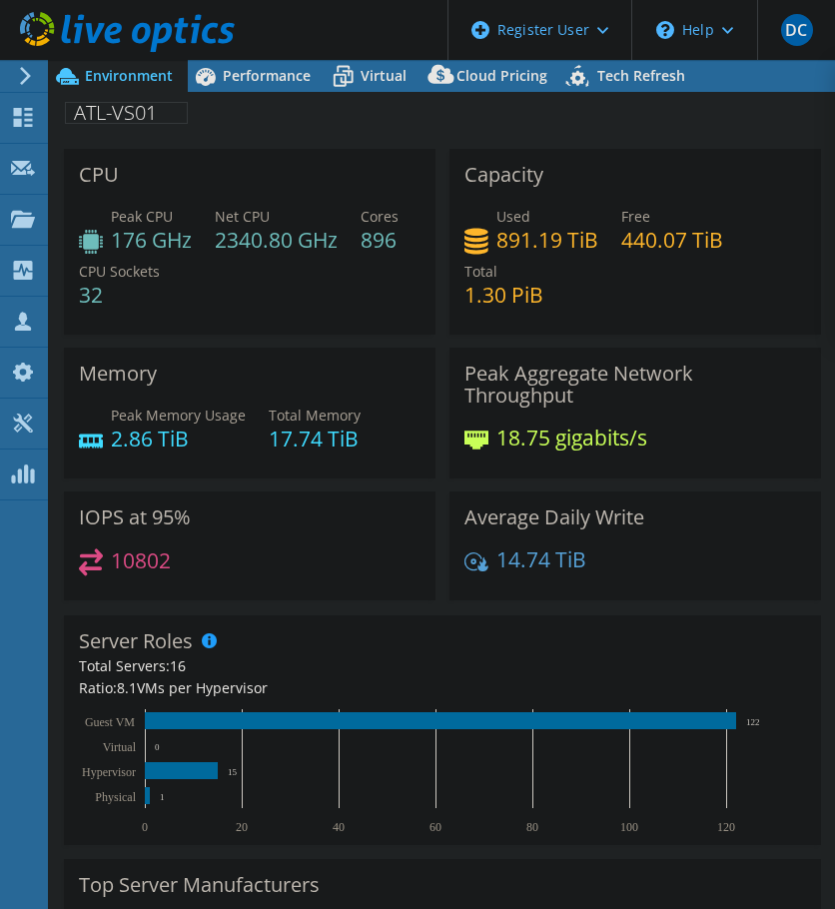
select select "USD"
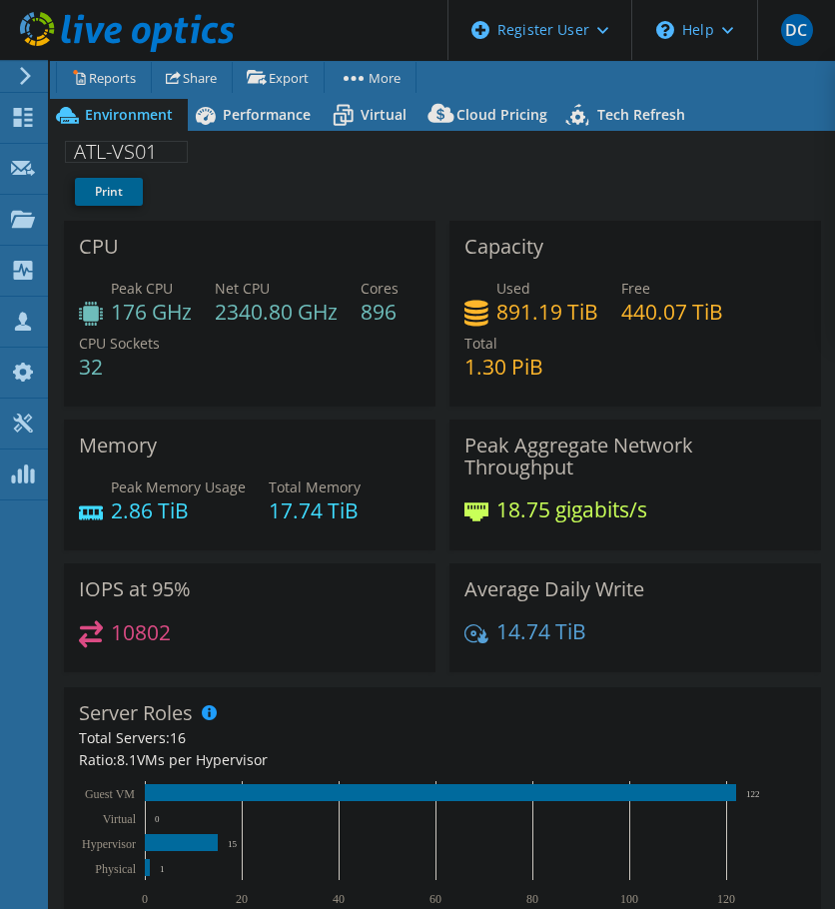
select select "USD"
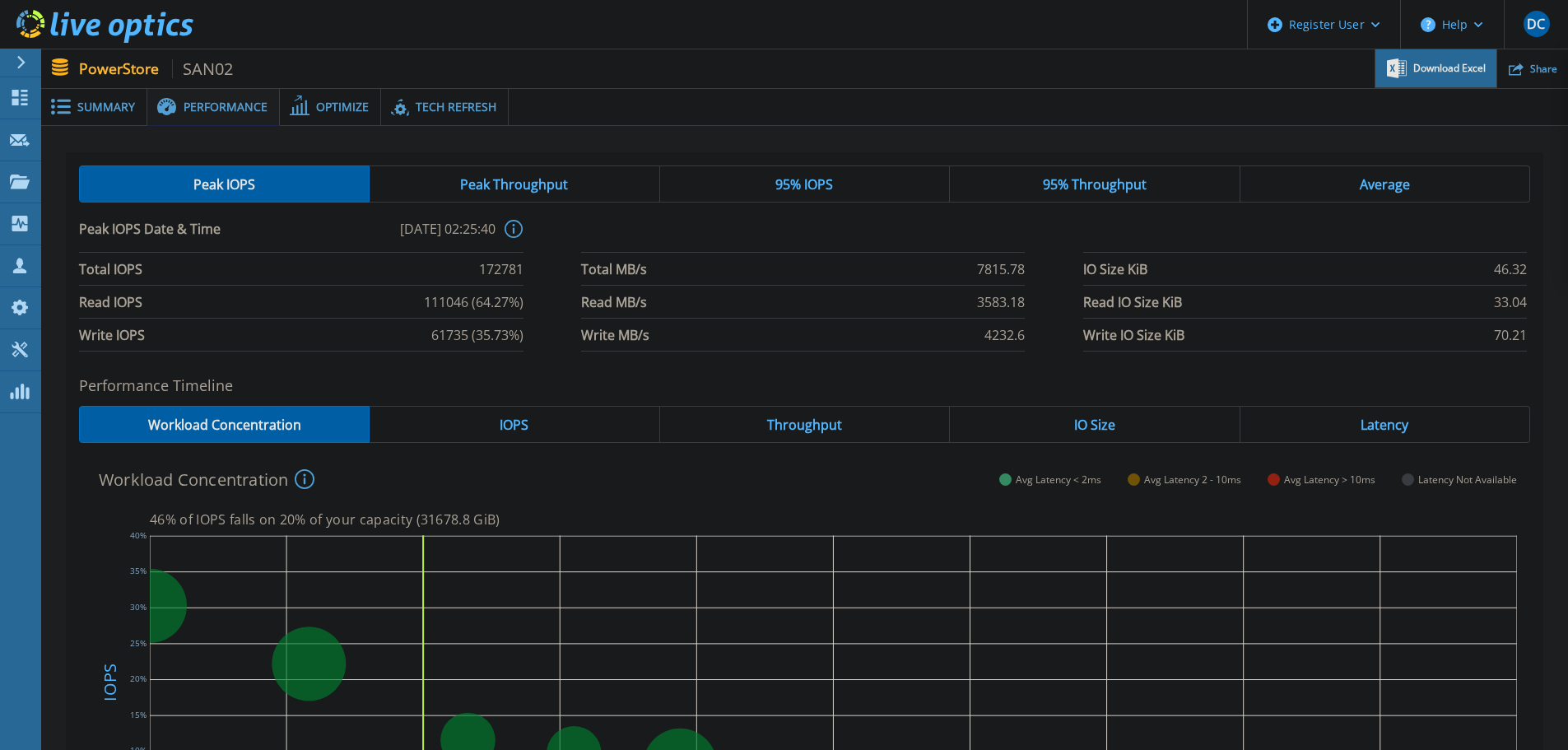
click at [1439, 65] on span "Download Excel" at bounding box center [1449, 68] width 73 height 10
click at [185, 69] on span "SAN02" at bounding box center [203, 68] width 62 height 19
click at [206, 69] on span "SAN02" at bounding box center [203, 68] width 62 height 19
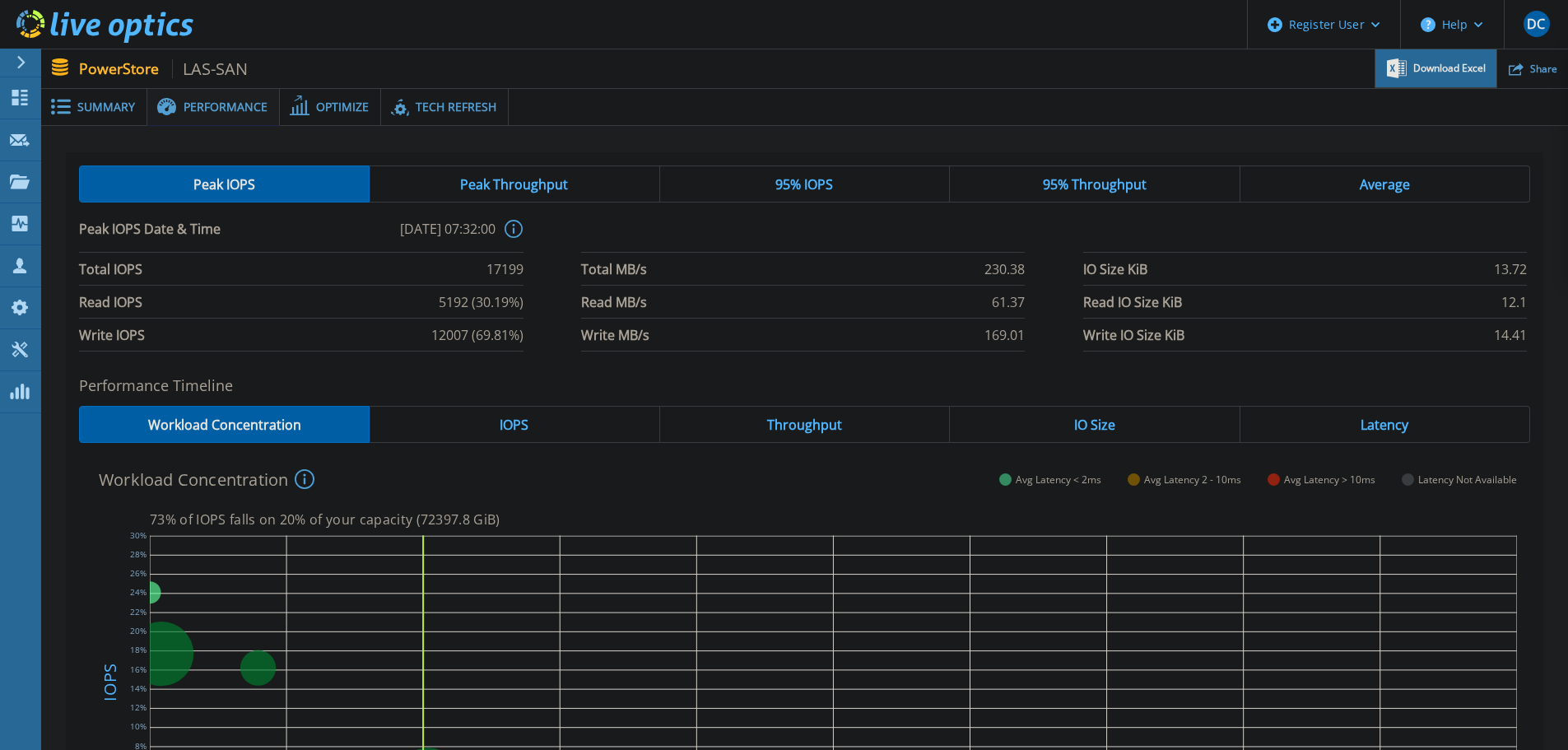
click at [1424, 63] on span "Download Excel" at bounding box center [1449, 68] width 73 height 10
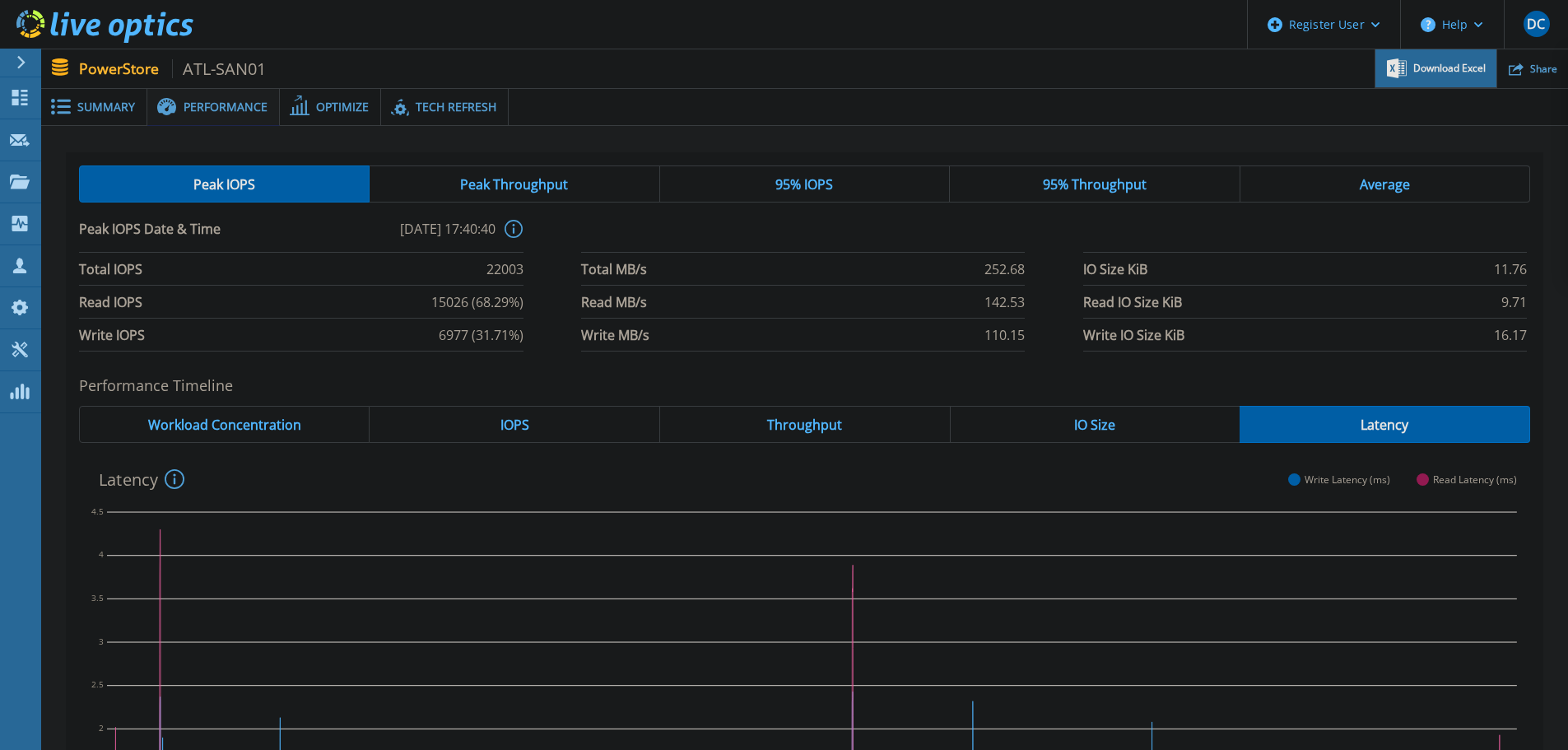
click at [1438, 68] on span "Download Excel" at bounding box center [1449, 68] width 73 height 10
